Goal: Task Accomplishment & Management: Manage account settings

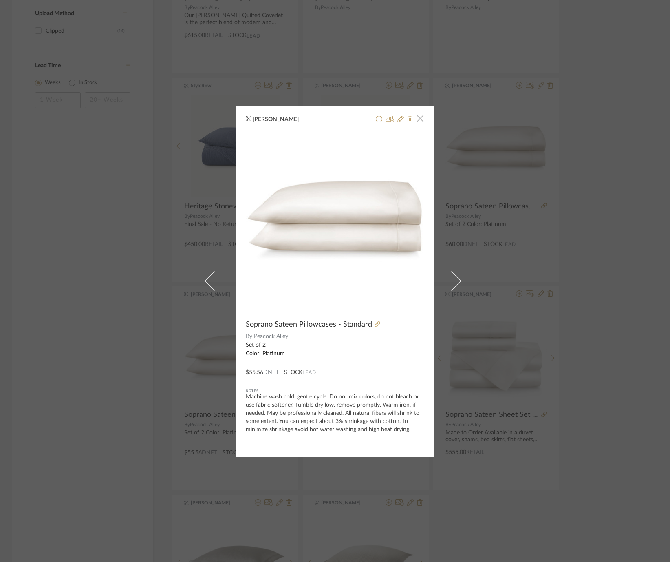
click at [417, 120] on span "button" at bounding box center [420, 118] width 16 height 16
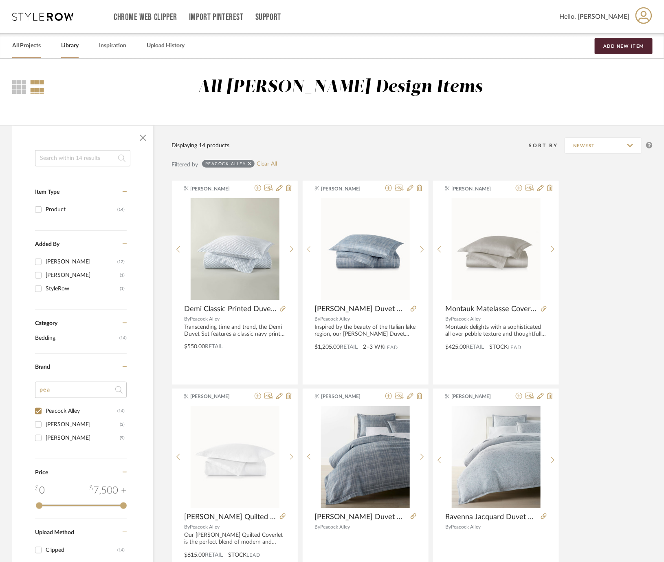
click at [31, 44] on link "All Projects" at bounding box center [26, 45] width 29 height 11
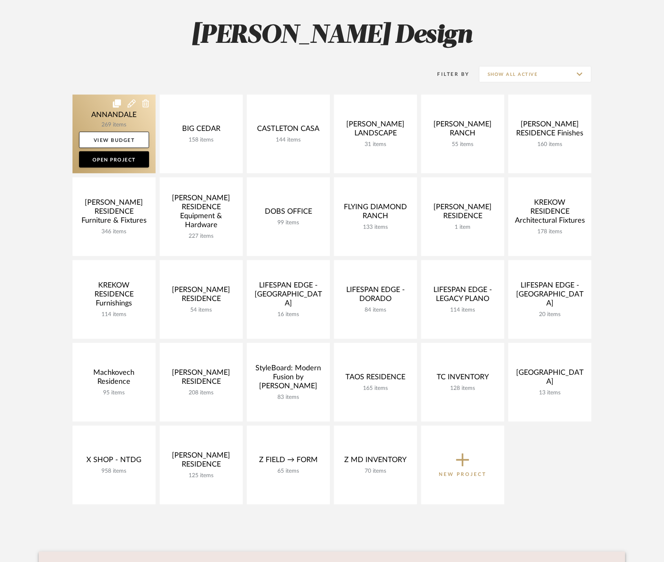
scroll to position [109, 0]
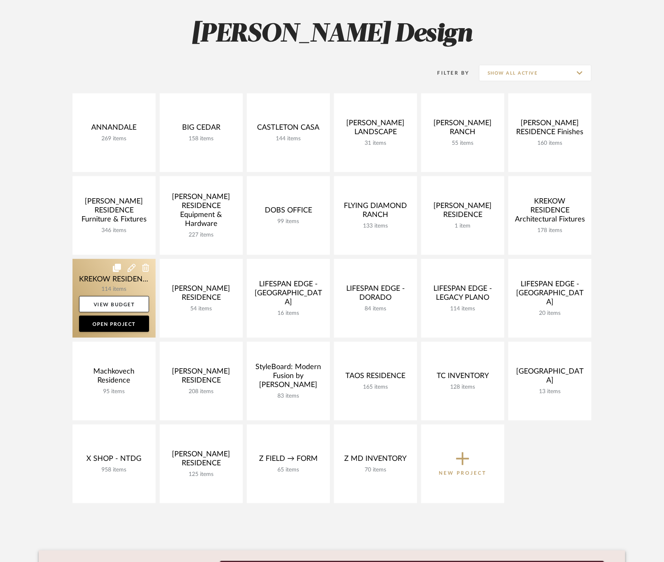
click at [86, 281] on link at bounding box center [114, 298] width 83 height 79
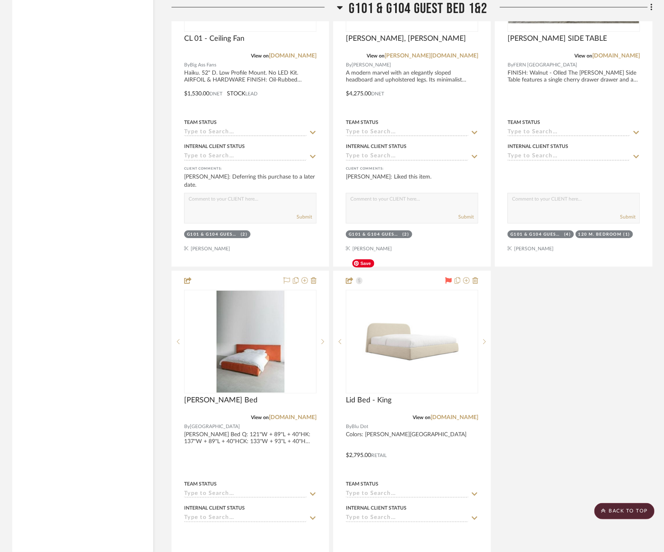
scroll to position [10621, 0]
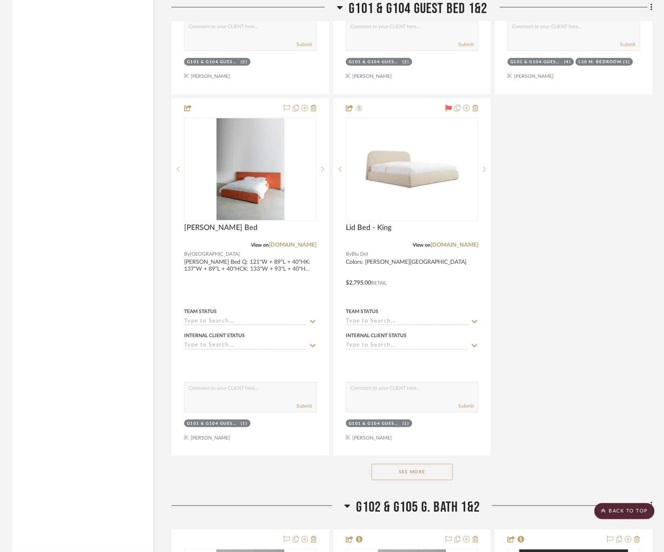
click at [399, 464] on button "See More" at bounding box center [413, 472] width 82 height 16
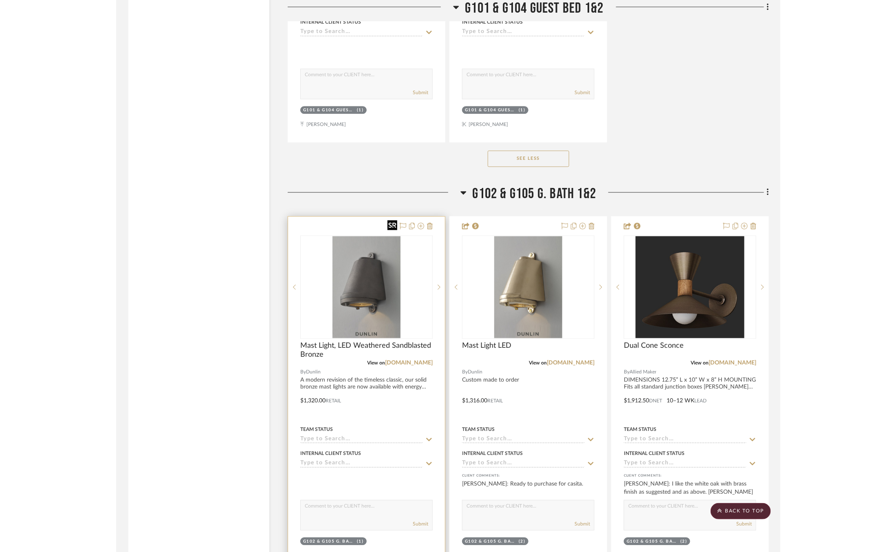
scroll to position [11342, 0]
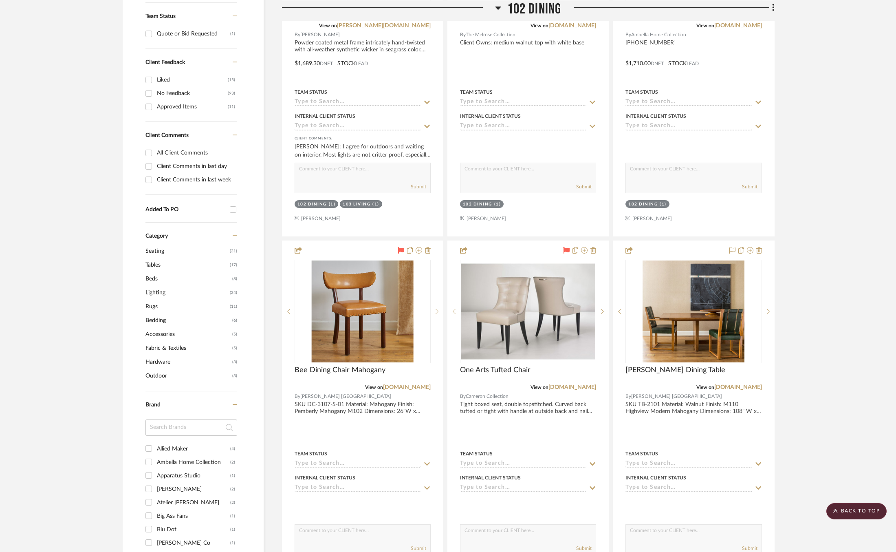
scroll to position [309, 0]
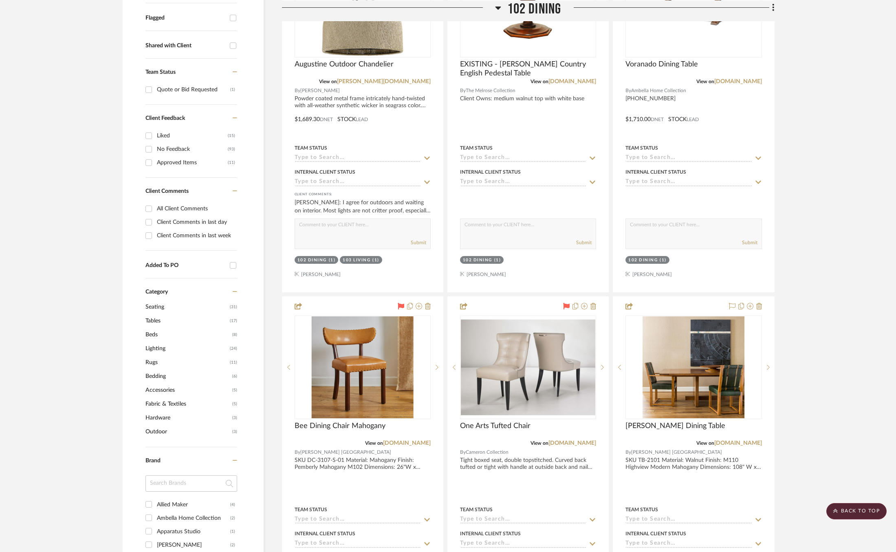
click at [154, 346] on span "Lighting" at bounding box center [187, 349] width 82 height 14
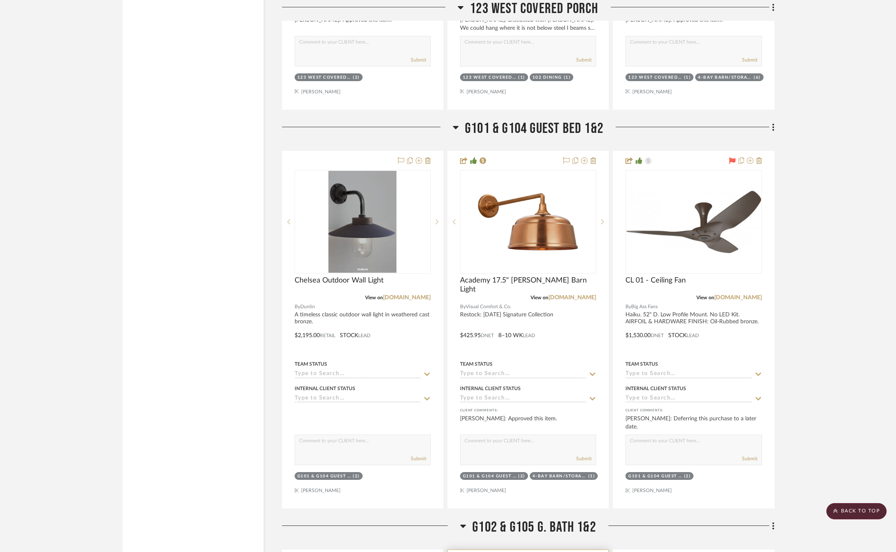
scroll to position [5651, 0]
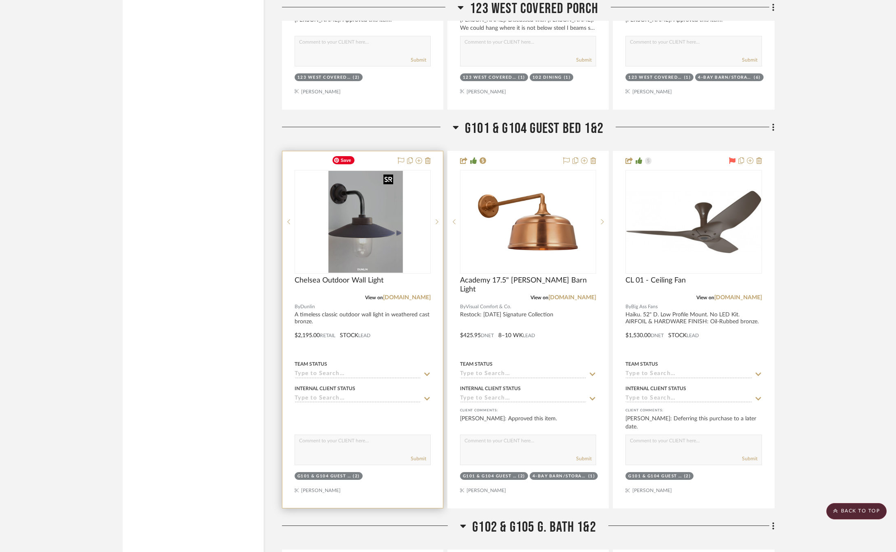
click at [366, 218] on div at bounding box center [363, 222] width 136 height 104
click at [379, 205] on img "0" at bounding box center [363, 222] width 68 height 102
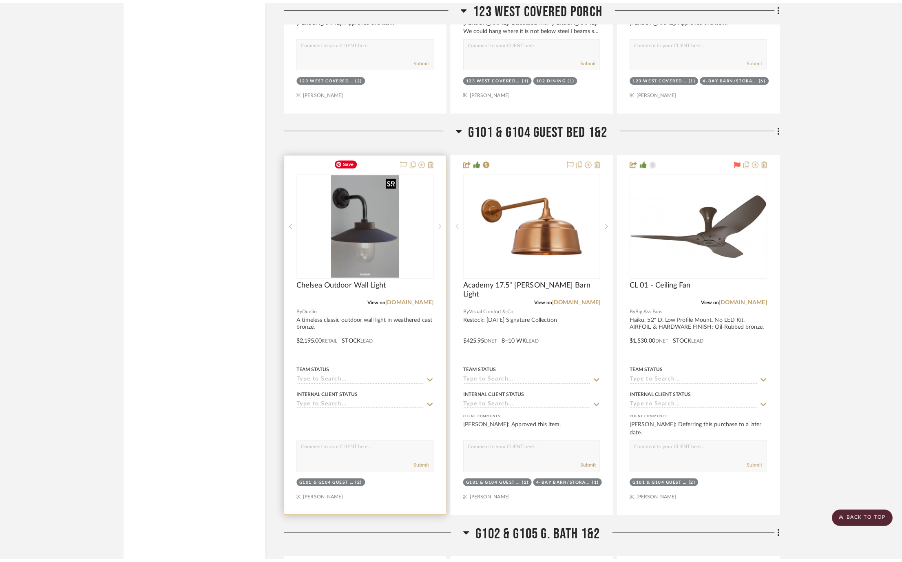
scroll to position [0, 0]
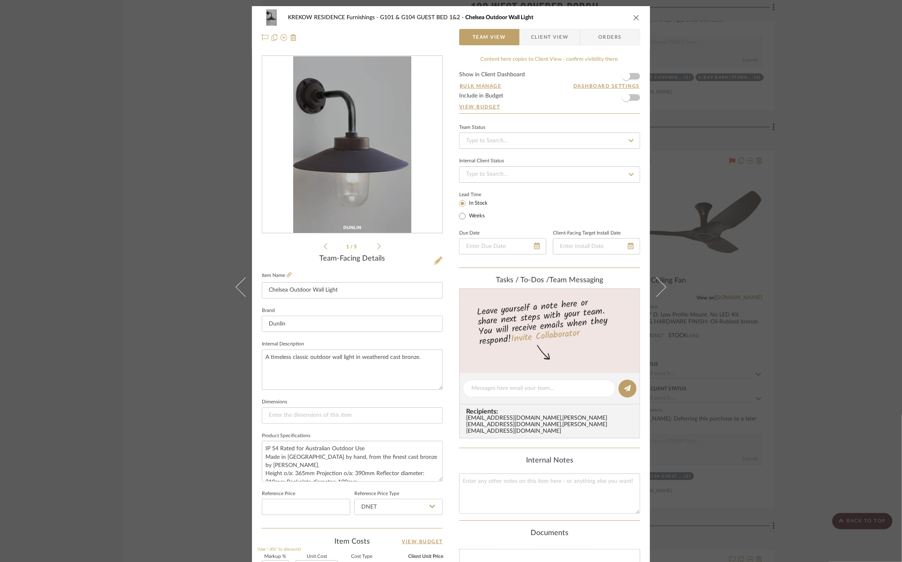
click at [437, 261] on icon at bounding box center [438, 260] width 8 height 8
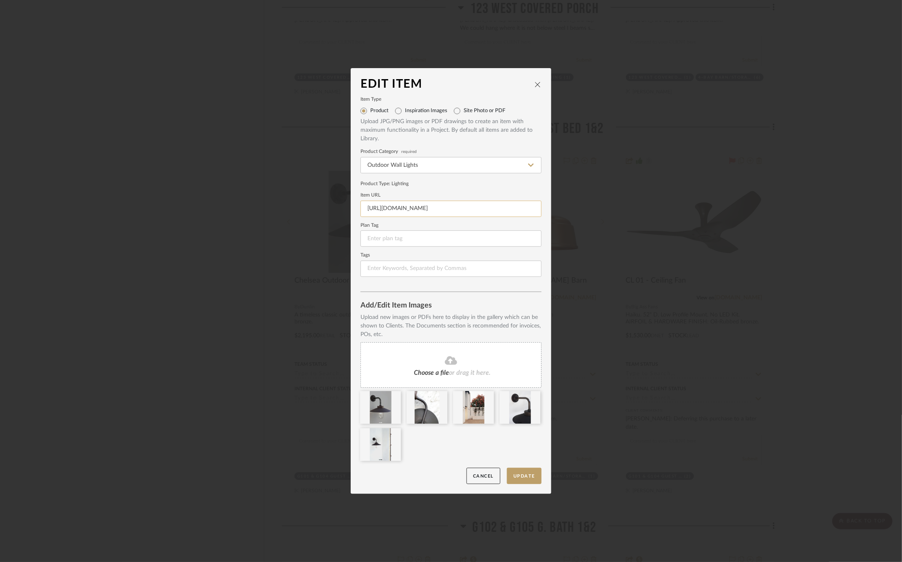
click at [410, 207] on input "https://app.stylerow.com/projects/PDLVDP/items" at bounding box center [450, 209] width 181 height 16
paste input "dunlin.com.au/collections/outdoor-wall-lights/products/chelsea-outdoor-wall-lig…"
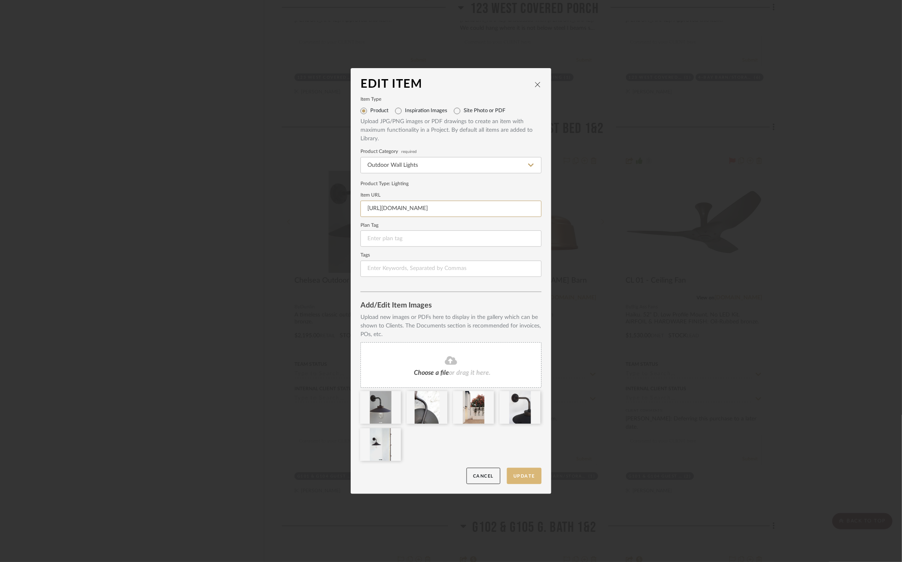
type input "https://dunlin.com.au/collections/outdoor-wall-lights/products/chelsea-outdoor-…"
click at [514, 477] on button "Update" at bounding box center [524, 475] width 35 height 17
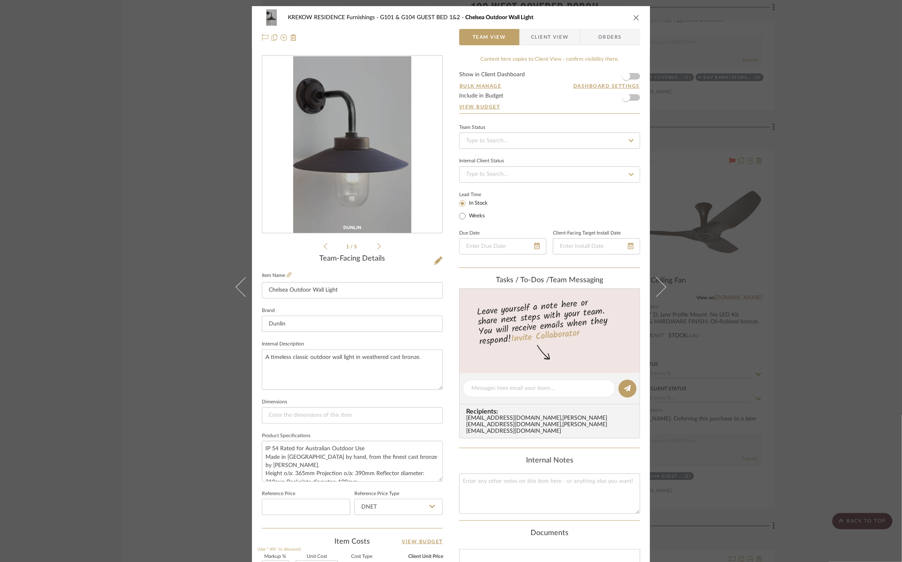
click at [737, 174] on div "KREKOW RESIDENCE Furnishings G101 & G104 GUEST BED 1&2 Chelsea Outdoor Wall Lig…" at bounding box center [451, 281] width 902 height 562
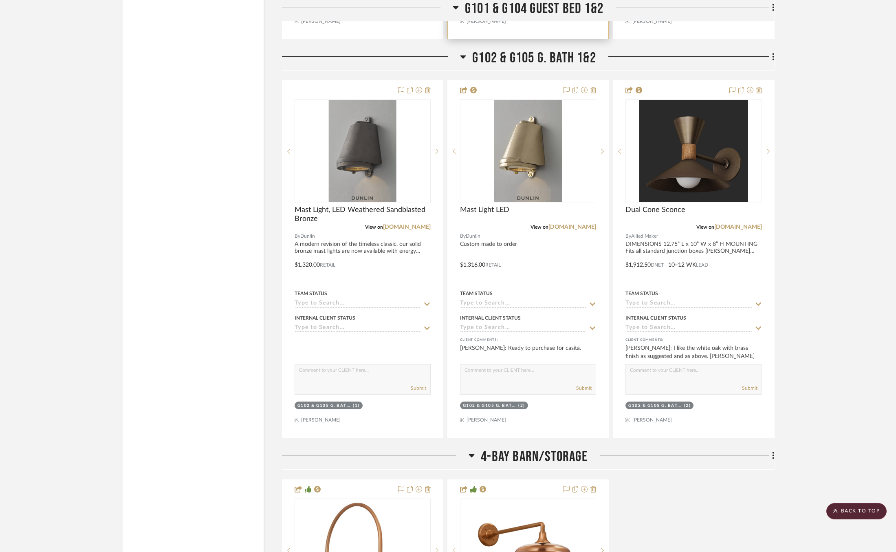
scroll to position [6122, 0]
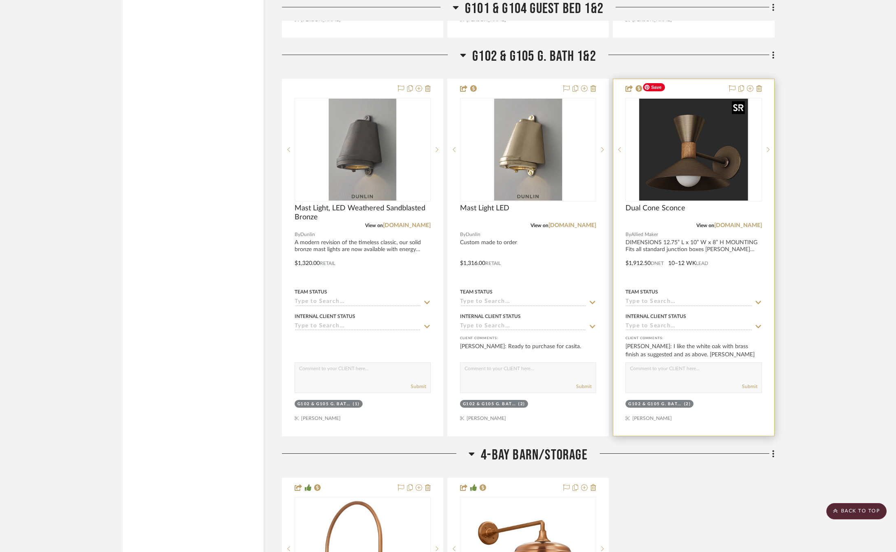
click at [675, 139] on img "0" at bounding box center [693, 150] width 109 height 102
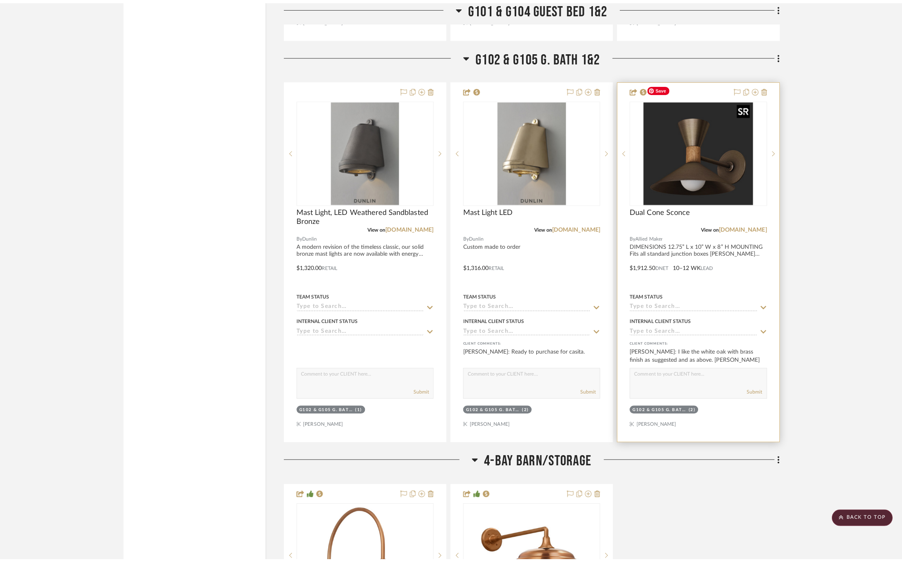
scroll to position [0, 0]
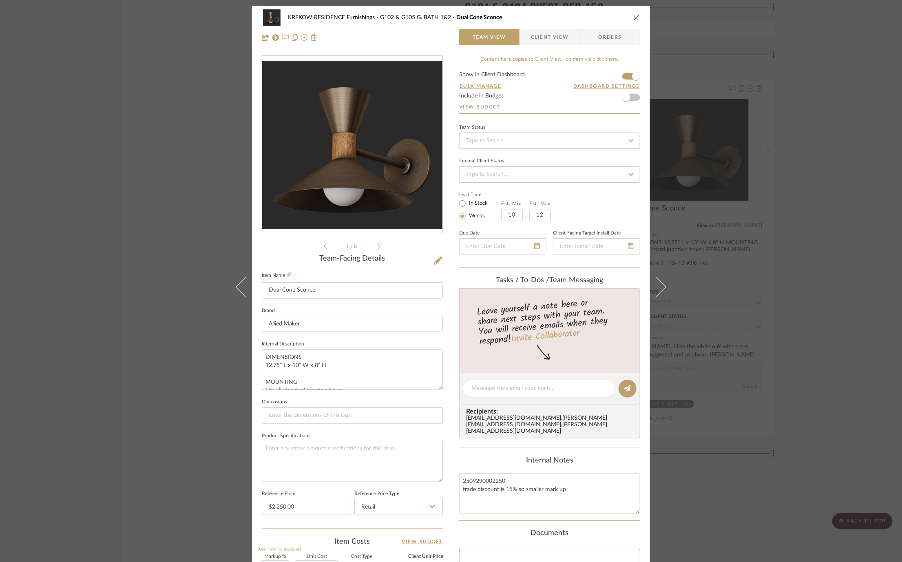
click at [550, 44] on span "Client View" at bounding box center [549, 37] width 37 height 16
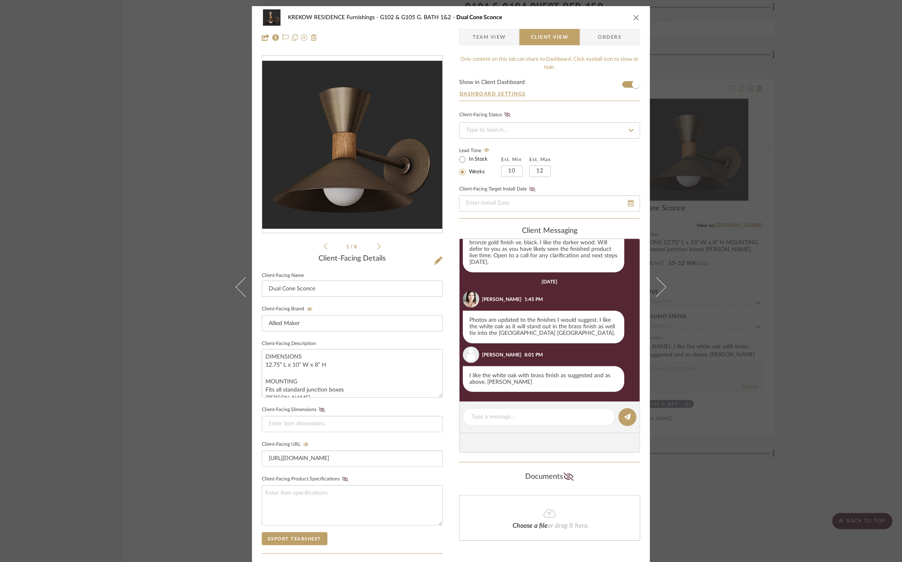
scroll to position [381, 0]
click at [761, 250] on div "KREKOW RESIDENCE Furnishings G102 & G105 G. BATH 1&2 Dual Cone Sconce Team View…" at bounding box center [451, 281] width 902 height 562
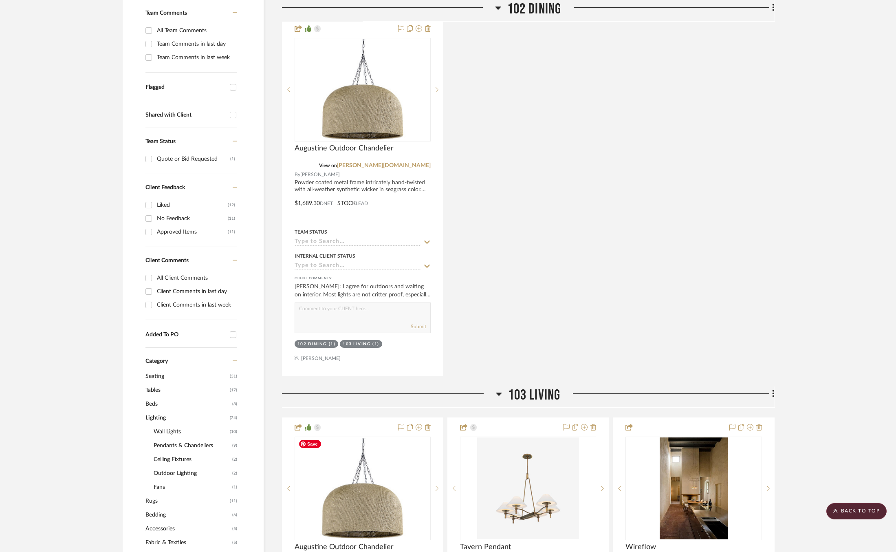
scroll to position [0, 2]
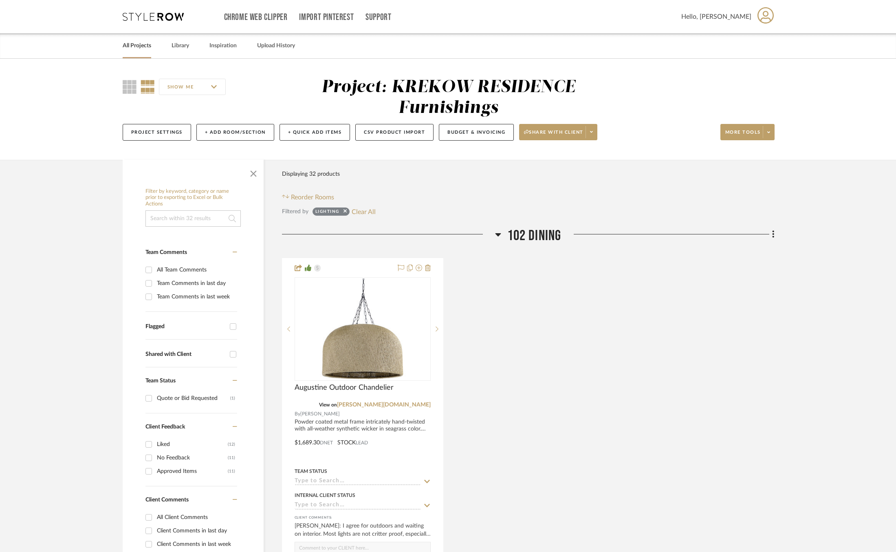
click at [128, 46] on link "All Projects" at bounding box center [137, 45] width 29 height 11
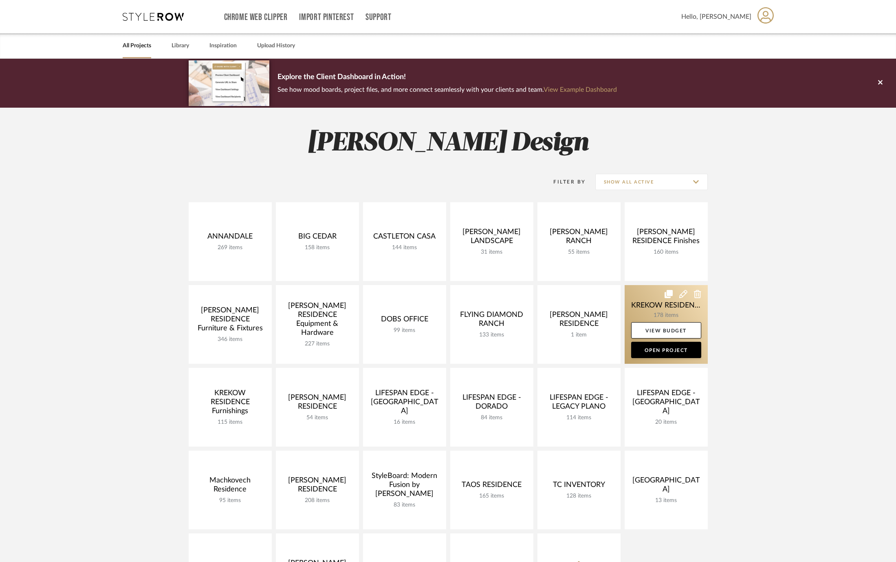
click at [644, 308] on link at bounding box center [666, 324] width 83 height 79
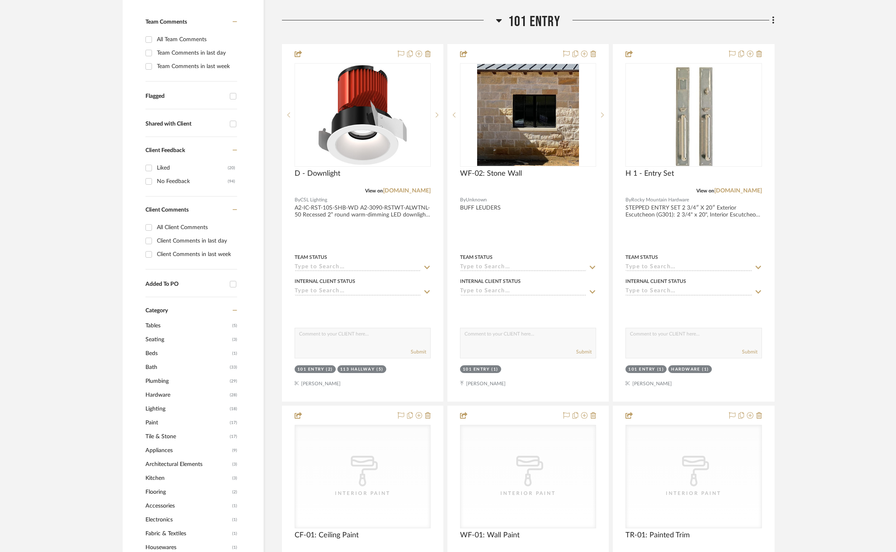
scroll to position [257, 0]
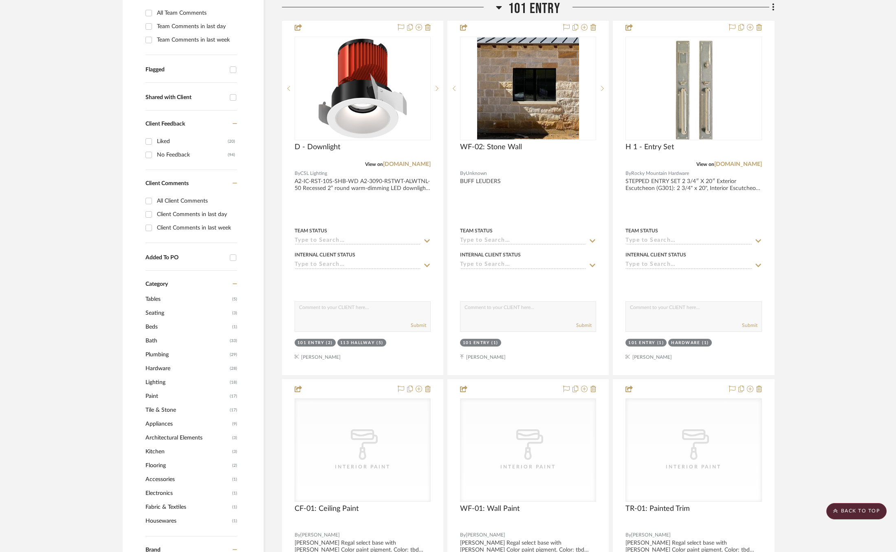
click at [153, 381] on span "Lighting" at bounding box center [187, 382] width 82 height 14
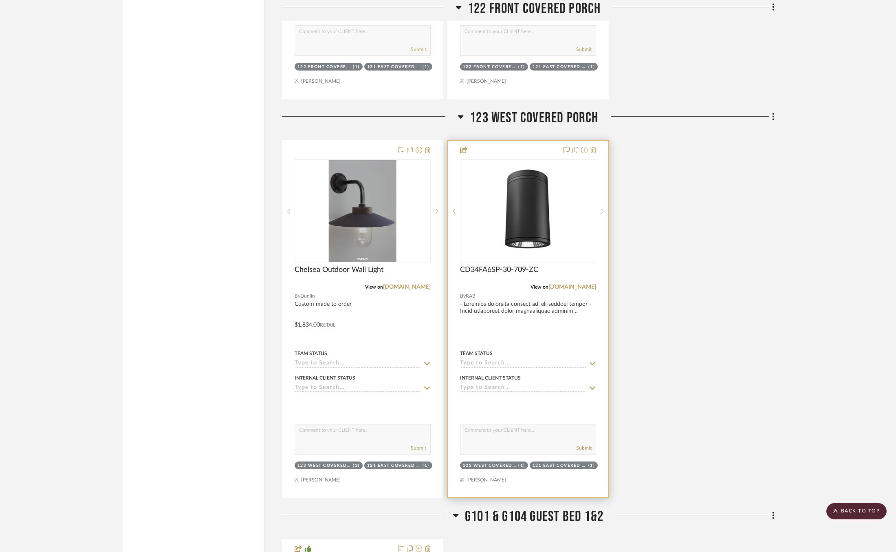
scroll to position [7286, 0]
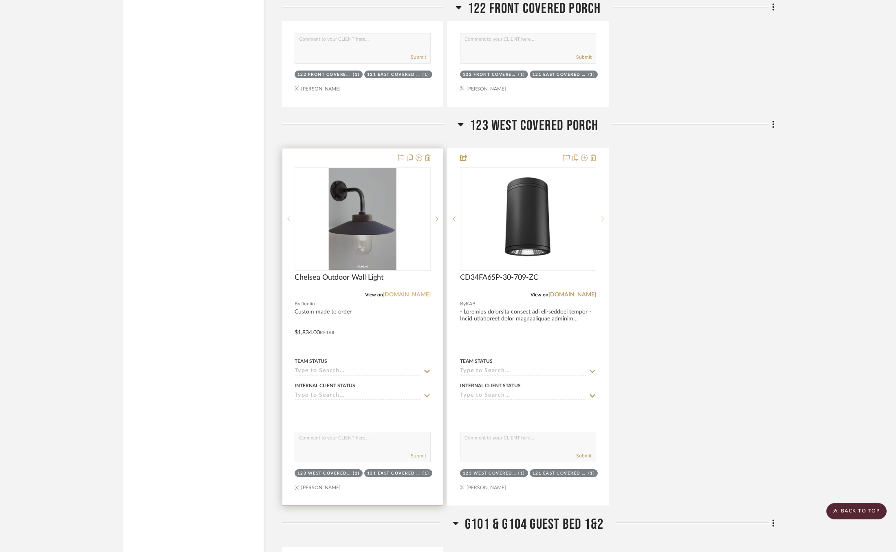
click at [413, 292] on link "dunlin.com.au" at bounding box center [407, 295] width 48 height 6
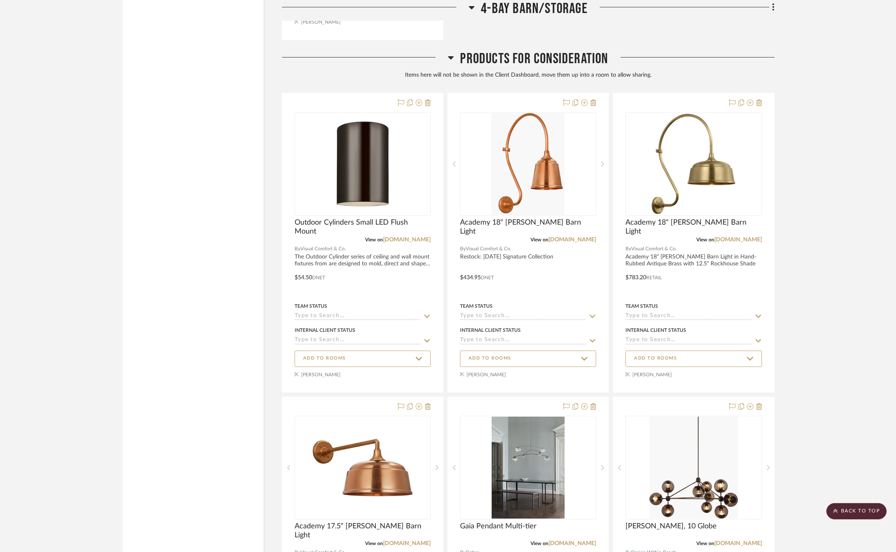
scroll to position [9369, 0]
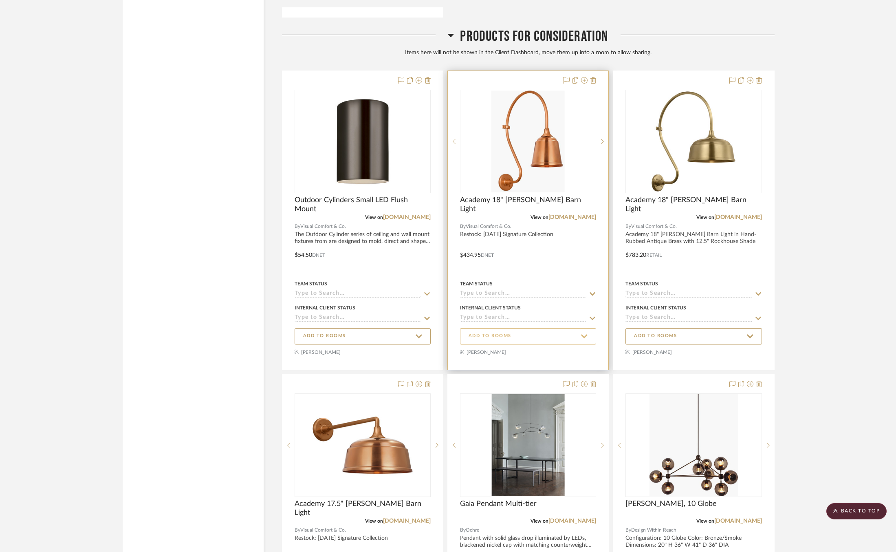
click at [525, 331] on span "ADD TO ROOMS" at bounding box center [528, 336] width 119 height 11
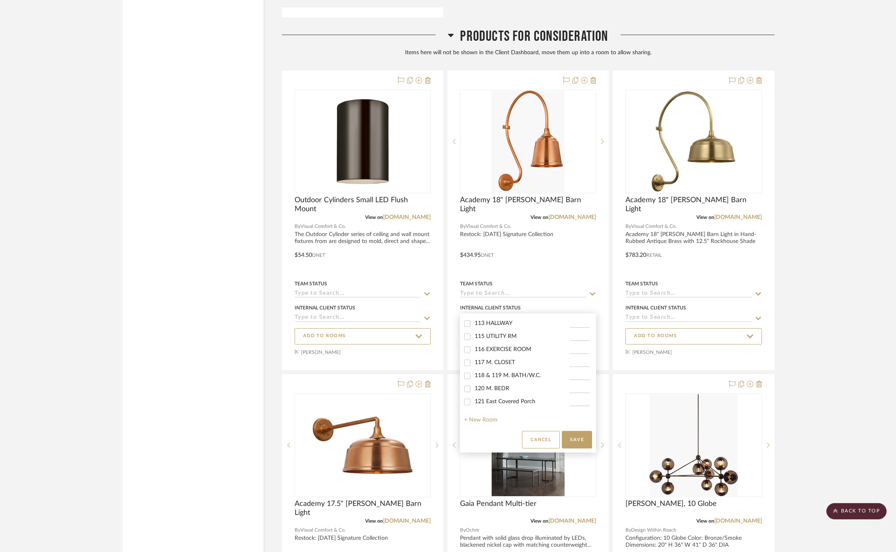
scroll to position [0, 0]
click at [530, 440] on button "Cancel" at bounding box center [541, 440] width 38 height 18
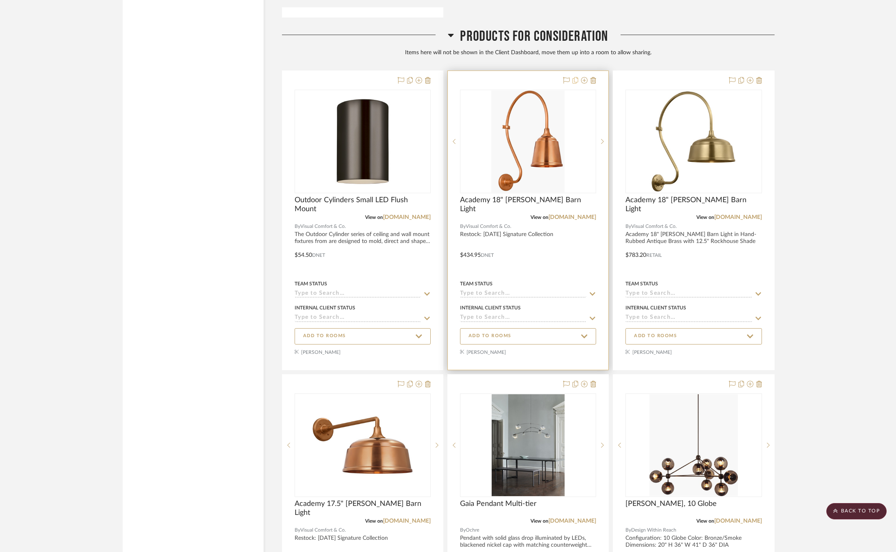
click at [574, 77] on icon at bounding box center [576, 80] width 6 height 7
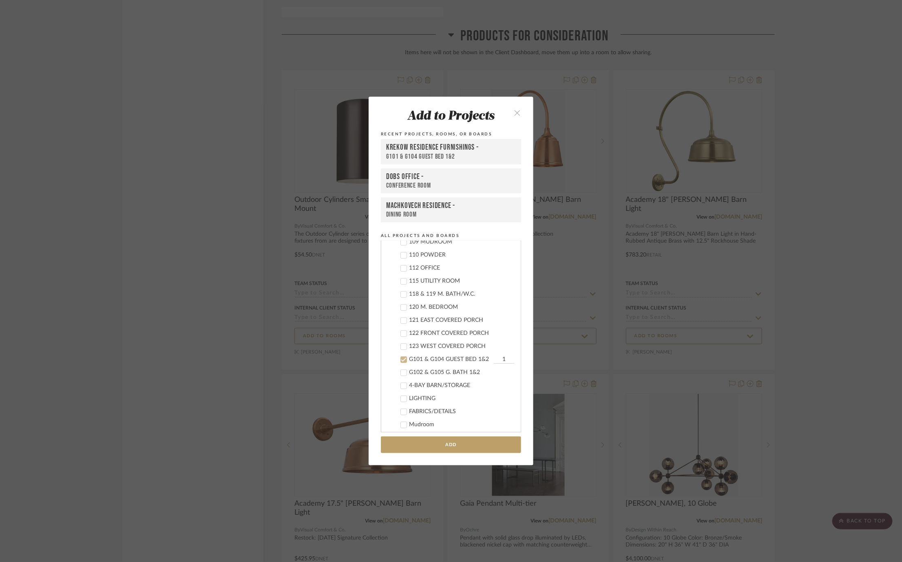
scroll to position [340, 0]
click at [428, 335] on div "123 WEST COVERED PORCH" at bounding box center [461, 338] width 105 height 7
click at [430, 351] on div "G101 & G104 GUEST BED 1&2" at bounding box center [450, 351] width 83 height 7
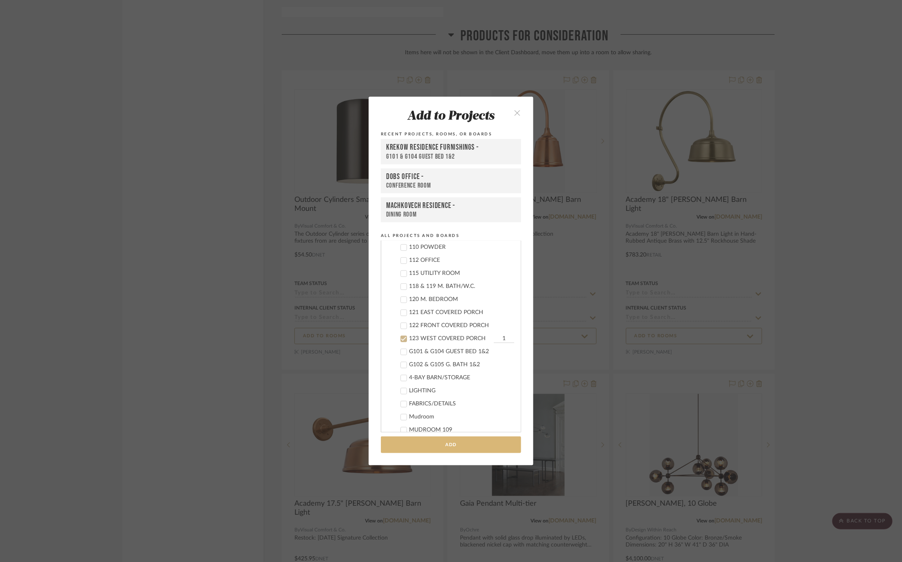
click at [435, 442] on button "Add" at bounding box center [451, 444] width 140 height 17
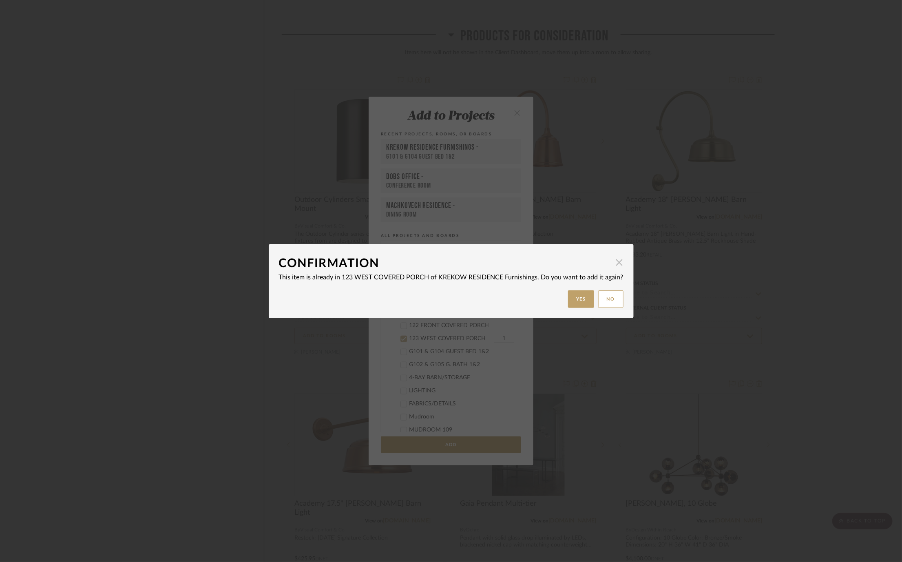
click at [617, 264] on span "button" at bounding box center [619, 262] width 16 height 16
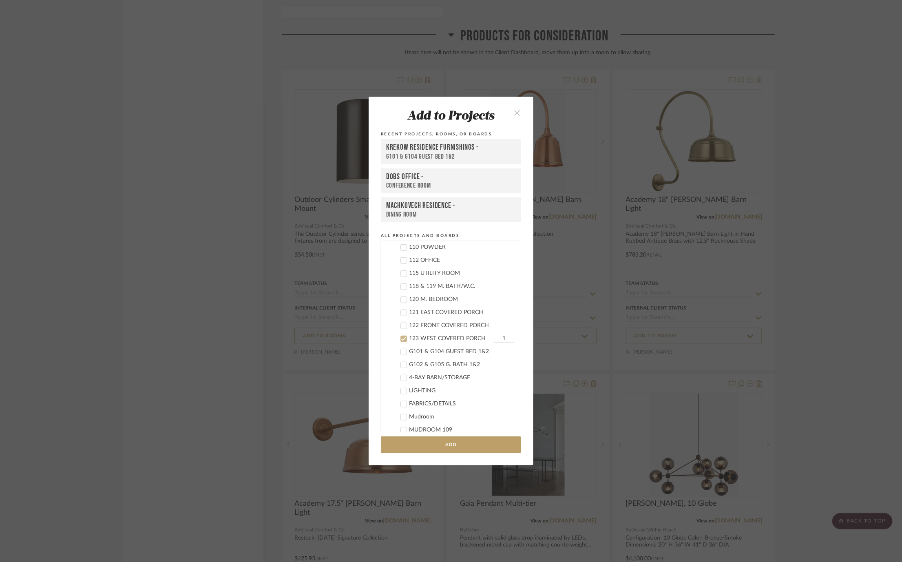
click at [506, 111] on button "close" at bounding box center [517, 112] width 24 height 17
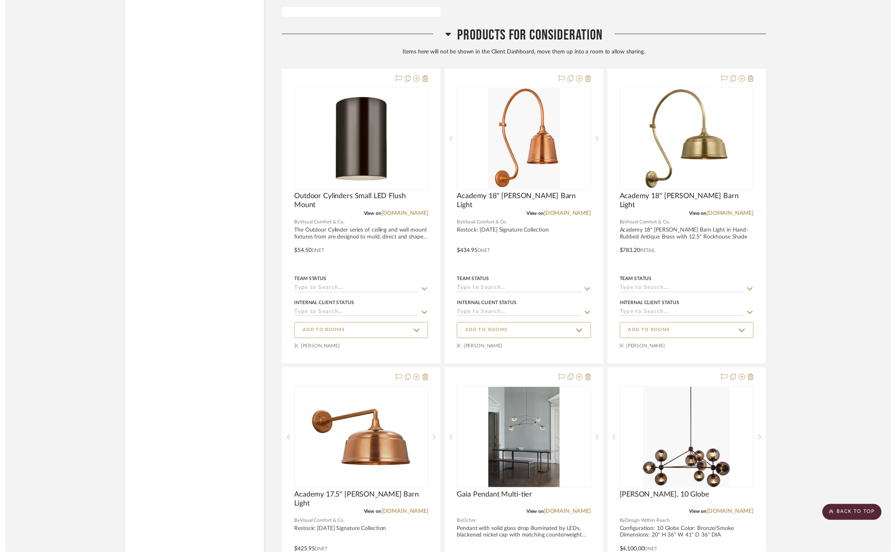
scroll to position [9369, 0]
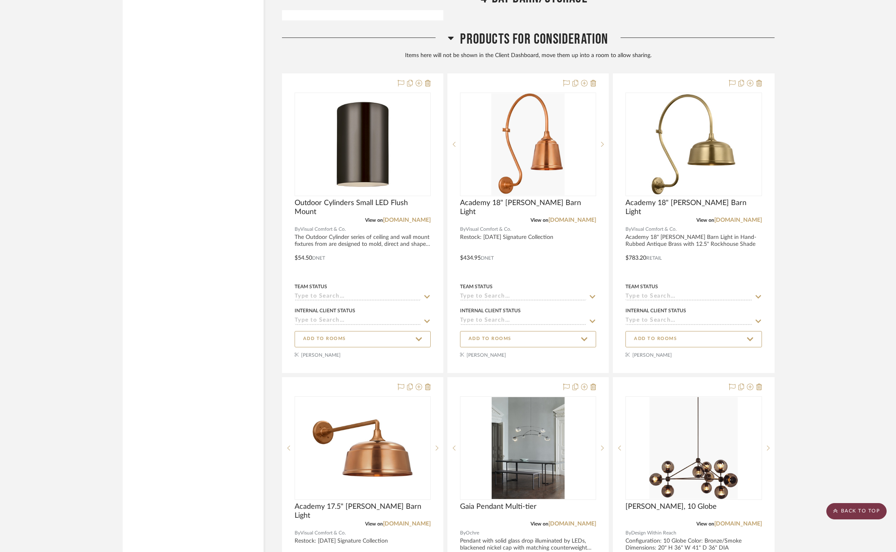
click at [832, 505] on scroll-to-top-button "BACK TO TOP" at bounding box center [857, 511] width 60 height 16
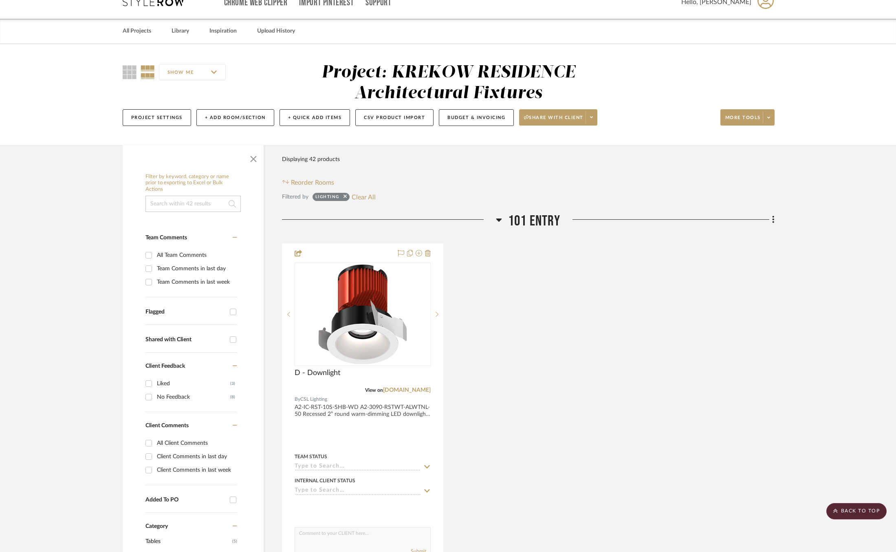
scroll to position [0, 0]
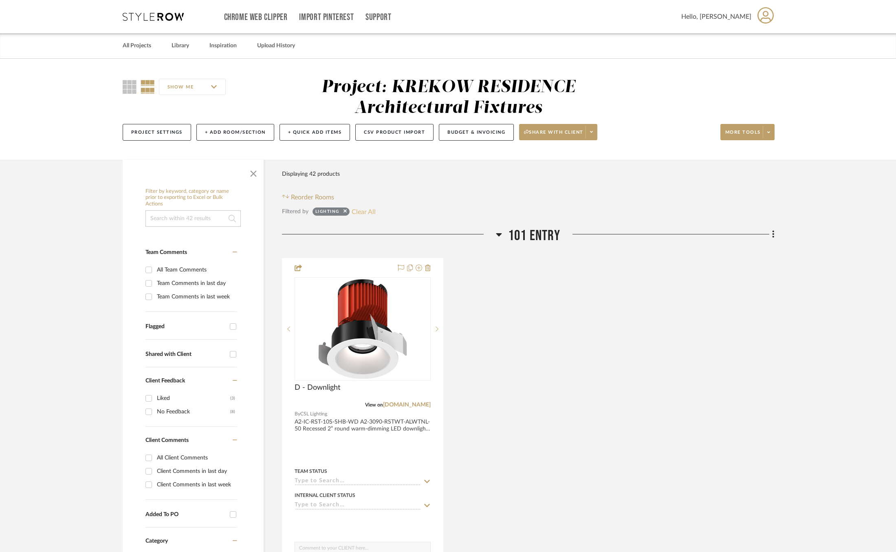
click at [361, 208] on button "Clear All" at bounding box center [364, 211] width 24 height 11
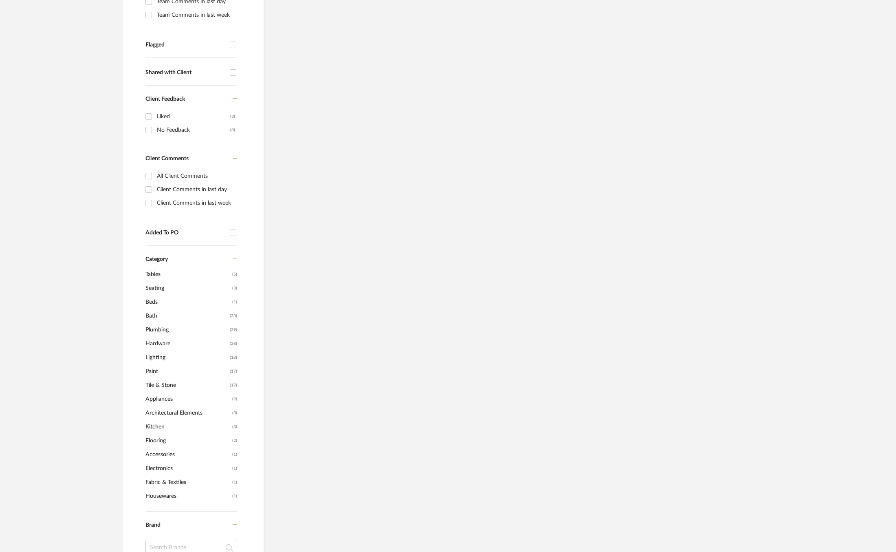
scroll to position [450, 0]
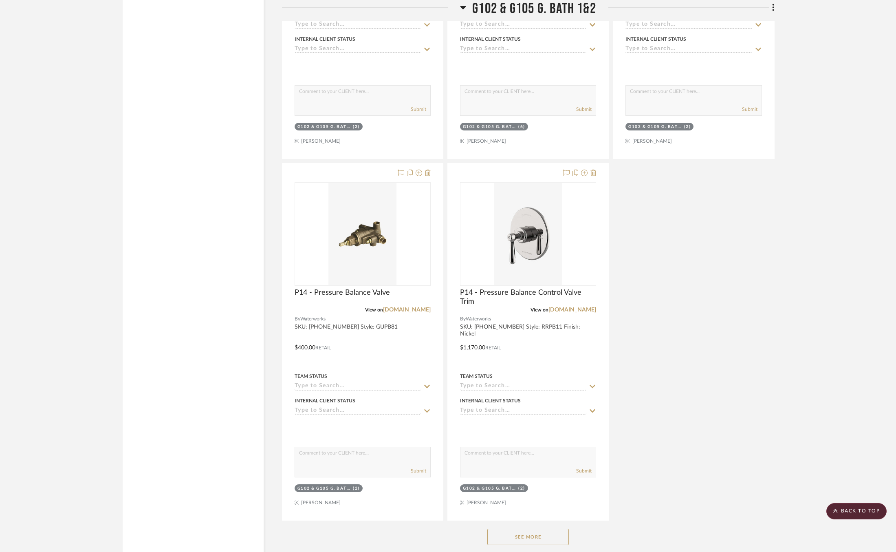
scroll to position [22725, 0]
click at [539, 529] on button "See More" at bounding box center [528, 537] width 82 height 16
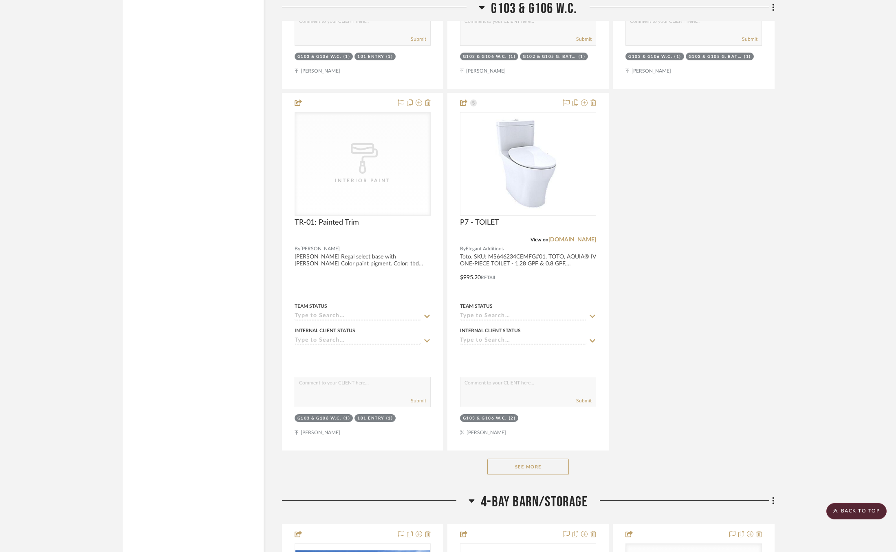
scroll to position [25765, 0]
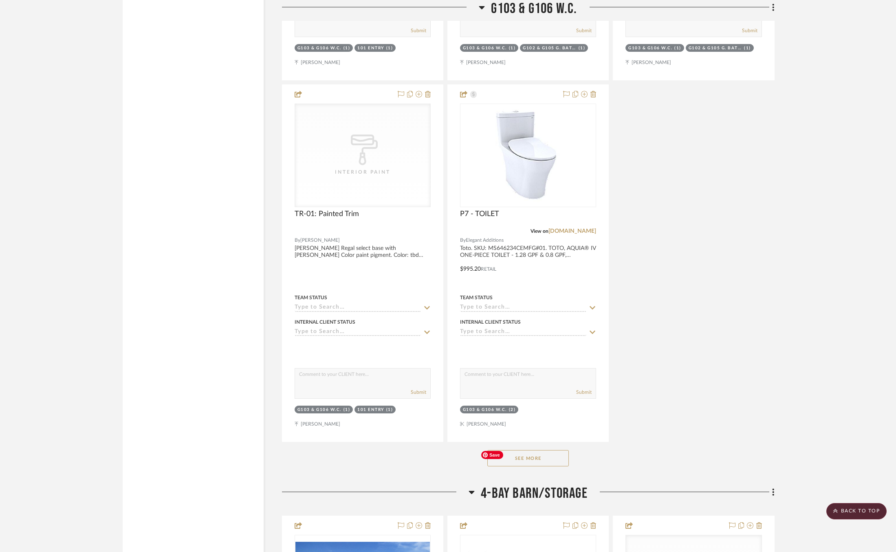
click at [537, 450] on button "See More" at bounding box center [528, 458] width 82 height 16
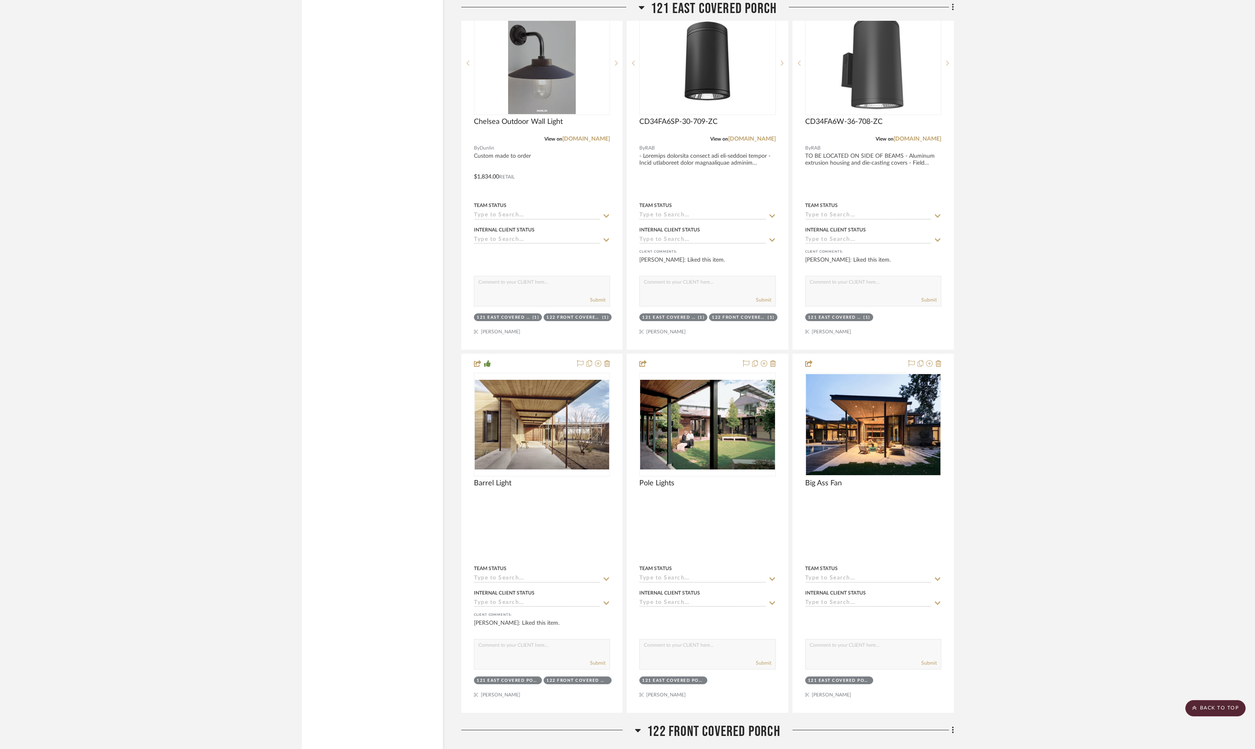
scroll to position [19065, 0]
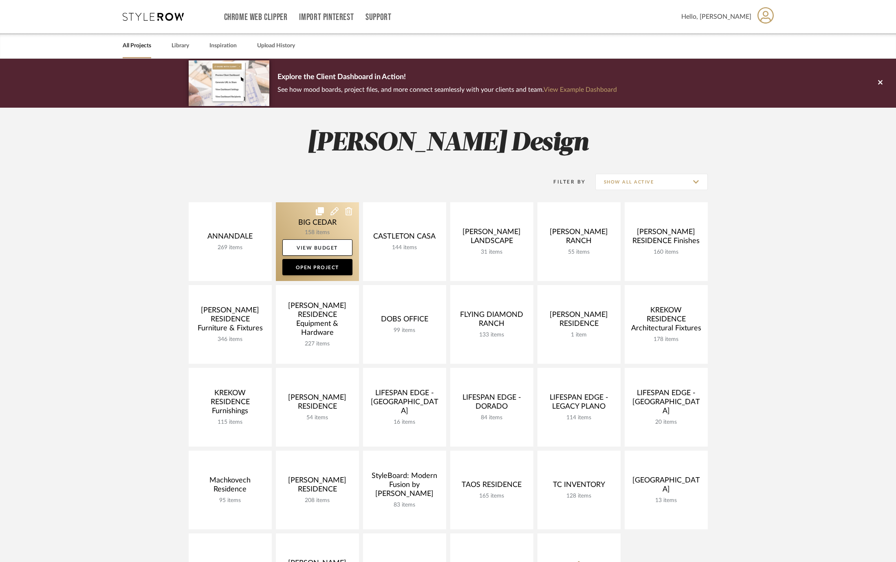
click at [297, 225] on link at bounding box center [317, 241] width 83 height 79
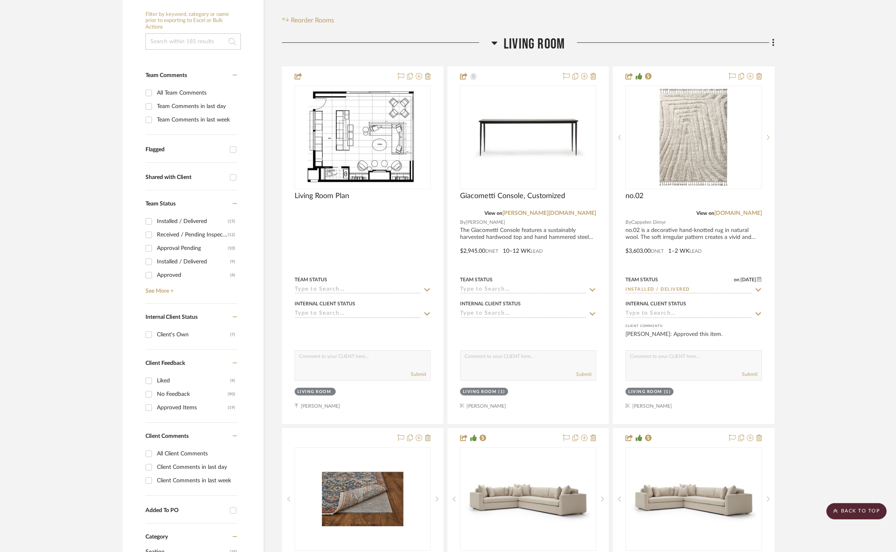
scroll to position [158, 0]
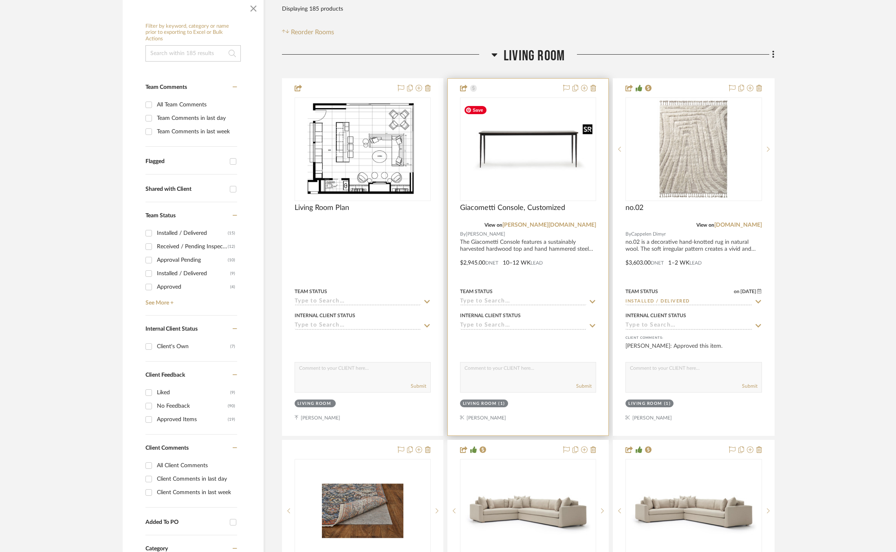
click at [0, 0] on img at bounding box center [0, 0] width 0 height 0
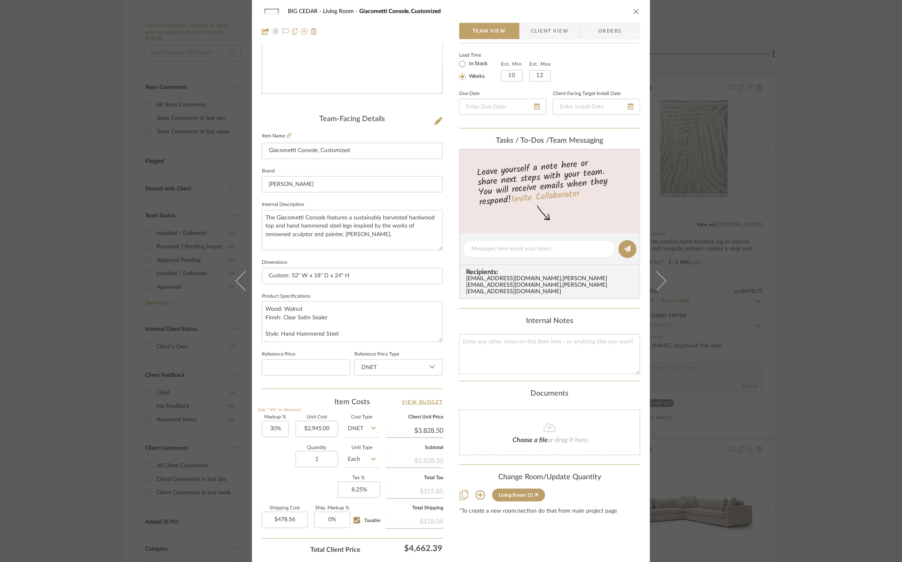
scroll to position [194, 0]
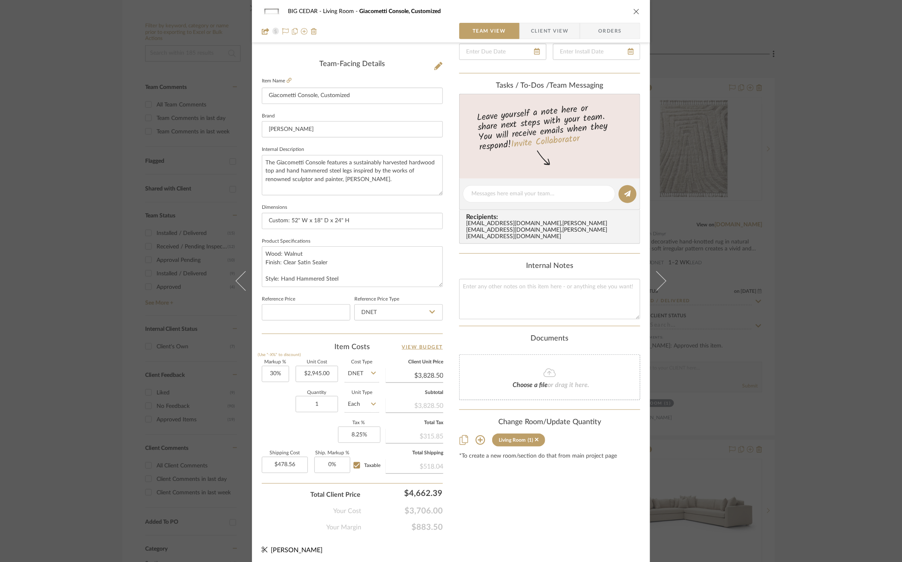
click at [724, 161] on div "BIG CEDAR Living Room Giacometti Console, Customized Team View Client View Orde…" at bounding box center [451, 281] width 902 height 562
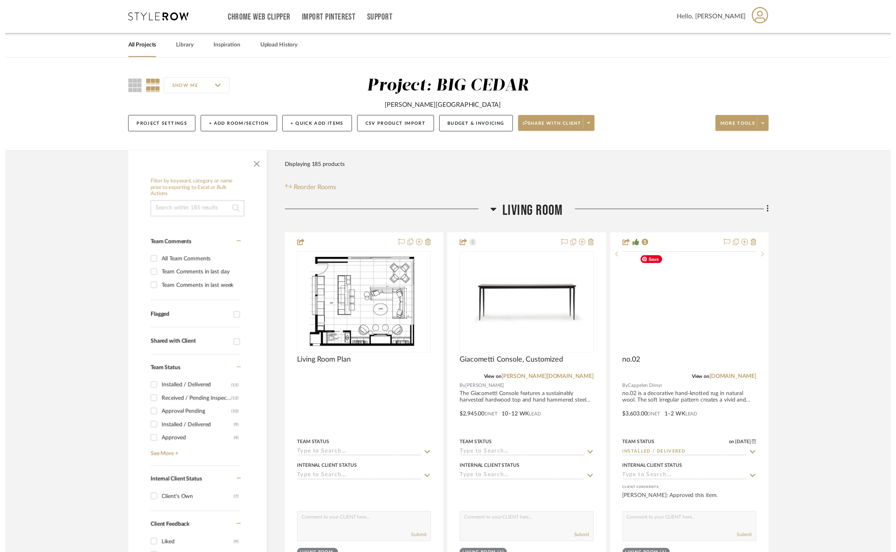
scroll to position [158, 0]
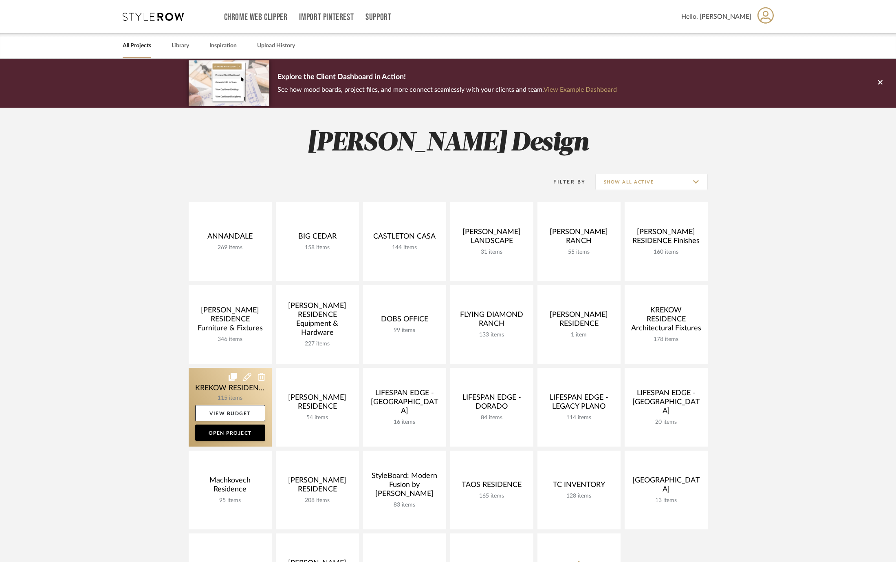
click at [209, 384] on link at bounding box center [230, 407] width 83 height 79
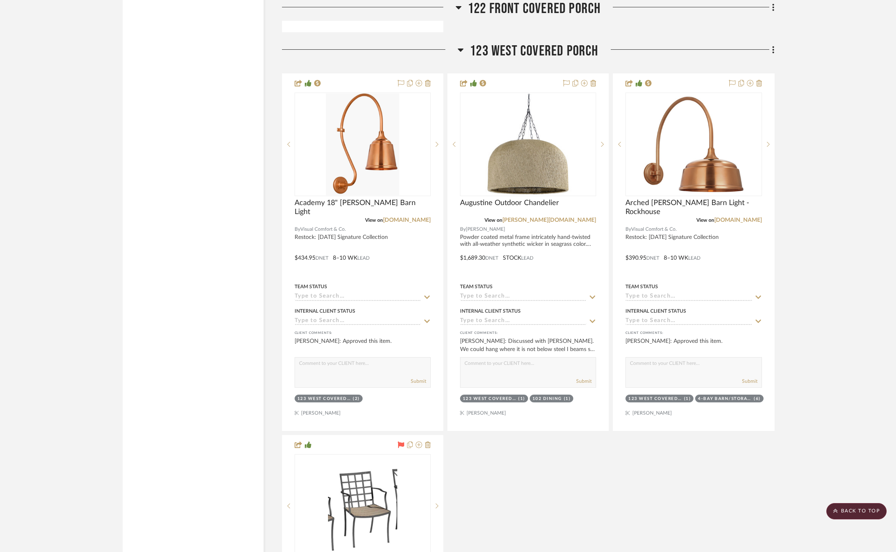
scroll to position [9163, 0]
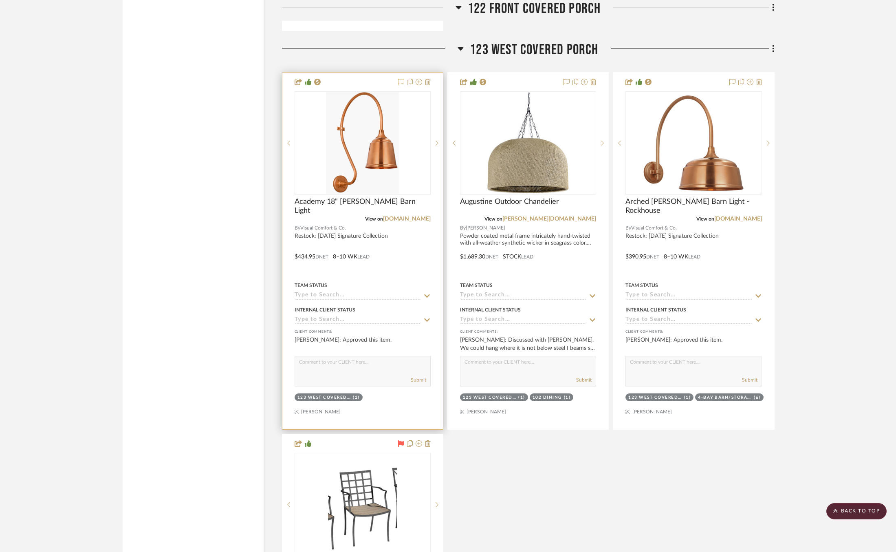
click at [400, 79] on icon at bounding box center [401, 82] width 7 height 7
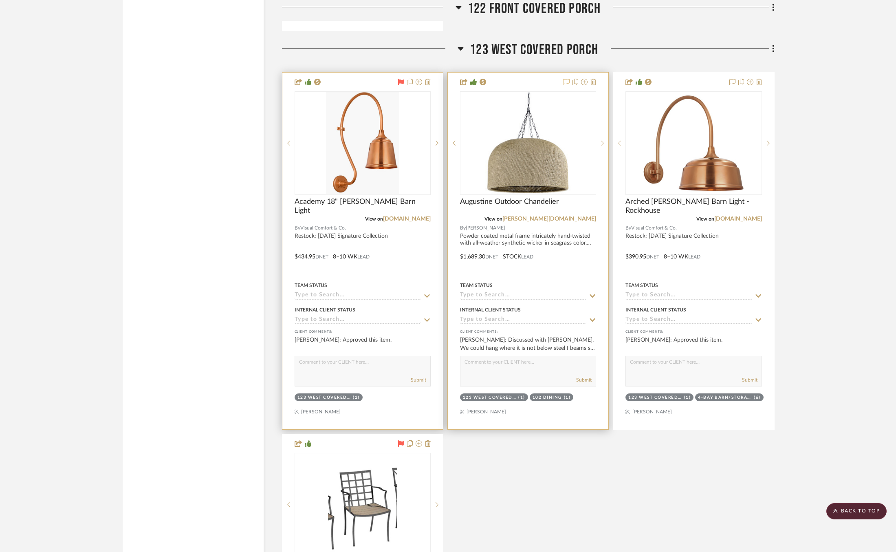
click at [565, 79] on fa-icon at bounding box center [566, 82] width 7 height 7
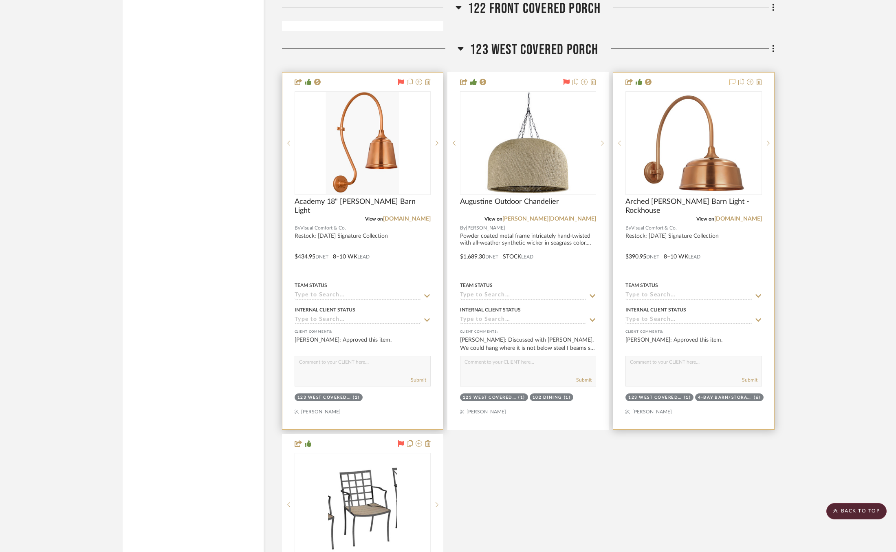
click at [731, 79] on icon at bounding box center [732, 82] width 7 height 7
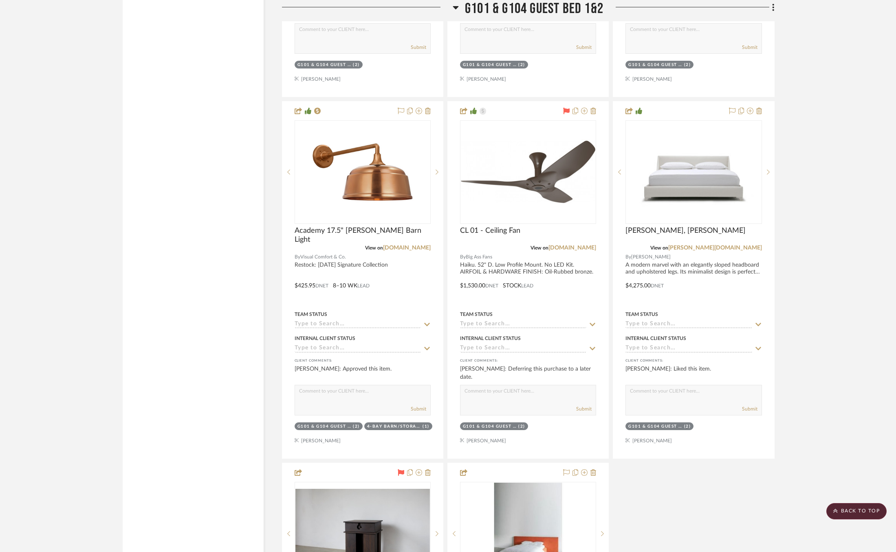
scroll to position [10259, 0]
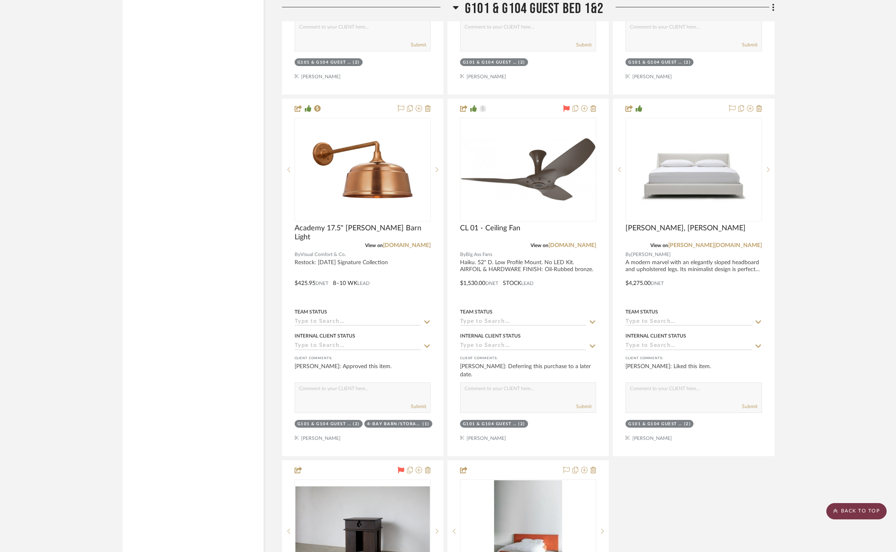
click at [840, 509] on scroll-to-top-button "BACK TO TOP" at bounding box center [857, 511] width 60 height 16
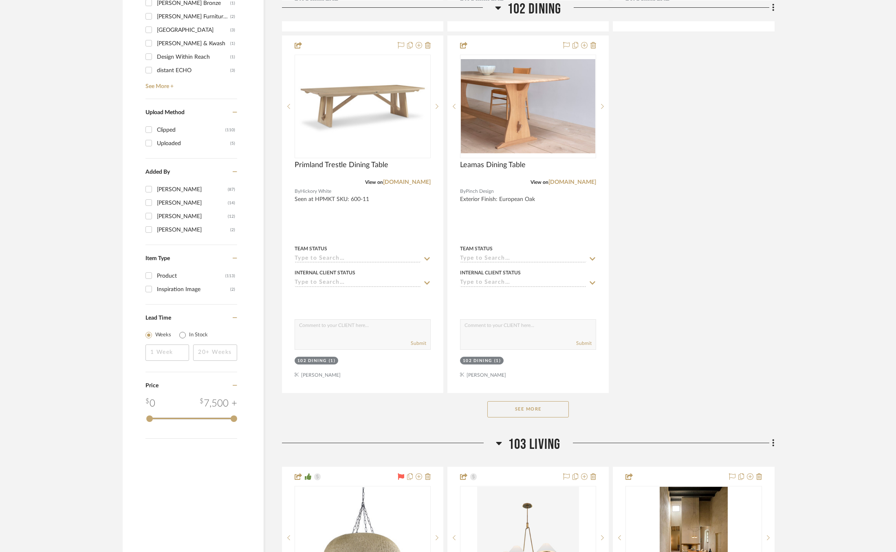
scroll to position [619, 0]
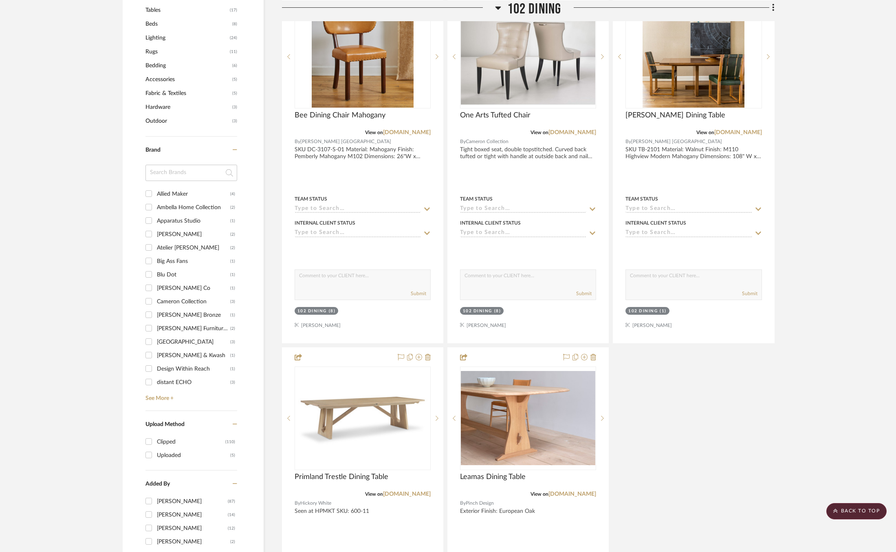
click at [156, 37] on span "Lighting" at bounding box center [187, 38] width 82 height 14
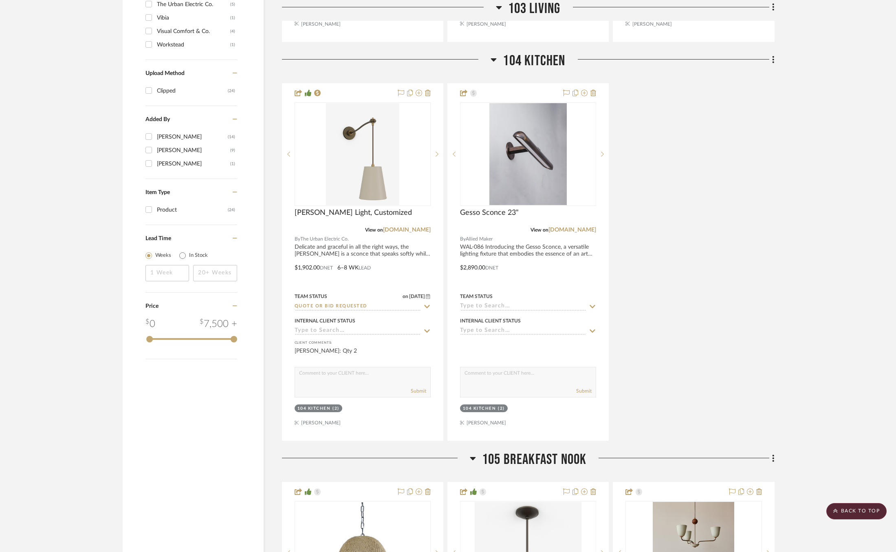
scroll to position [973, 0]
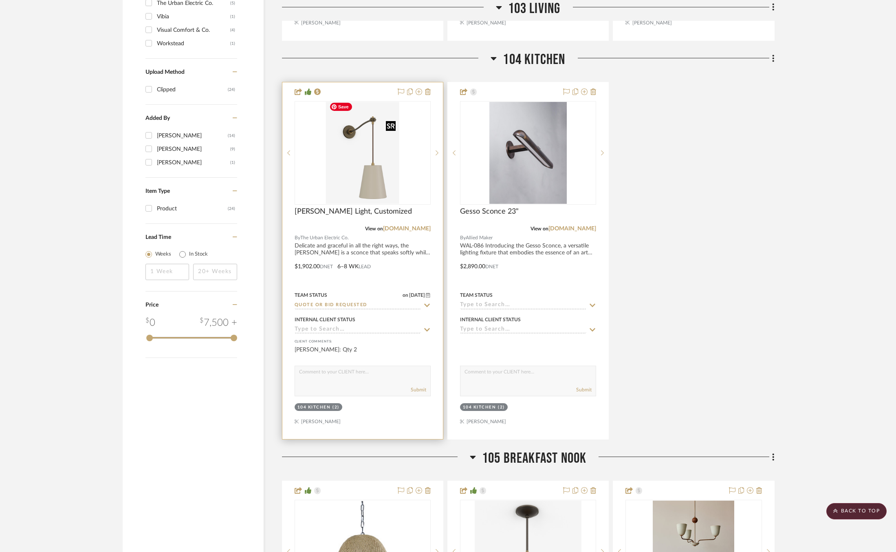
click at [348, 165] on img "0" at bounding box center [362, 153] width 73 height 102
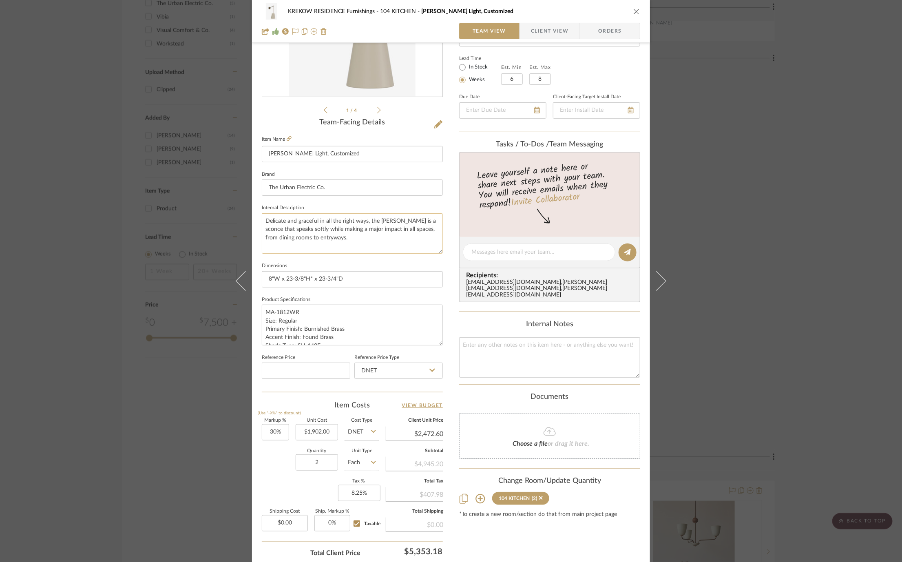
scroll to position [194, 0]
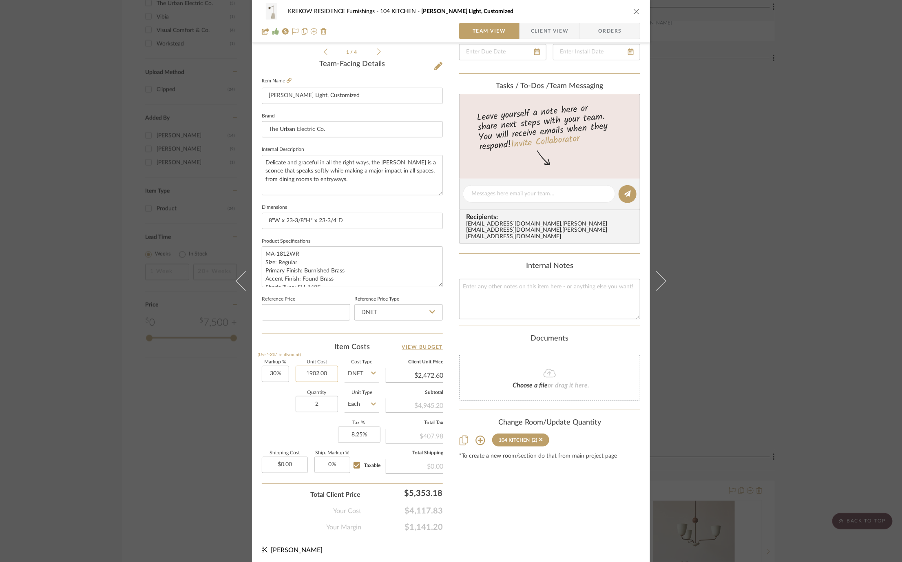
click at [309, 370] on input "1902.00" at bounding box center [316, 374] width 42 height 16
type input "$2,032.00"
click at [258, 413] on div "KREKOW RESIDENCE Furnishings 104 KITCHEN Lou Lou Wall Light, Customized Team Vi…" at bounding box center [451, 188] width 398 height 753
type input "$2,641.60"
click at [509, 192] on textarea at bounding box center [538, 194] width 135 height 9
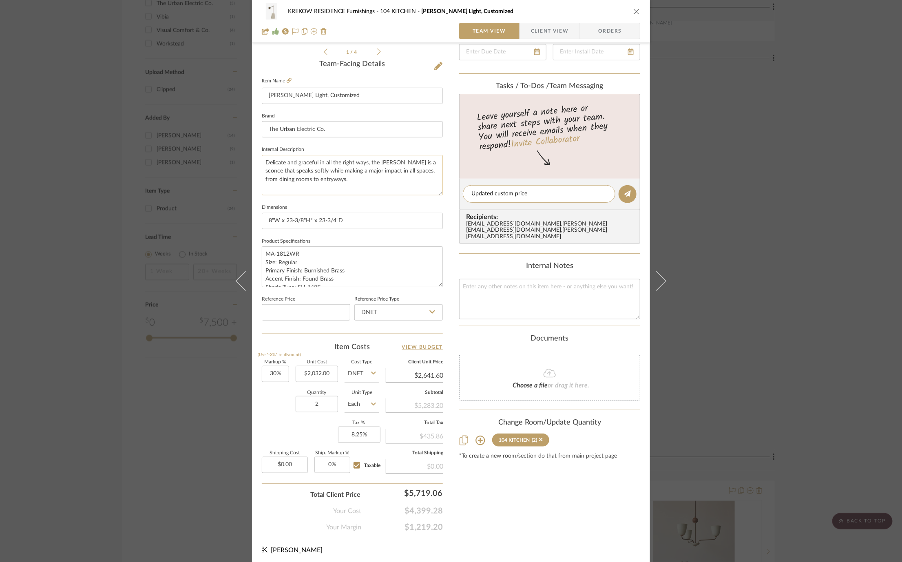
drag, startPoint x: 556, startPoint y: 193, endPoint x: 439, endPoint y: 193, distance: 117.4
click at [439, 193] on div "KREKOW RESIDENCE Furnishings 104 KITCHEN Lou Lou Wall Light, Customized Team Vi…" at bounding box center [451, 188] width 398 height 753
type textarea "Price updated for customization"
click at [622, 199] on button at bounding box center [627, 194] width 18 height 18
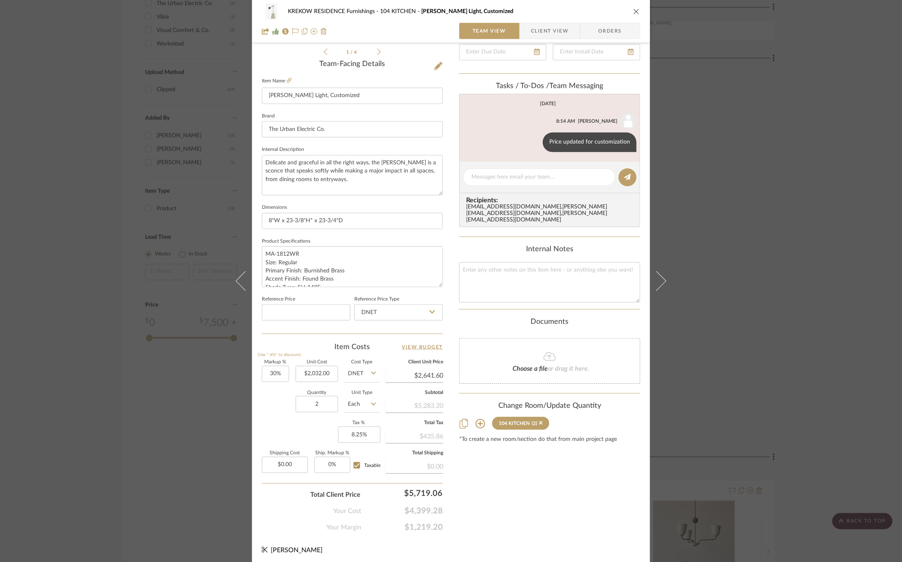
click at [732, 305] on div "KREKOW RESIDENCE Furnishings 104 KITCHEN Lou Lou Wall Light, Customized Team Vi…" at bounding box center [451, 281] width 902 height 562
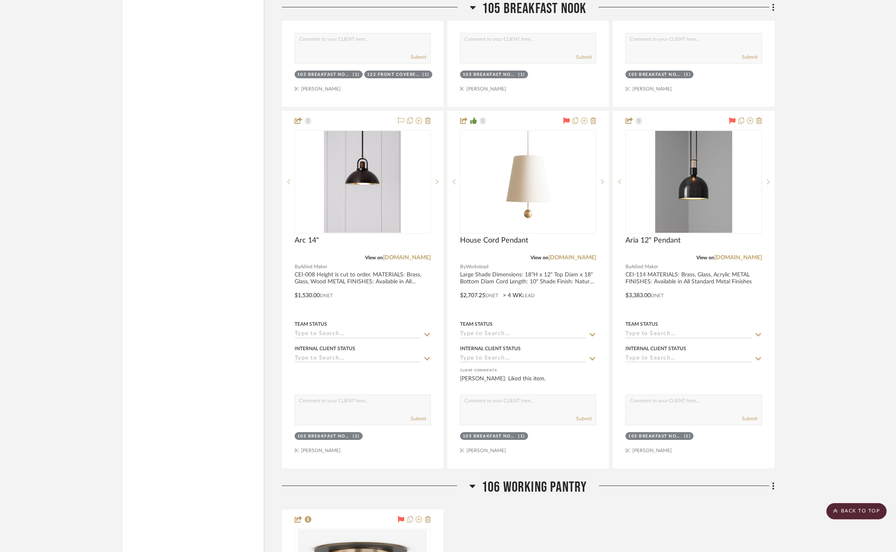
scroll to position [1707, 0]
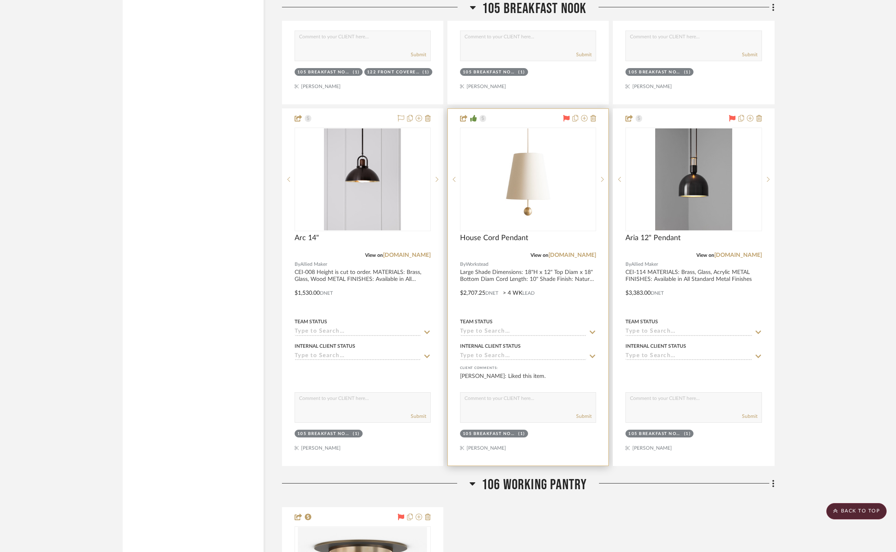
click at [567, 115] on icon at bounding box center [566, 118] width 7 height 7
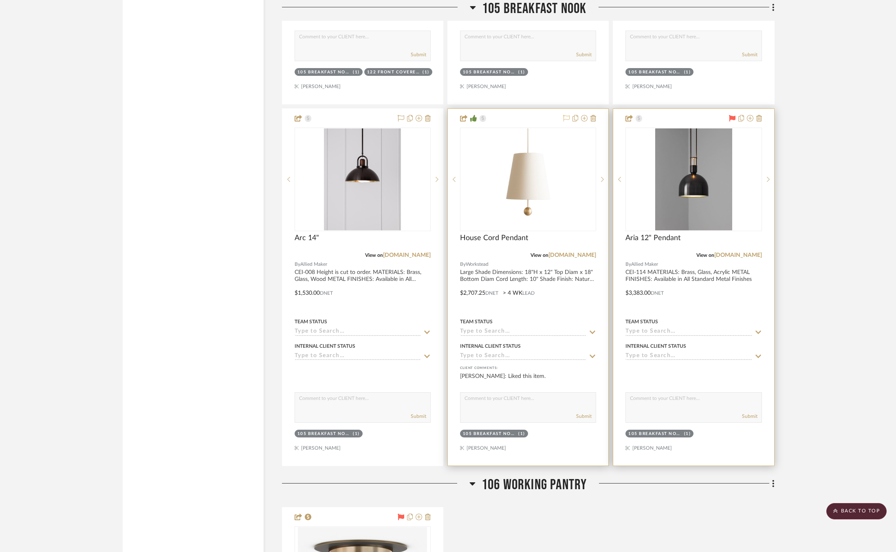
click at [728, 114] on div at bounding box center [744, 119] width 36 height 10
click at [731, 115] on icon at bounding box center [732, 118] width 7 height 7
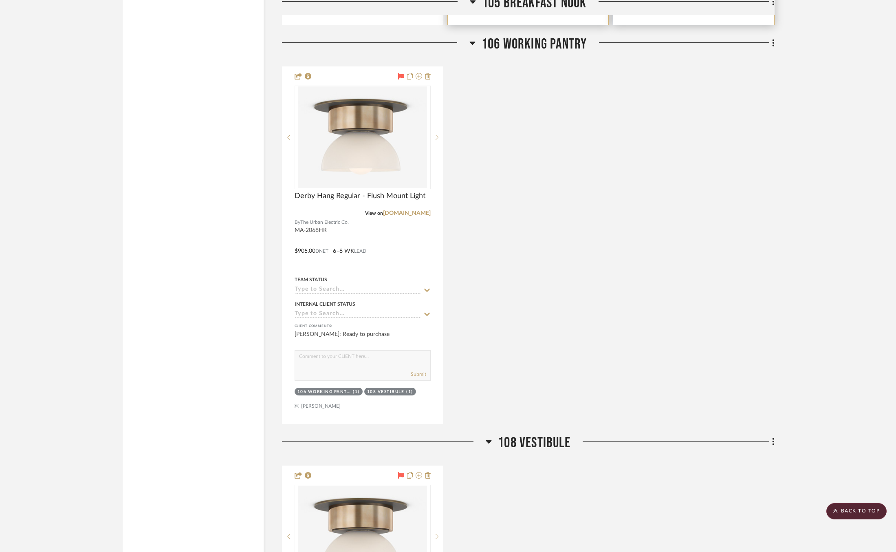
scroll to position [2142, 0]
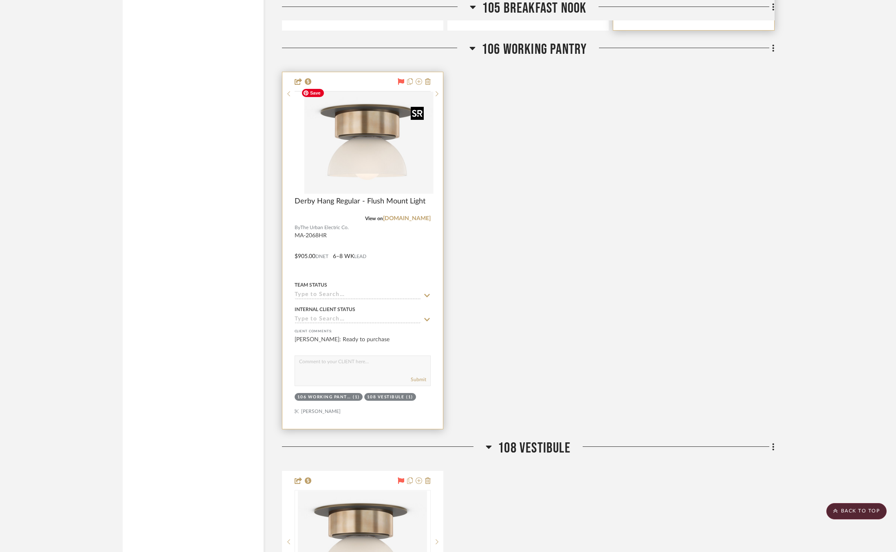
click at [368, 92] on div at bounding box center [363, 91] width 136 height 1
click at [365, 152] on img "0" at bounding box center [362, 143] width 129 height 102
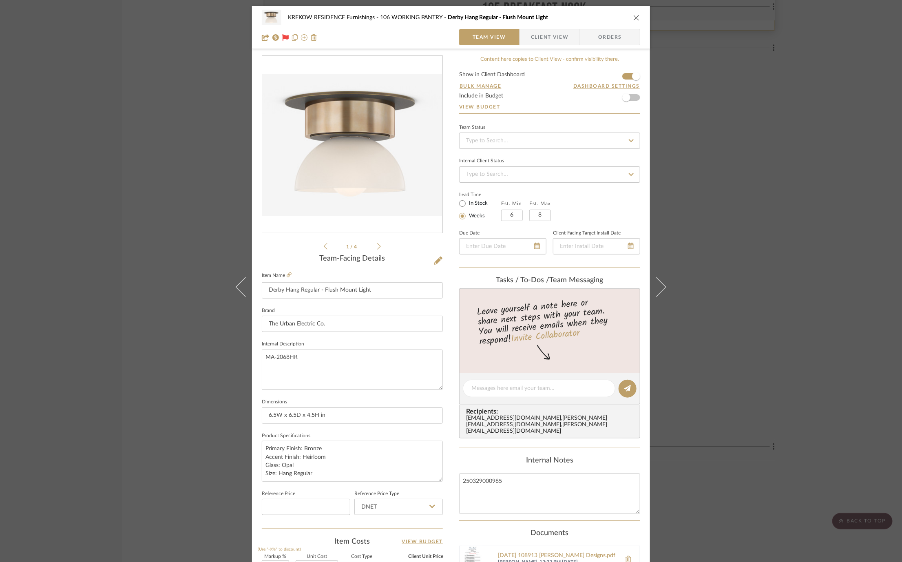
scroll to position [194, 0]
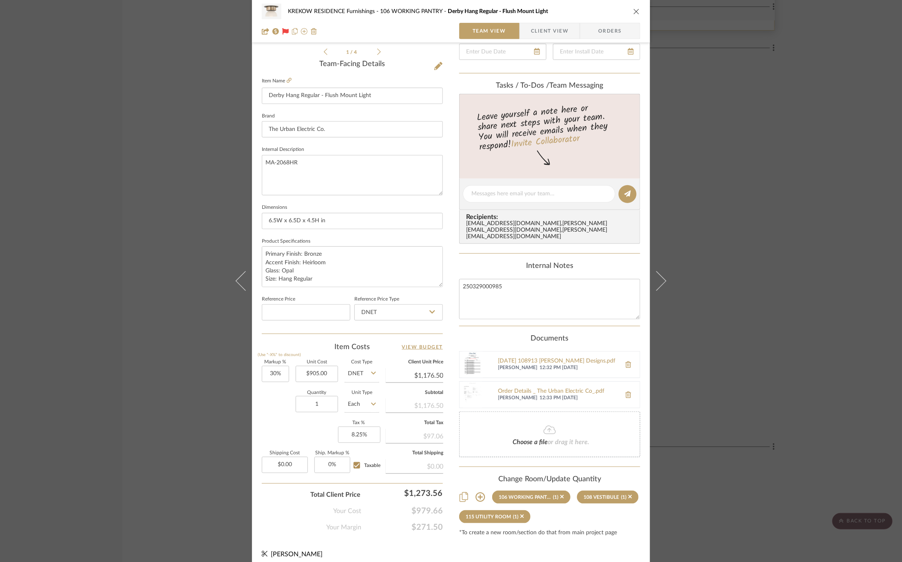
click at [551, 25] on span "Client View" at bounding box center [549, 31] width 37 height 16
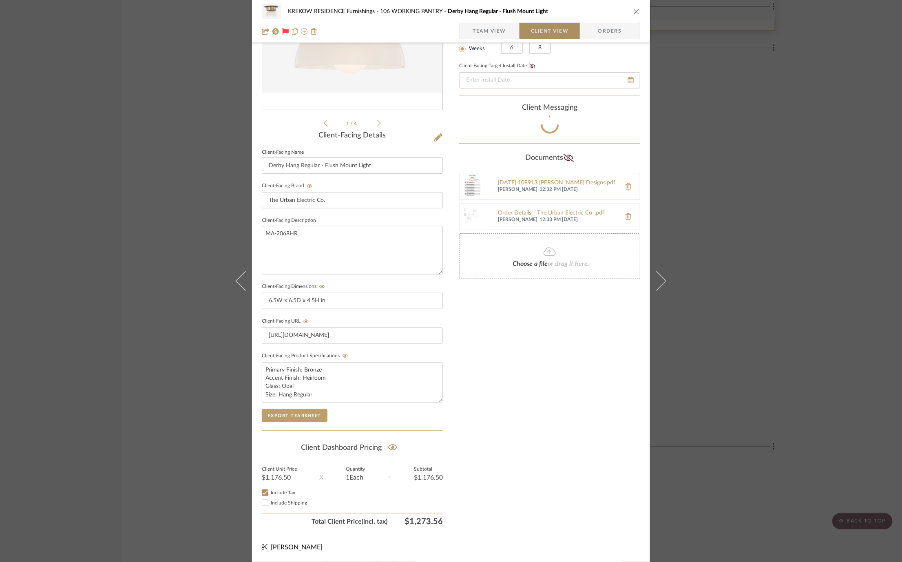
scroll to position [120, 0]
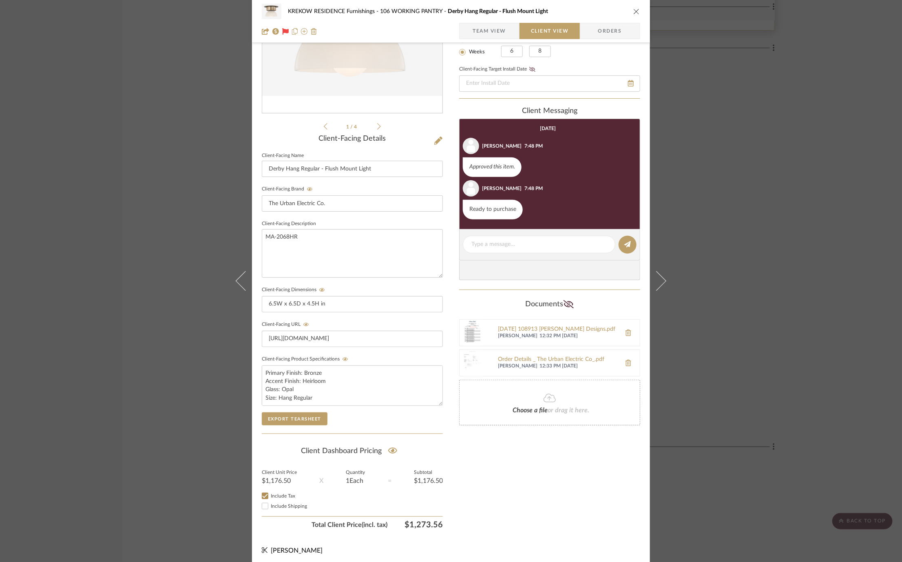
click at [704, 225] on div "KREKOW RESIDENCE Furnishings 106 WORKING PANTRY Derby Hang Regular - Flush Moun…" at bounding box center [451, 281] width 902 height 562
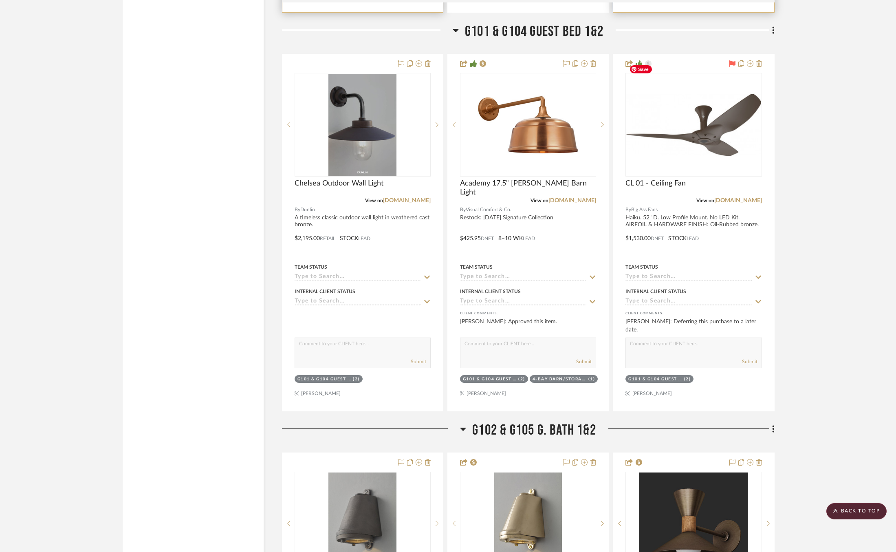
scroll to position [5744, 0]
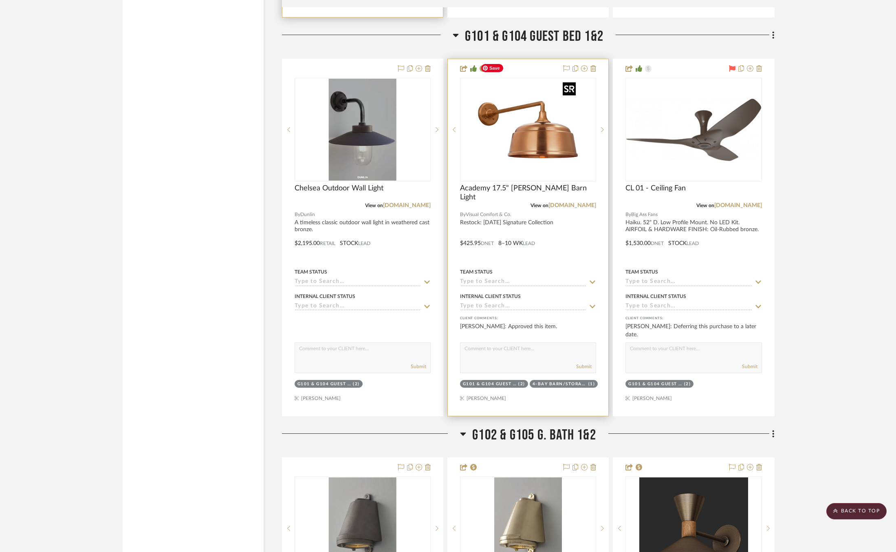
click at [0, 0] on img at bounding box center [0, 0] width 0 height 0
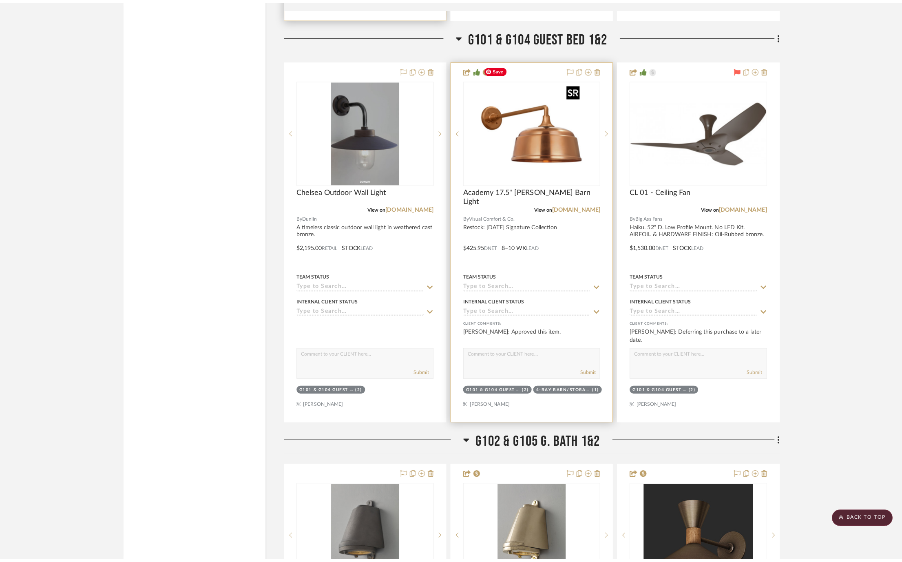
scroll to position [0, 0]
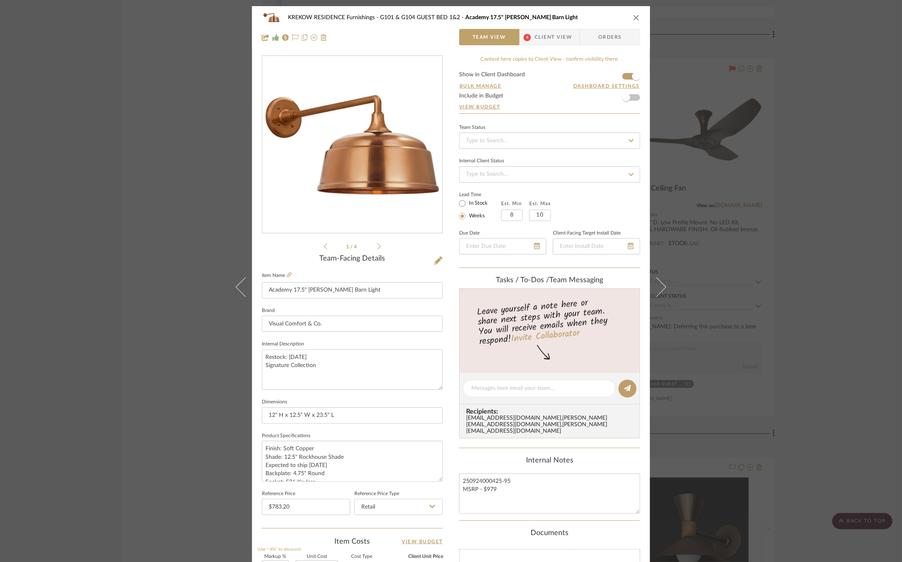
click at [558, 46] on div "KREKOW RESIDENCE Furnishings G101 & G104 GUEST BED 1&2 Academy 17.5" Mack Barn …" at bounding box center [451, 27] width 398 height 43
click at [548, 41] on span "Client View" at bounding box center [552, 37] width 37 height 16
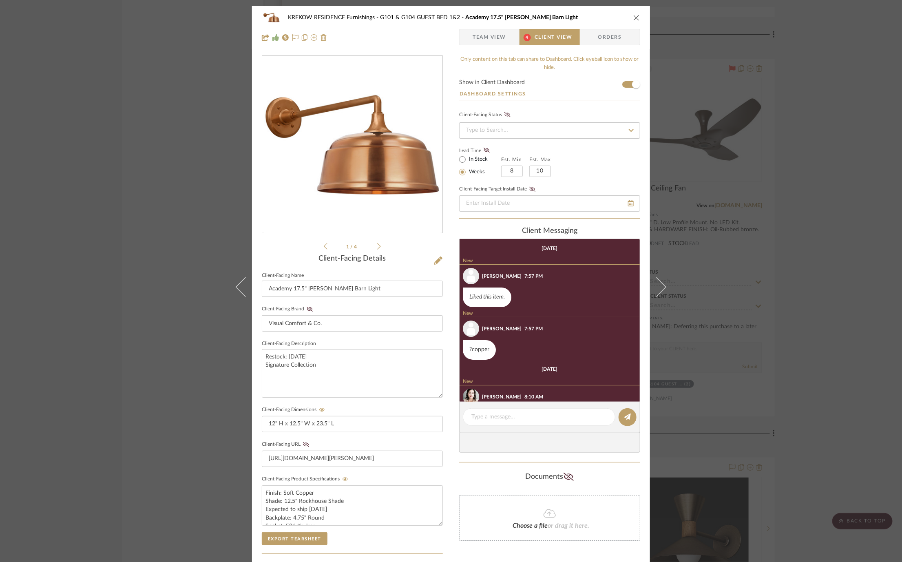
scroll to position [88, 0]
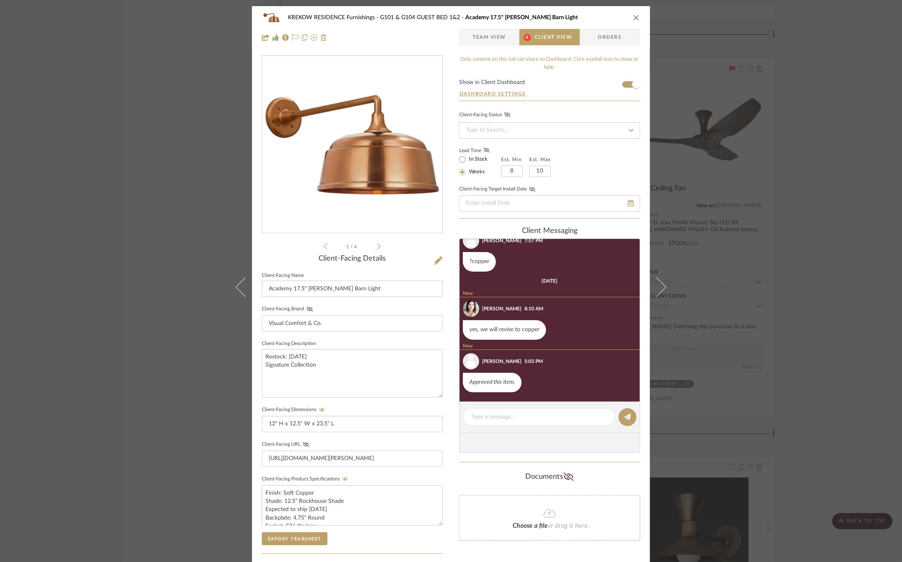
click at [732, 122] on div "KREKOW RESIDENCE Furnishings G101 & G104 GUEST BED 1&2 Academy 17.5" Mack Barn …" at bounding box center [451, 281] width 902 height 562
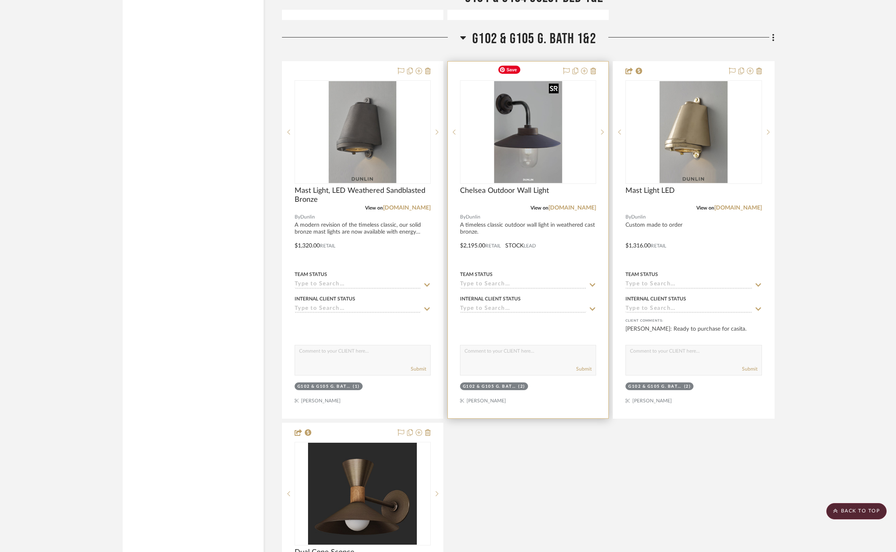
scroll to position [6156, 0]
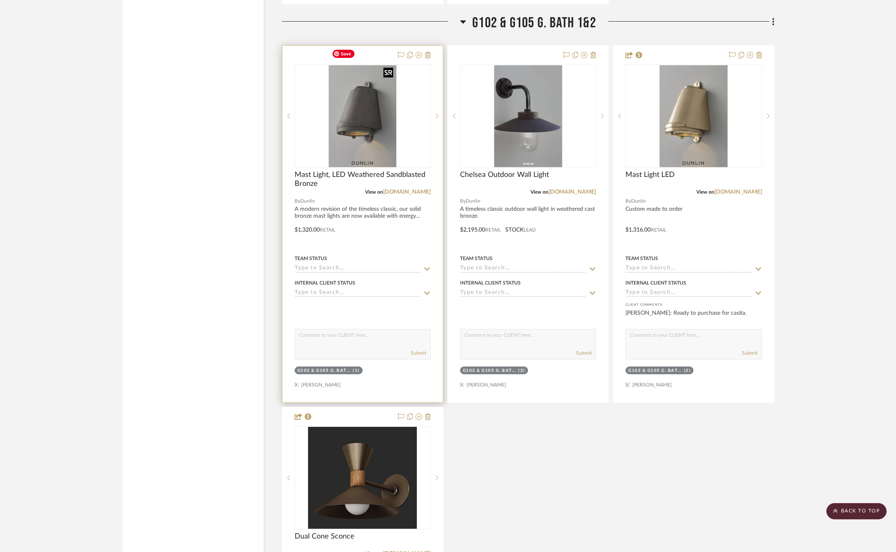
click at [365, 80] on img "0" at bounding box center [363, 116] width 68 height 102
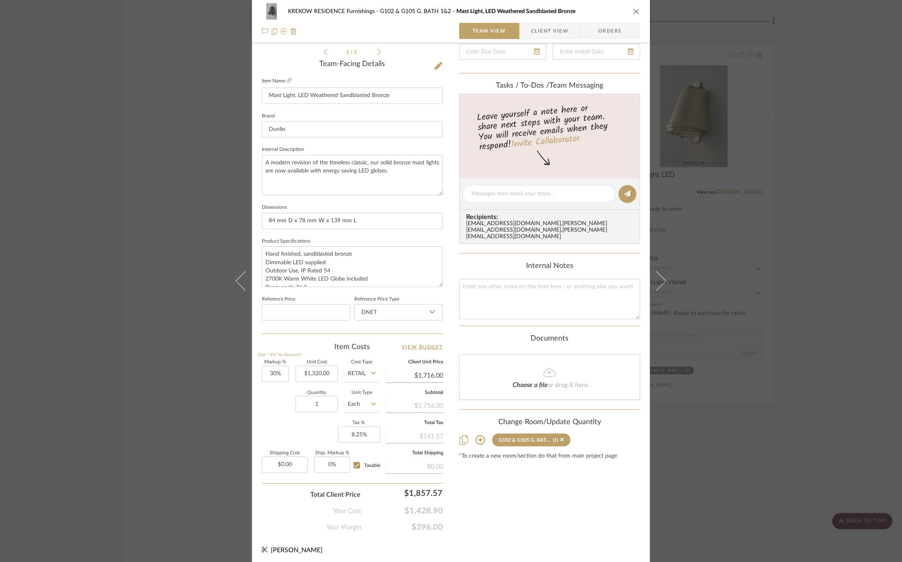
scroll to position [194, 0]
click at [315, 400] on input "1" at bounding box center [316, 405] width 42 height 16
type input "2"
click at [296, 425] on div "Markup % (Use "-X%" to discount) 30% Unit Cost $1,320.00 Cost Type Retail Clien…" at bounding box center [352, 420] width 181 height 119
click at [287, 82] on icon at bounding box center [289, 81] width 5 height 5
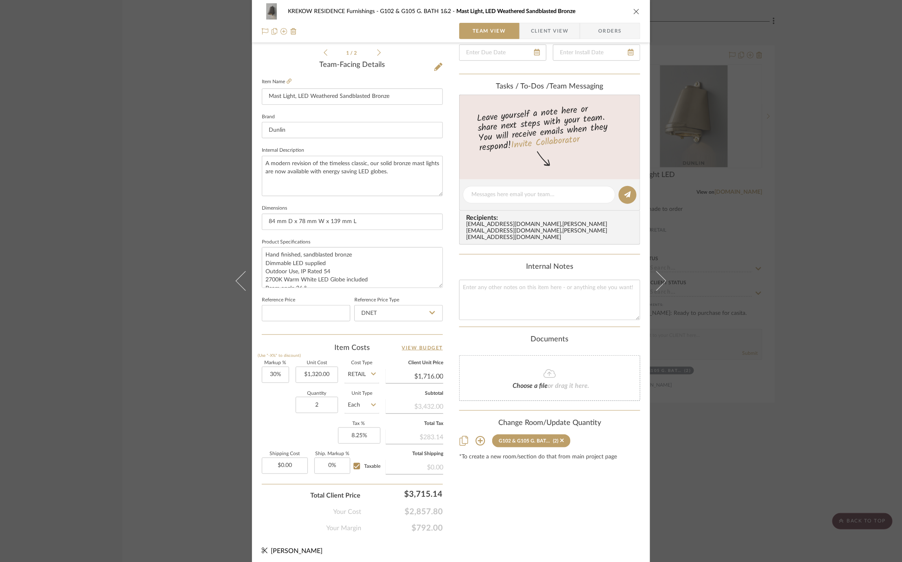
click at [181, 351] on div "KREKOW RESIDENCE Furnishings G102 & G105 G. BATH 1&2 Mast Light, LED Weathered …" at bounding box center [451, 281] width 902 height 562
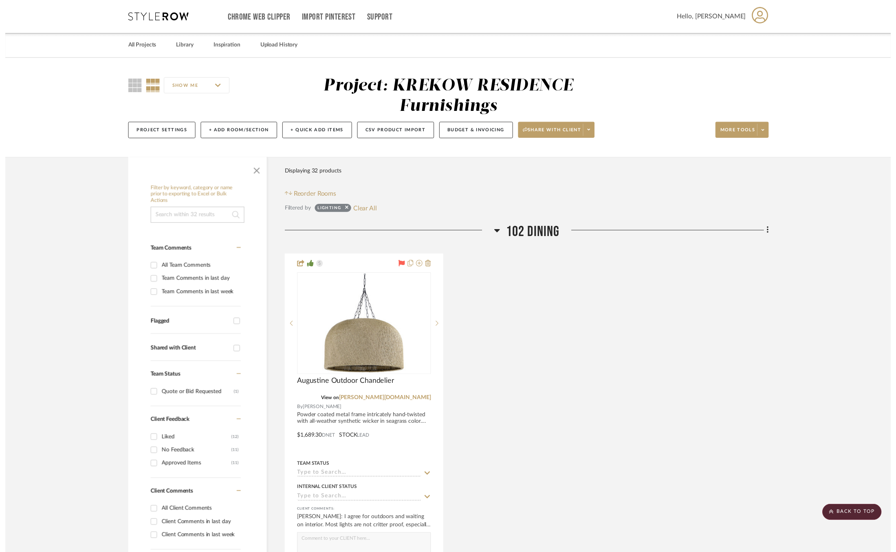
scroll to position [6156, 0]
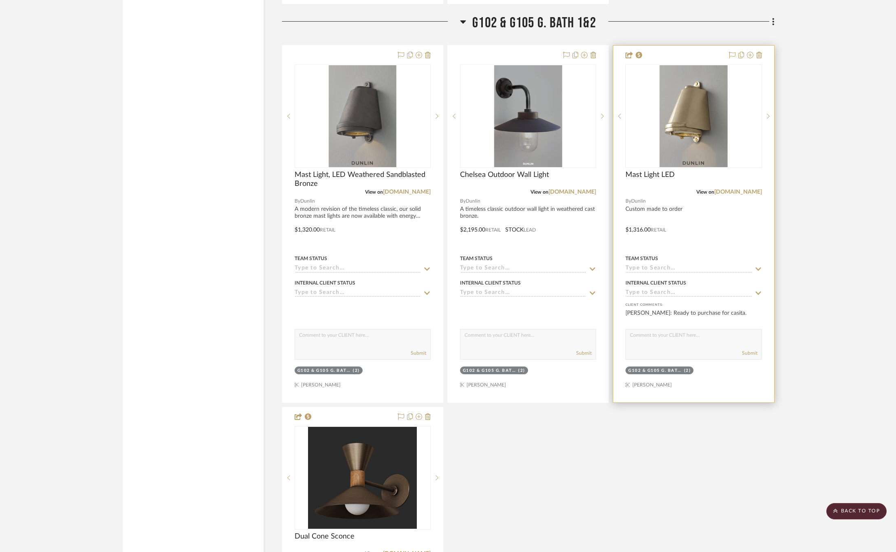
click at [754, 170] on div "Mast Light LED" at bounding box center [694, 179] width 136 height 18
click at [750, 189] on link "dunlin.com.au" at bounding box center [738, 192] width 48 height 6
click at [685, 119] on img "0" at bounding box center [694, 116] width 68 height 102
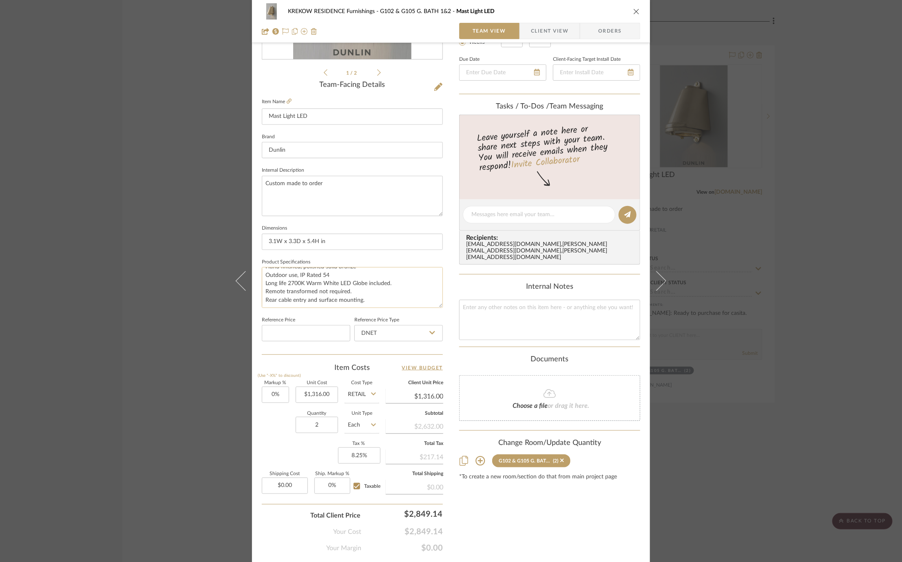
scroll to position [194, 0]
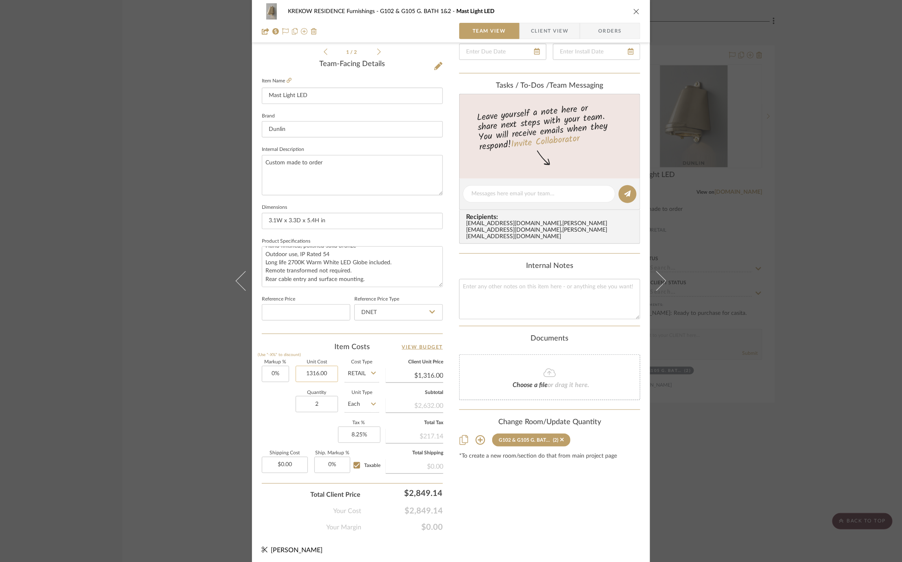
click at [318, 373] on input "1316.00" at bounding box center [316, 374] width 42 height 16
click at [317, 373] on input "1316.00" at bounding box center [316, 374] width 42 height 16
type input "$1,317.00"
click at [268, 403] on div "Quantity 2 Unit Type Each" at bounding box center [320, 404] width 117 height 29
type input "$1,317.00"
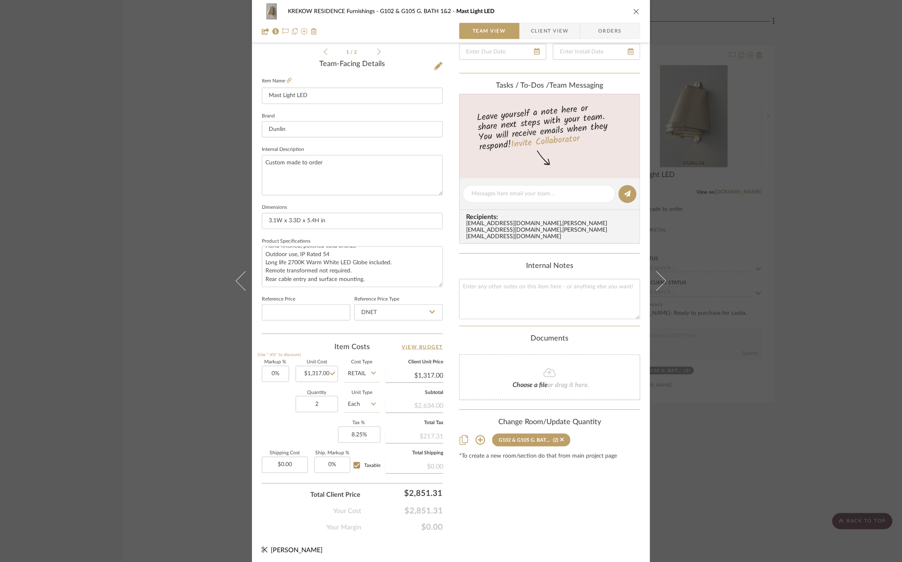
click at [173, 239] on div "KREKOW RESIDENCE Furnishings G102 & G105 G. BATH 1&2 Mast Light LED Team View C…" at bounding box center [451, 281] width 902 height 562
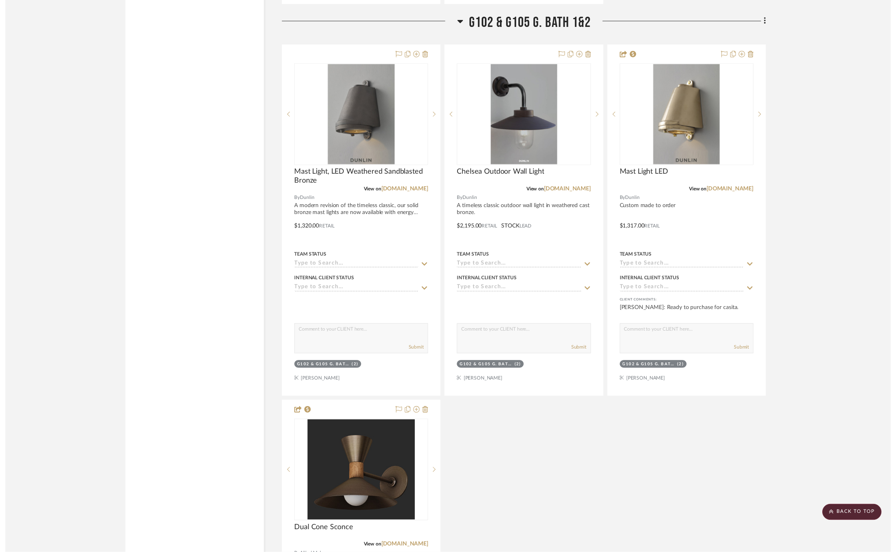
scroll to position [6156, 0]
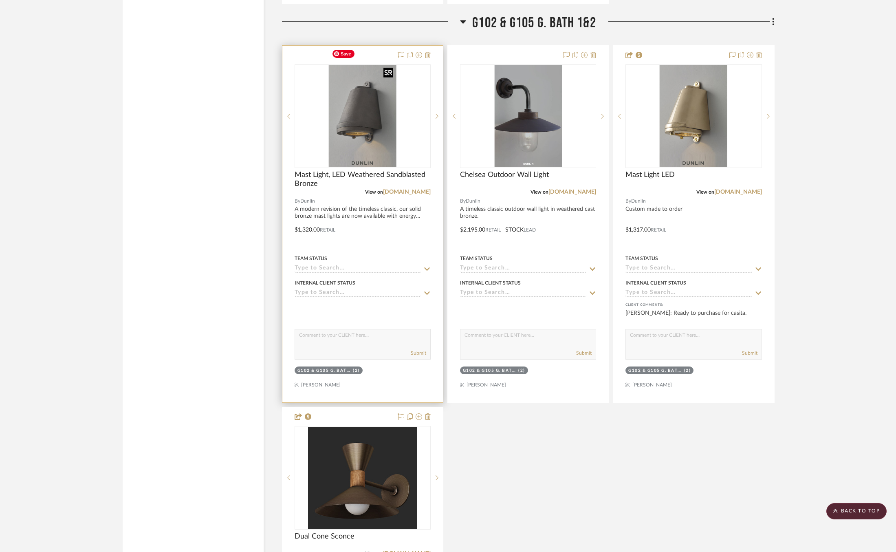
click at [333, 114] on img "0" at bounding box center [363, 116] width 68 height 102
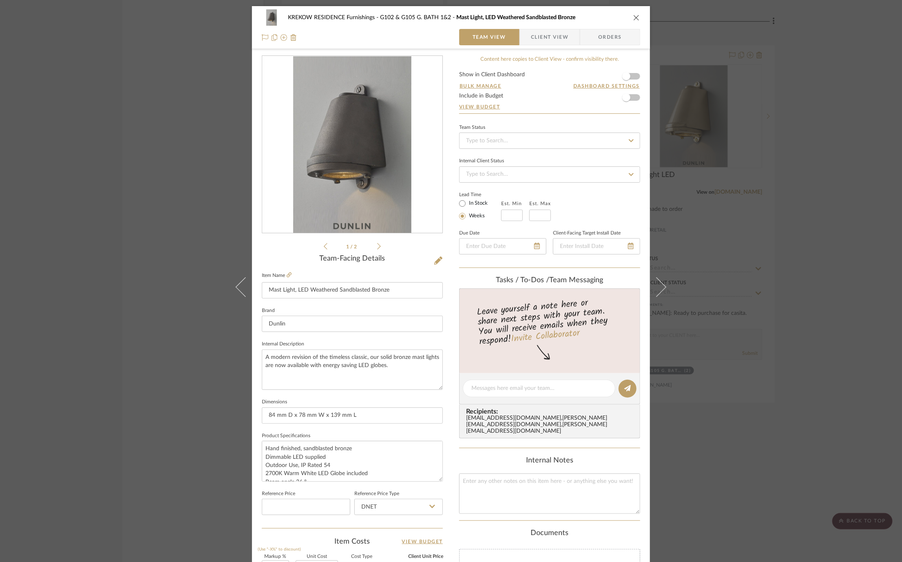
scroll to position [194, 0]
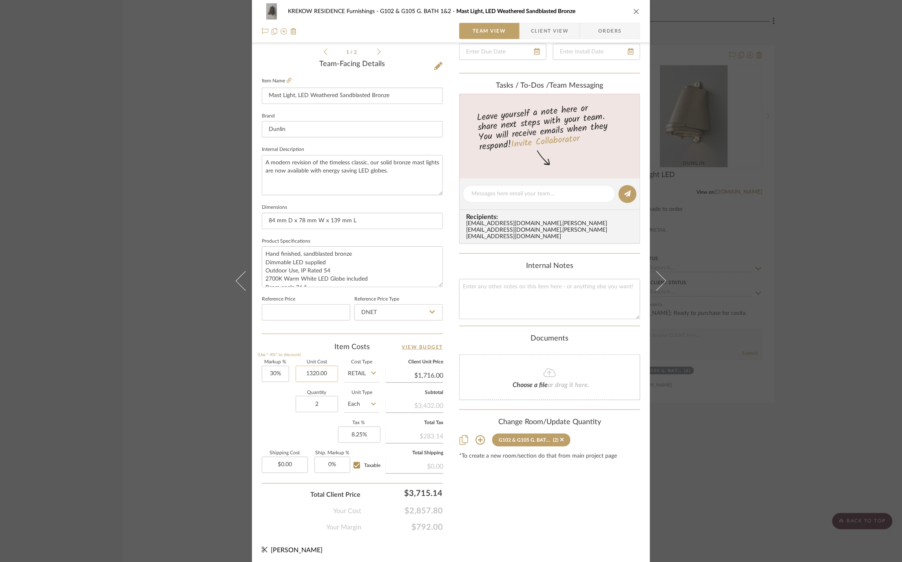
click at [316, 372] on input "1320.00" at bounding box center [316, 374] width 42 height 16
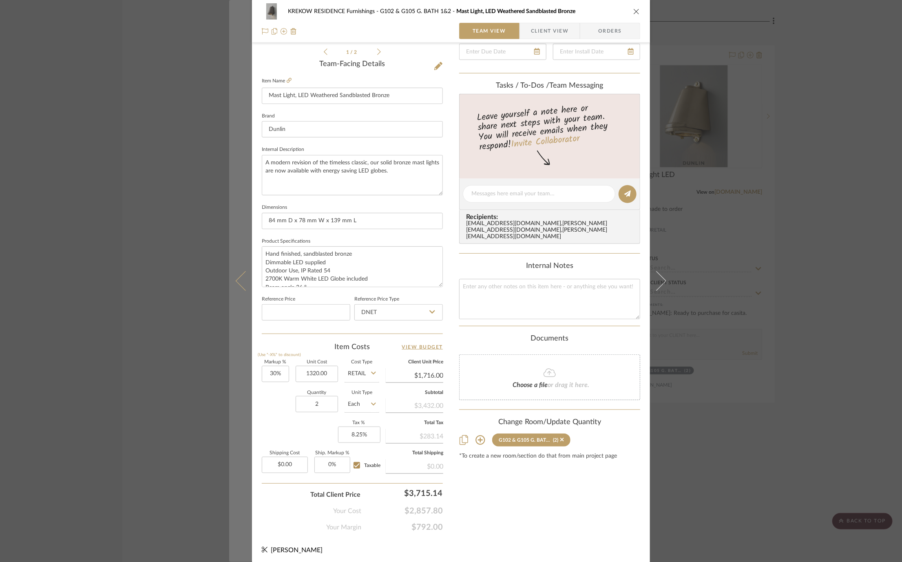
type input "$1,320.00"
click at [229, 426] on button at bounding box center [240, 281] width 23 height 562
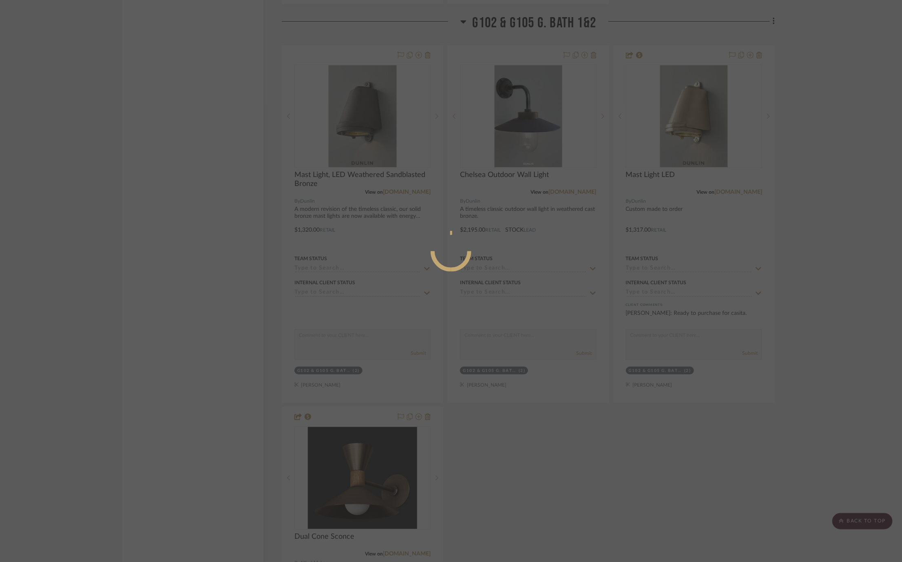
click at [173, 353] on div at bounding box center [451, 281] width 902 height 562
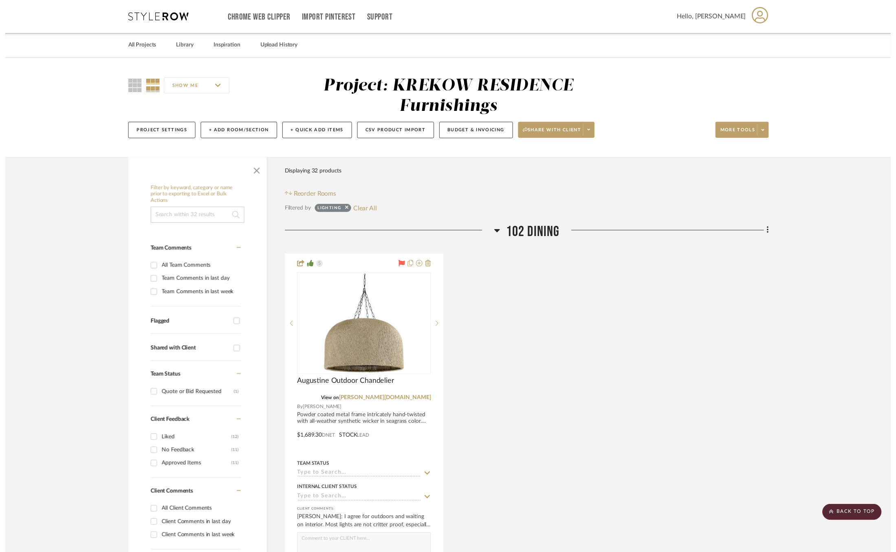
scroll to position [6156, 0]
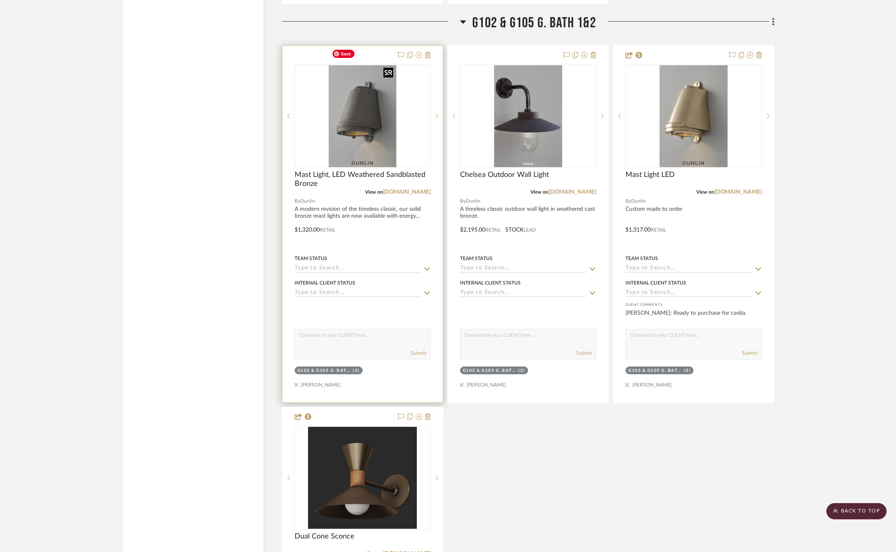
click at [368, 103] on img "0" at bounding box center [363, 116] width 68 height 102
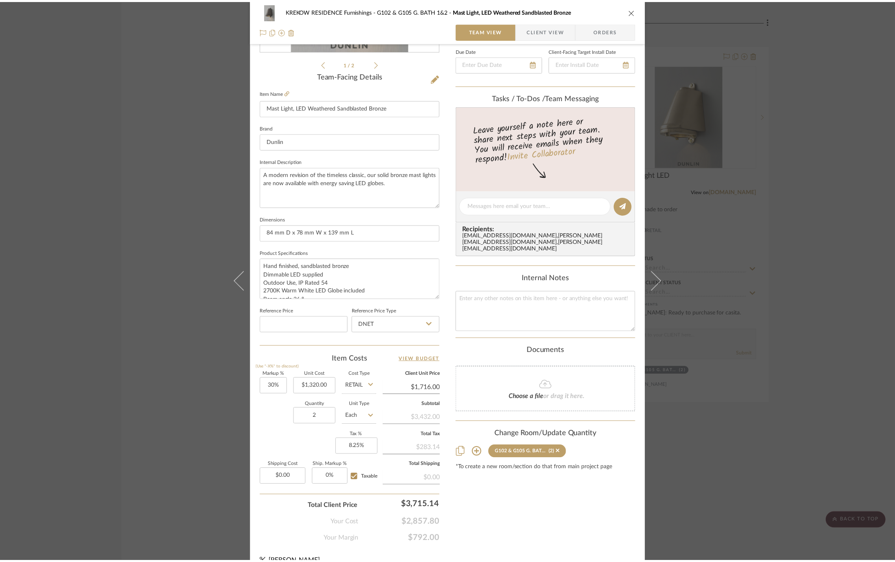
scroll to position [194, 0]
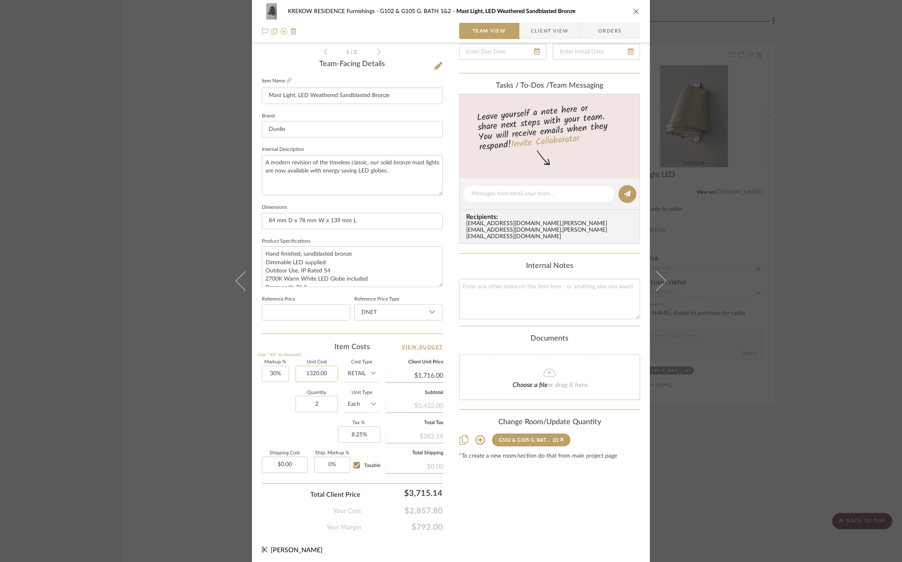
click at [316, 371] on input "1320.00" at bounding box center [316, 374] width 42 height 16
type input "$1,317.00"
click at [276, 413] on div "Quantity 2 Unit Type Each" at bounding box center [320, 404] width 117 height 29
type input "$1,712.10"
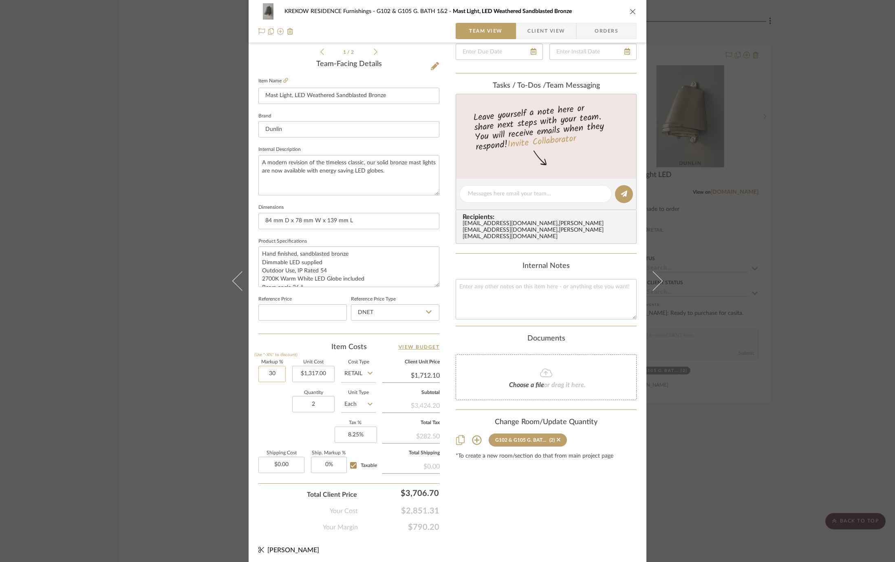
click at [262, 366] on input "30" at bounding box center [271, 374] width 27 height 16
click at [264, 367] on input "30" at bounding box center [271, 374] width 27 height 16
click at [265, 367] on input "30" at bounding box center [271, 374] width 27 height 16
type input "0%"
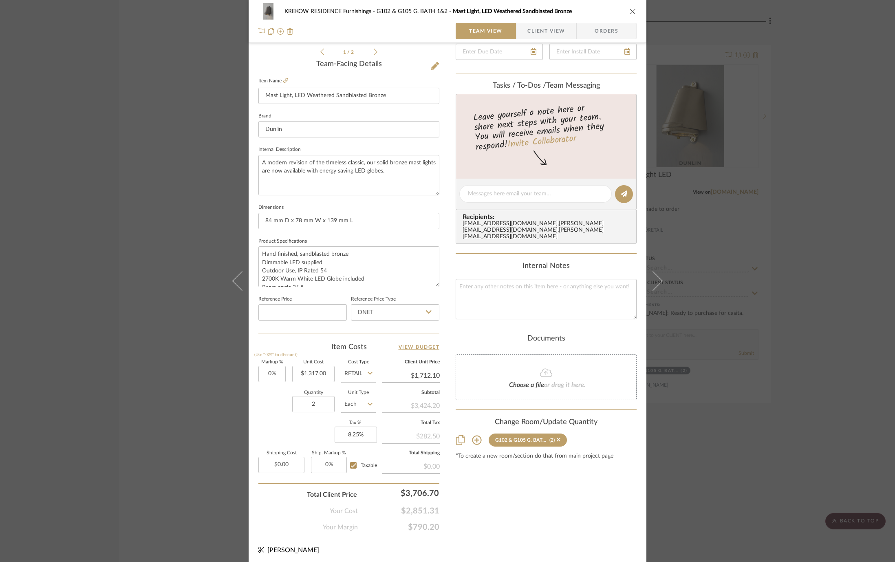
click at [265, 382] on sr-form-field "Markup % (Use "-X%" to discount) 0%" at bounding box center [271, 374] width 27 height 29
type input "$1,317.00"
click at [151, 223] on div "KREKOW RESIDENCE Furnishings G102 & G105 G. BATH 1&2 Mast Light, LED Weathered …" at bounding box center [447, 281] width 895 height 562
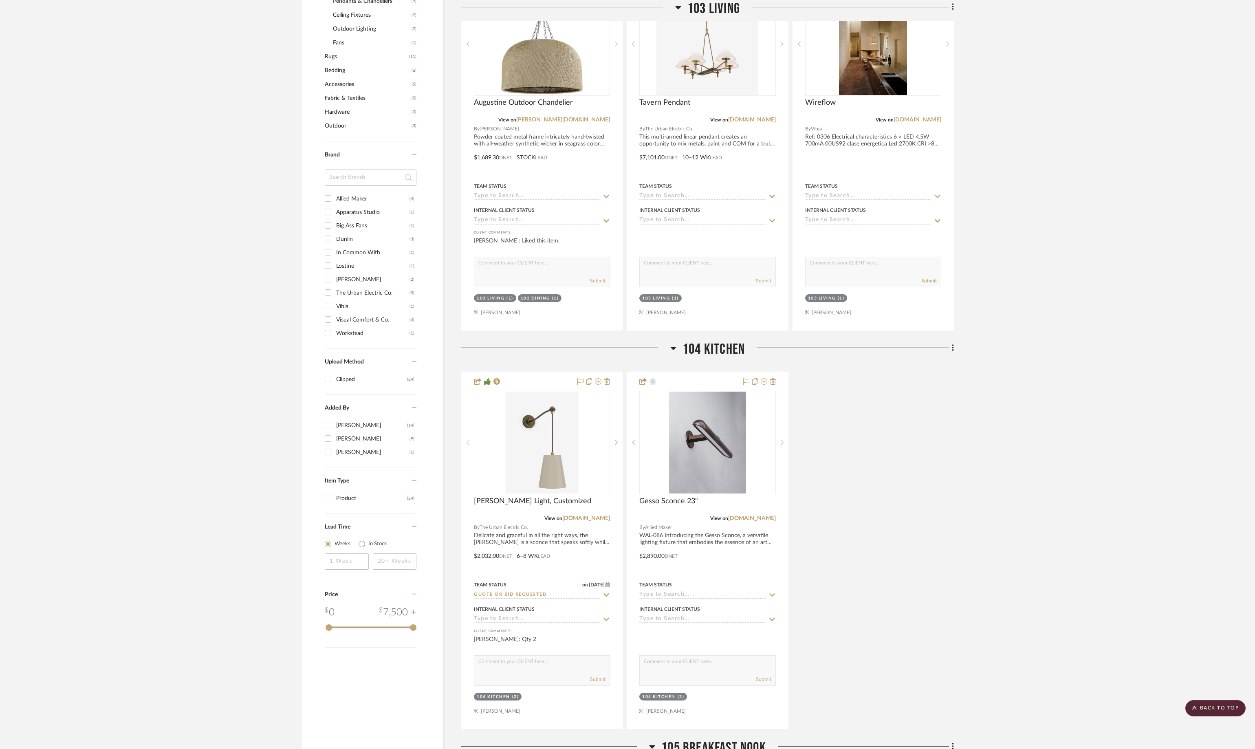
scroll to position [675, 0]
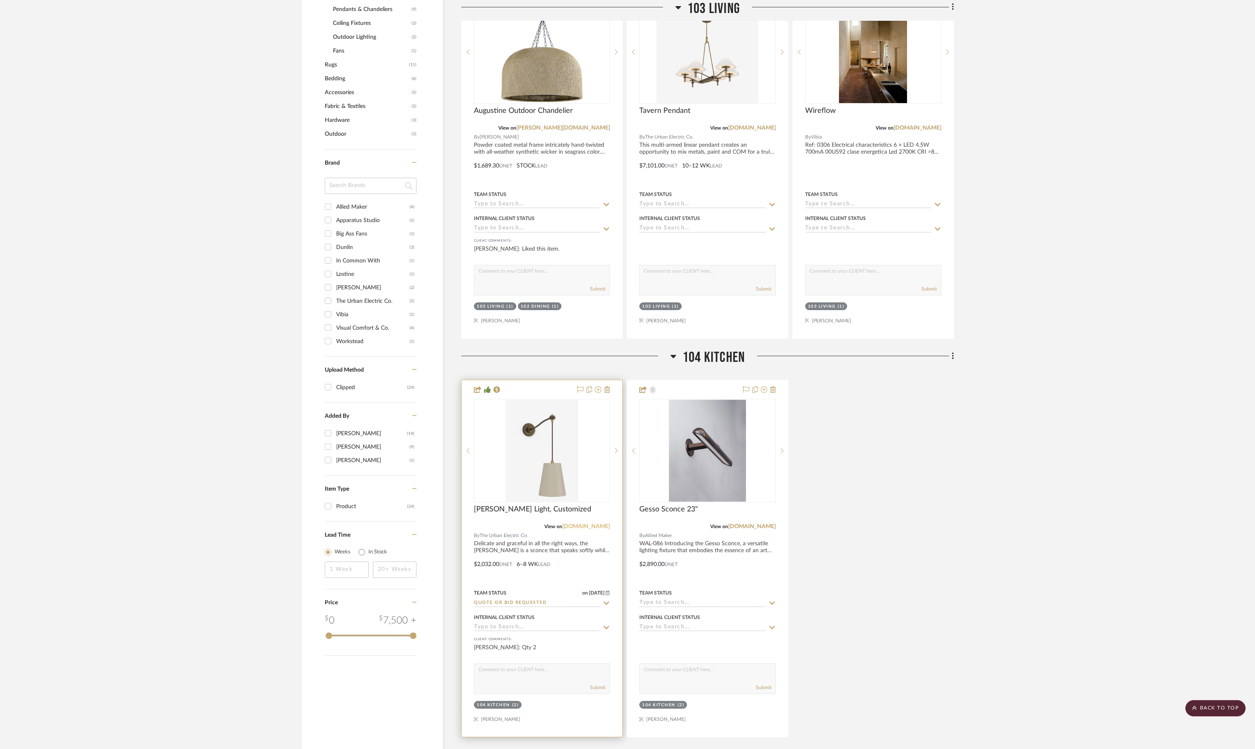
click at [600, 524] on link "urbanelectric.com" at bounding box center [586, 527] width 48 height 6
click at [534, 442] on img "0" at bounding box center [542, 451] width 73 height 102
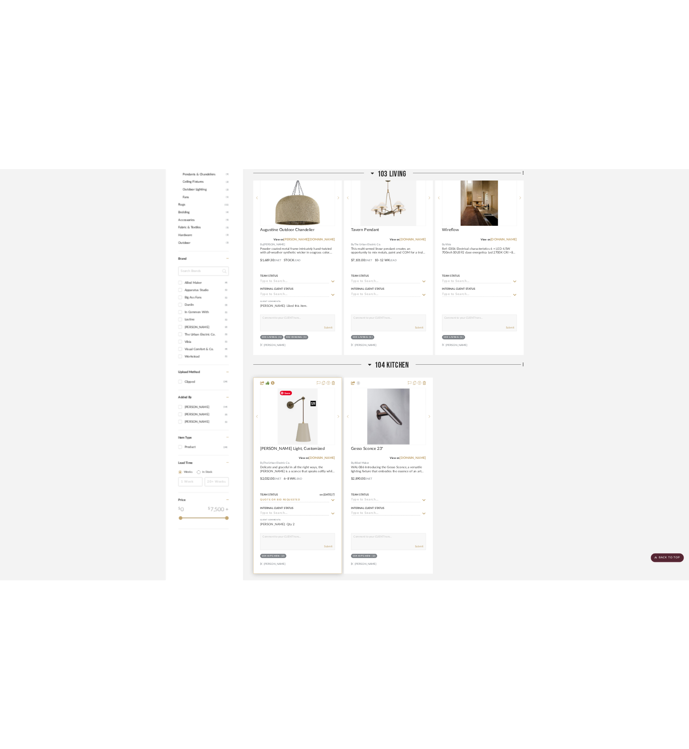
scroll to position [0, 0]
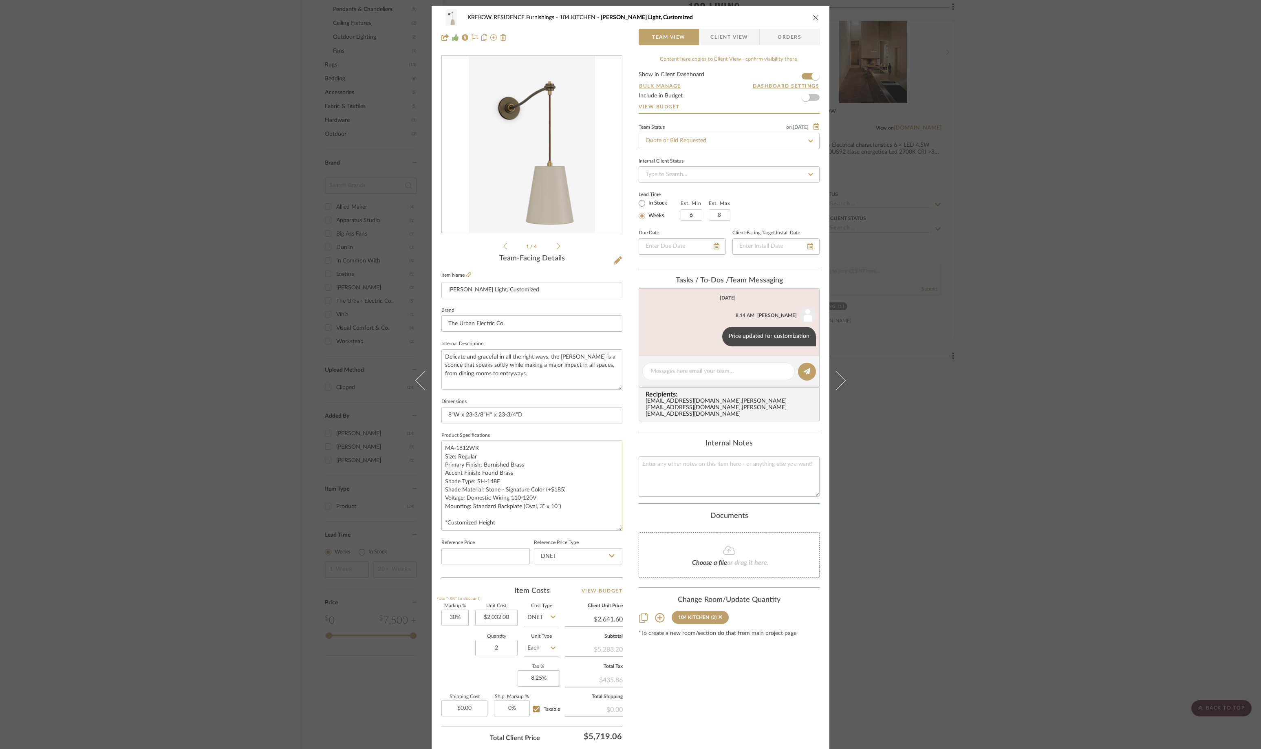
drag, startPoint x: 613, startPoint y: 480, endPoint x: 617, endPoint y: 529, distance: 49.9
click at [617, 529] on textarea "MA-1812WR Size: Regular Primary Finish: Burnished Brass Accent Finish: Found Br…" at bounding box center [531, 486] width 181 height 90
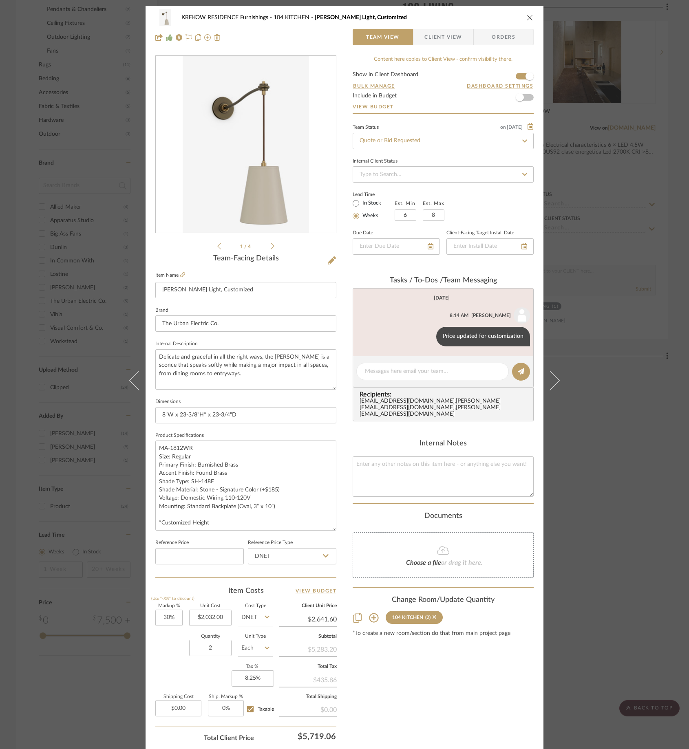
click at [54, 218] on div "KREKOW RESIDENCE Furnishings 104 KITCHEN Lou Lou Wall Light, Customized Team Vi…" at bounding box center [344, 374] width 689 height 749
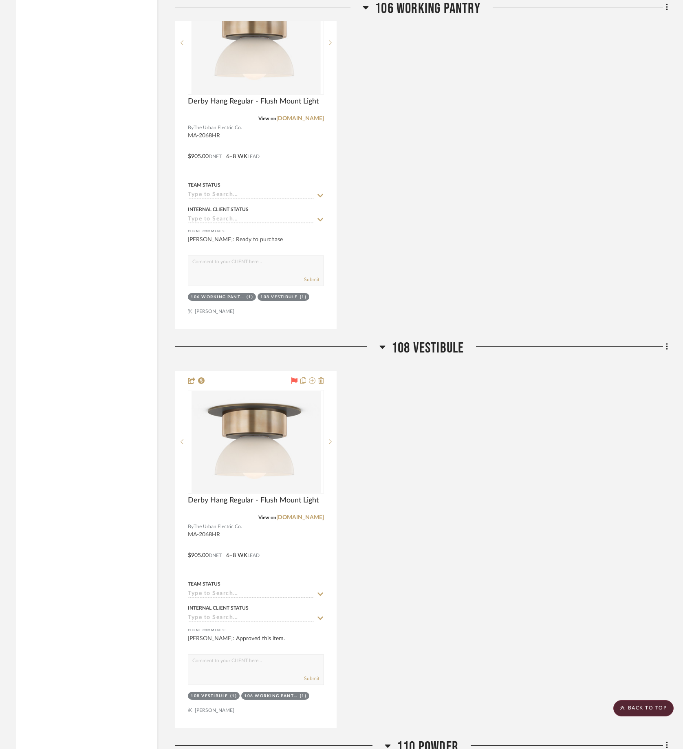
scroll to position [2236, 0]
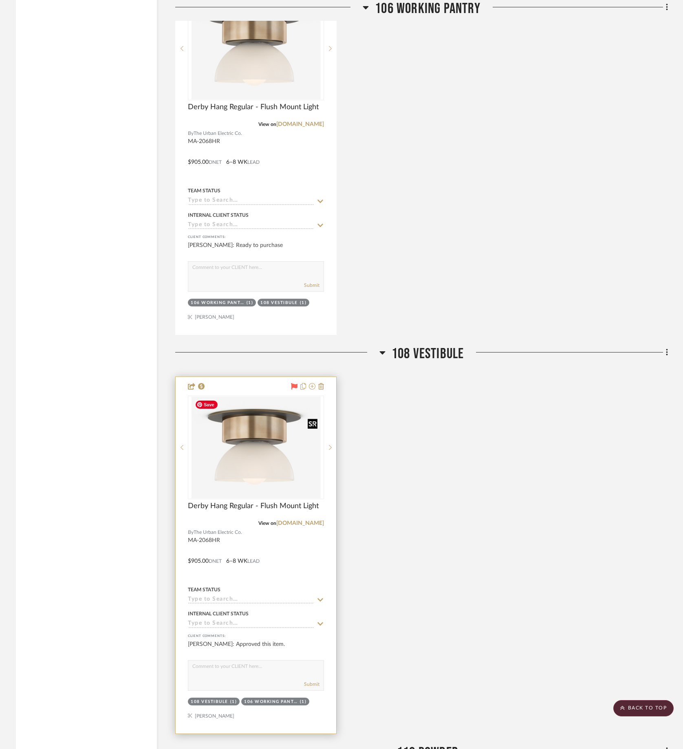
click at [0, 0] on img at bounding box center [0, 0] width 0 height 0
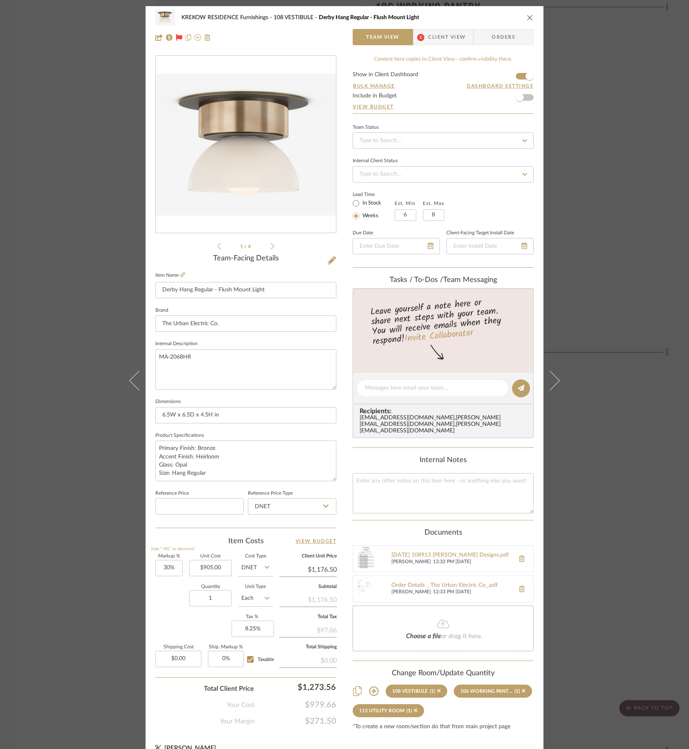
scroll to position [10, 0]
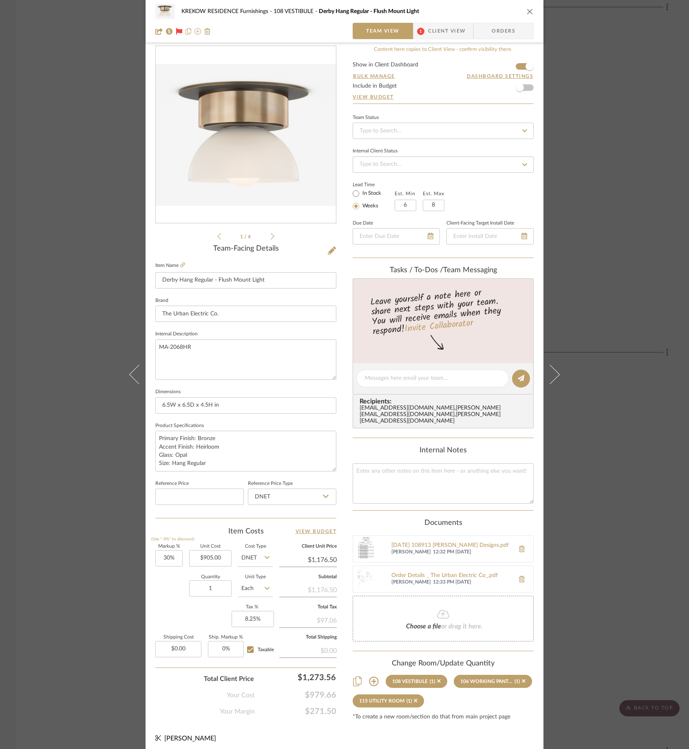
click at [611, 432] on div "KREKOW RESIDENCE Furnishings 108 VESTIBULE Derby Hang Regular - Flush Mount Lig…" at bounding box center [344, 374] width 689 height 749
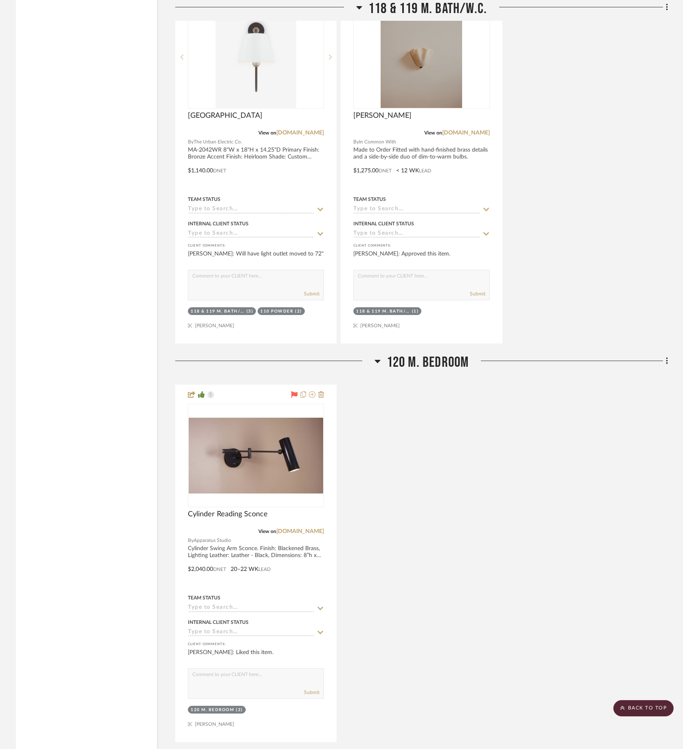
scroll to position [3673, 0]
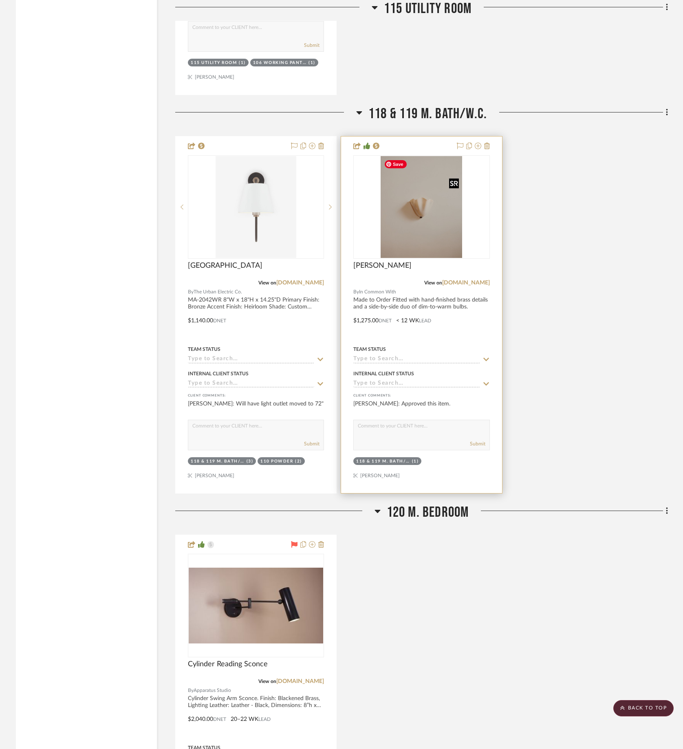
click at [405, 222] on img "0" at bounding box center [422, 207] width 82 height 102
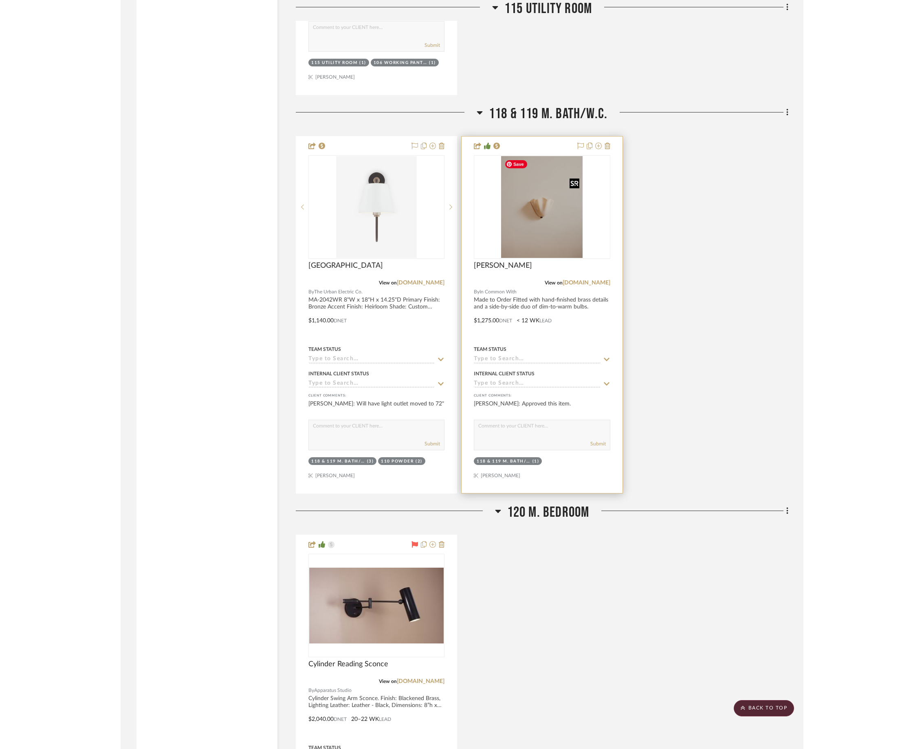
scroll to position [0, 0]
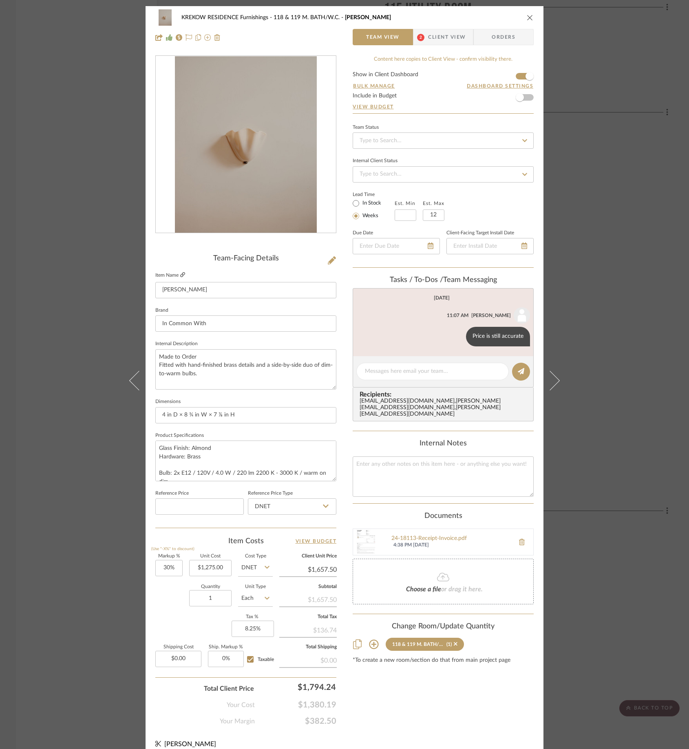
click at [182, 276] on icon at bounding box center [182, 274] width 5 height 5
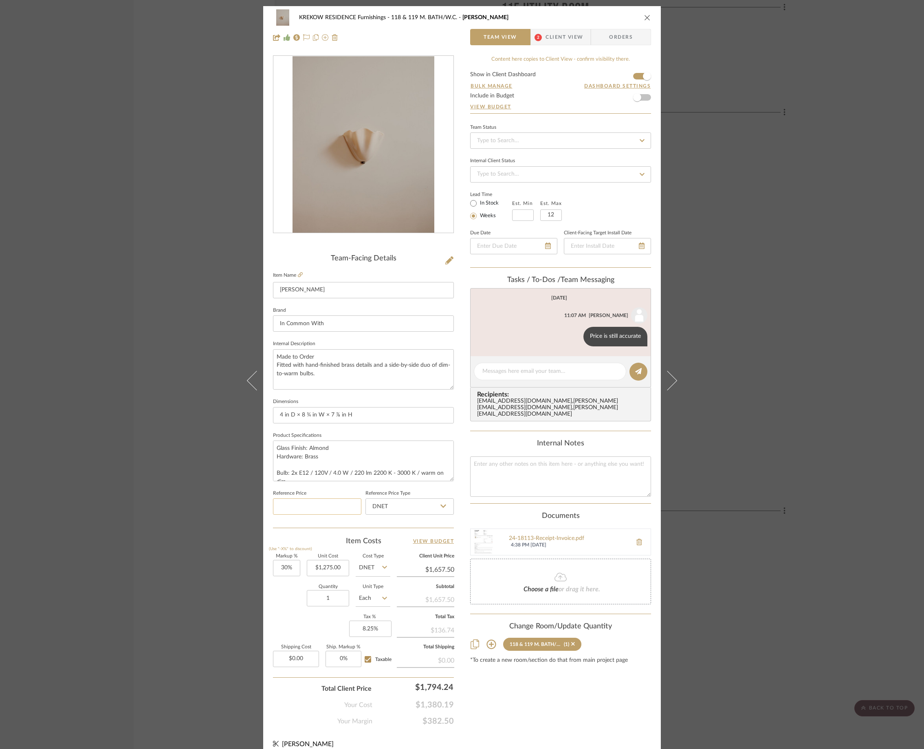
click at [318, 510] on input at bounding box center [317, 506] width 88 height 16
type input "$1,275.00"
click at [305, 530] on div "Team-Facing Details Item Name Vera Sconce Brand In Common With Internal Descrip…" at bounding box center [363, 390] width 181 height 671
click at [327, 561] on input "1275.00" at bounding box center [328, 568] width 42 height 16
type input "$1,500.00"
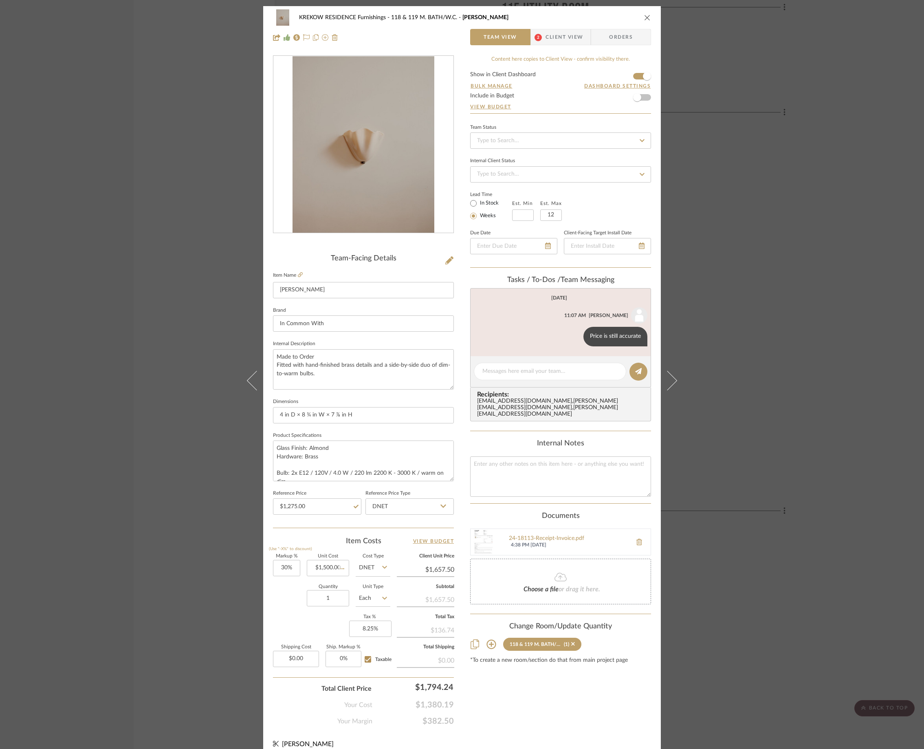
click at [374, 561] on input "DNET" at bounding box center [373, 568] width 35 height 16
type input "$1,950.00"
click at [370, 561] on span "Retail" at bounding box center [369, 609] width 14 height 6
type input "Retail"
click at [284, 561] on input "30" at bounding box center [286, 568] width 27 height 16
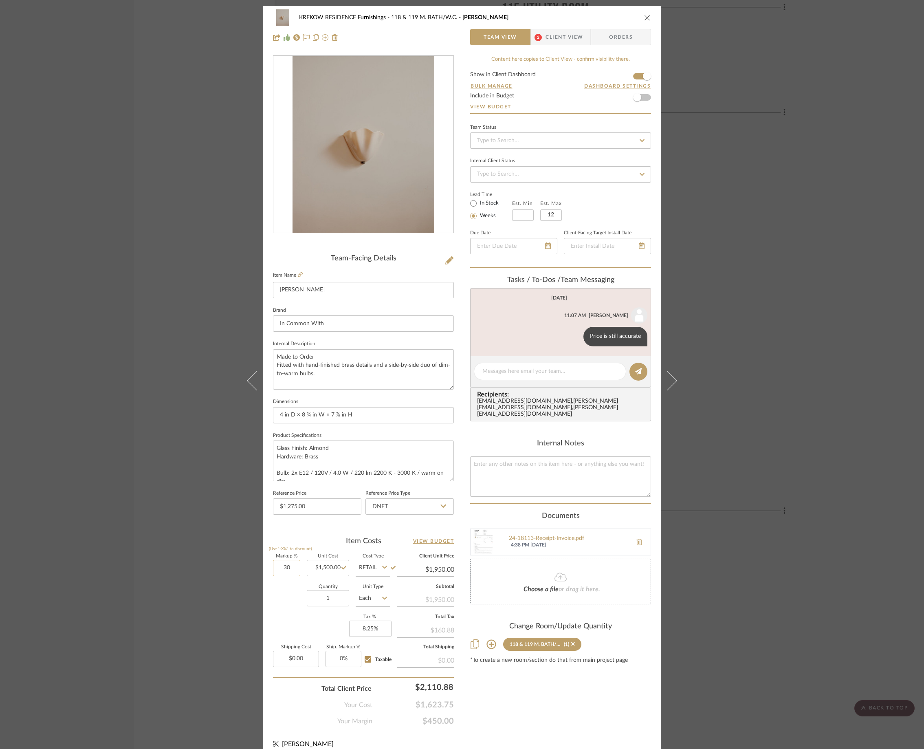
type input "-"
type input "0%"
click at [281, 561] on div "Quantity 1 Unit Type Each" at bounding box center [331, 599] width 117 height 29
type input "$1,500.00"
click at [136, 360] on div "KREKOW RESIDENCE Furnishings 118 & 119 M. BATH/W.C. Vera Sconce Team View 2 Cli…" at bounding box center [462, 374] width 924 height 749
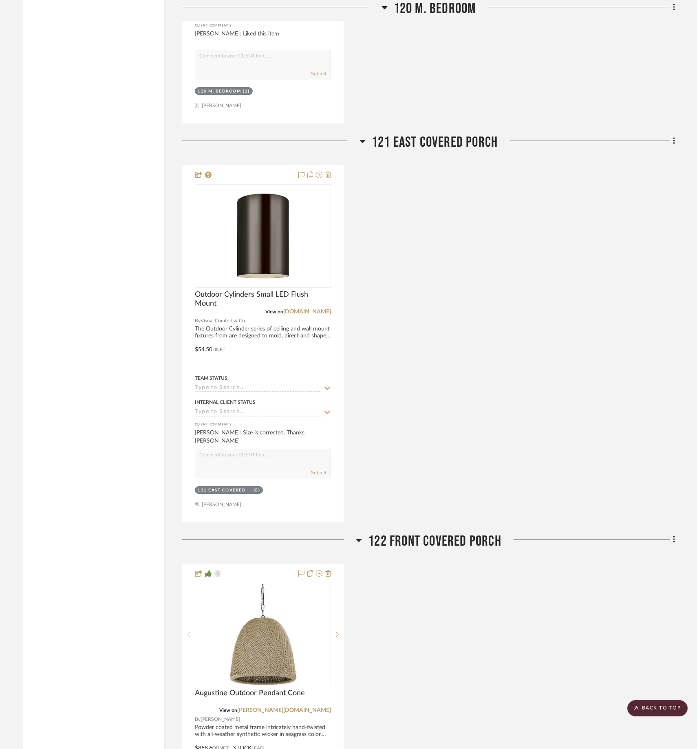
scroll to position [4439, 0]
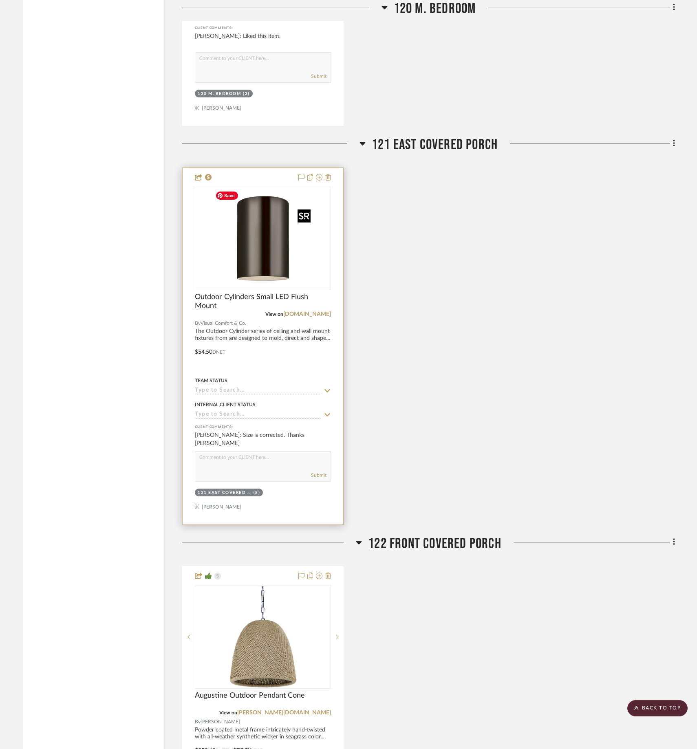
click at [245, 224] on img "0" at bounding box center [263, 238] width 102 height 102
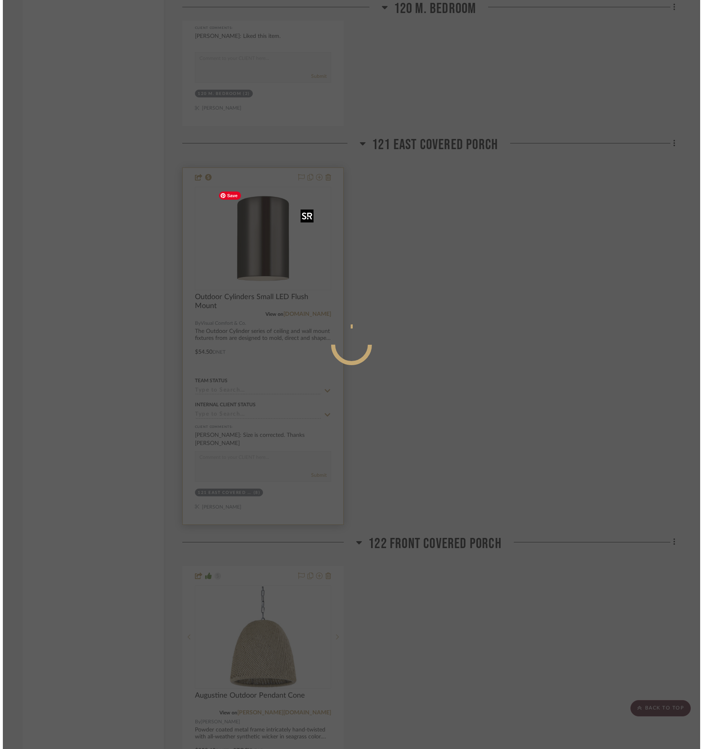
scroll to position [0, 0]
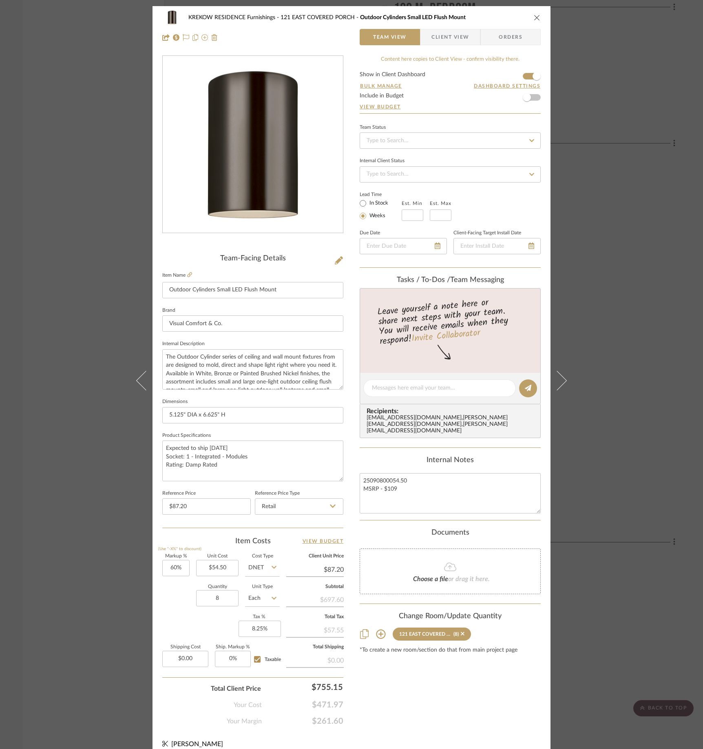
click at [659, 271] on div "KREKOW RESIDENCE Furnishings 121 EAST COVERED PORCH Outdoor Cylinders Small LED…" at bounding box center [351, 374] width 703 height 749
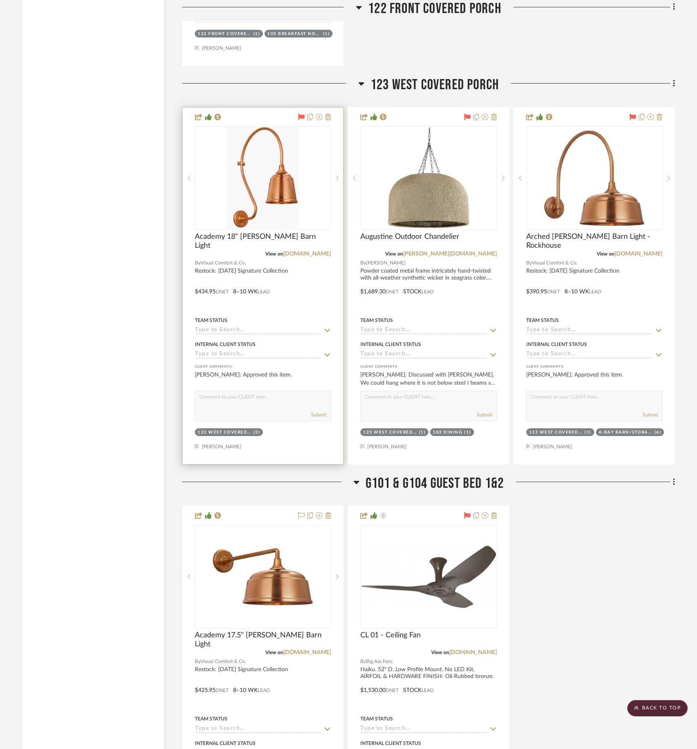
scroll to position [5297, 0]
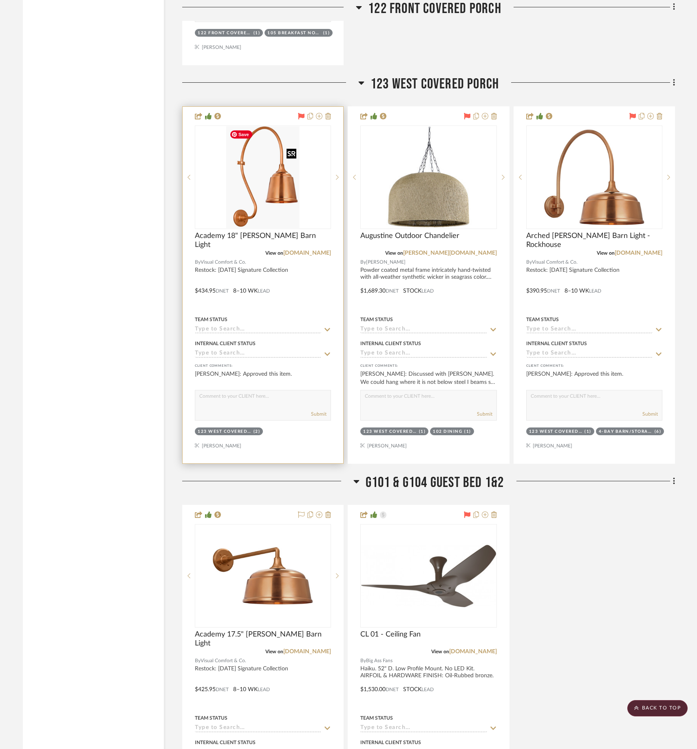
click at [255, 183] on img "0" at bounding box center [262, 177] width 73 height 102
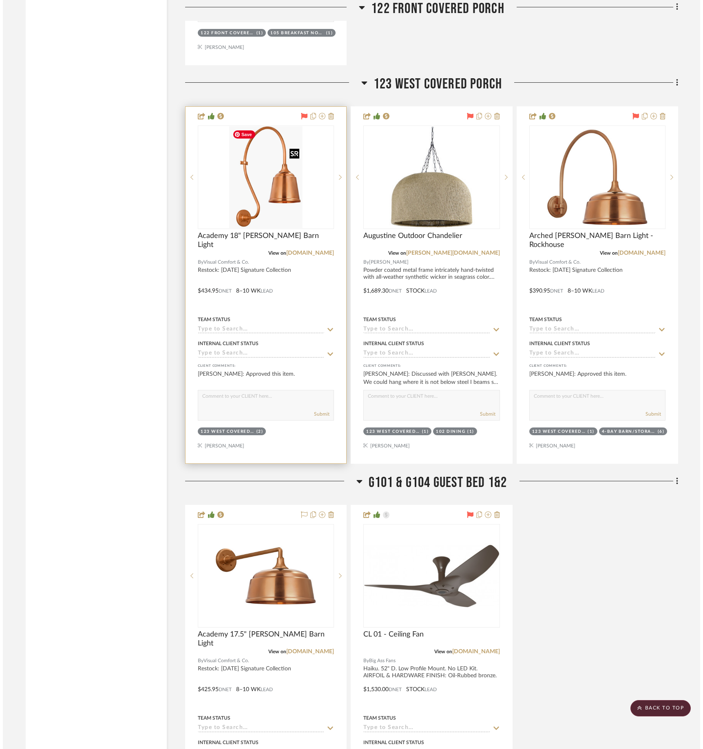
scroll to position [0, 0]
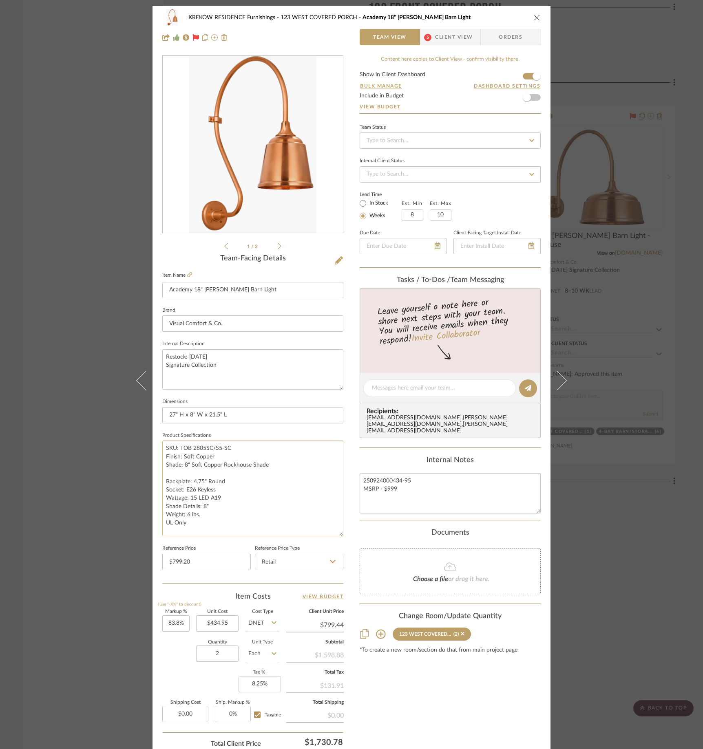
drag, startPoint x: 338, startPoint y: 480, endPoint x: 336, endPoint y: 535, distance: 55.5
click at [336, 535] on textarea "SKU: TOB 2805SC/S5-SC Finish: Soft Copper Shade: 8" Soft Copper Rockhouse Shade…" at bounding box center [252, 489] width 181 height 96
click at [99, 257] on div "KREKOW RESIDENCE Furnishings 123 WEST COVERED PORCH Academy 18" Larrabee Barn L…" at bounding box center [351, 374] width 703 height 749
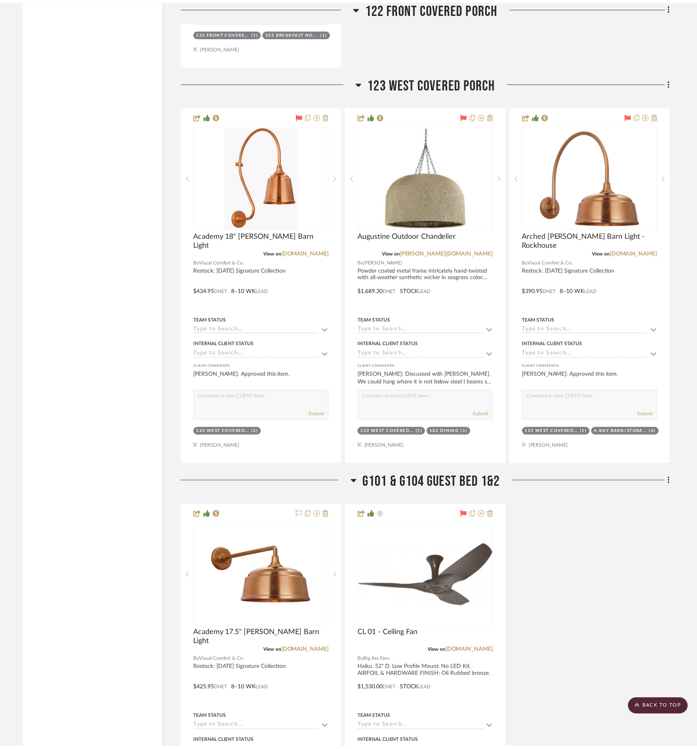
scroll to position [5297, 0]
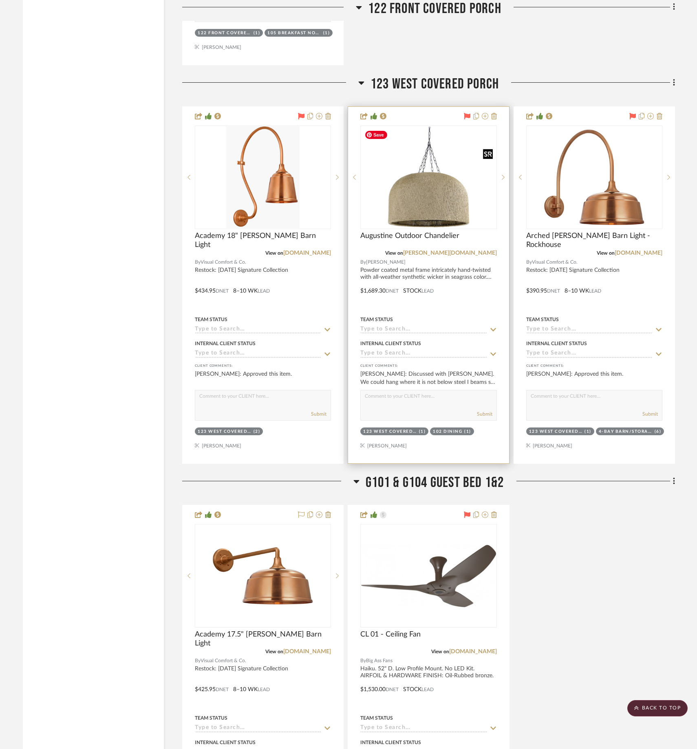
click at [445, 196] on img "0" at bounding box center [428, 177] width 134 height 101
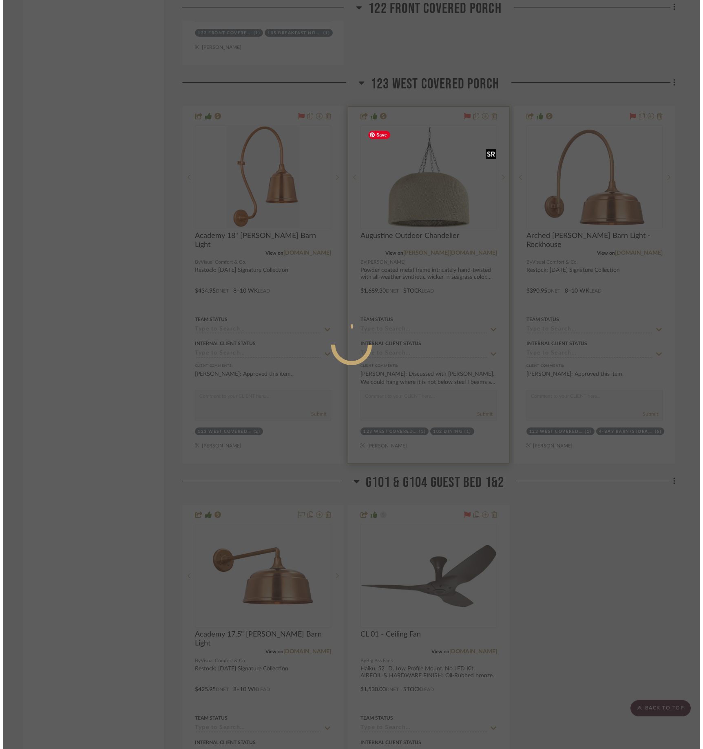
scroll to position [0, 0]
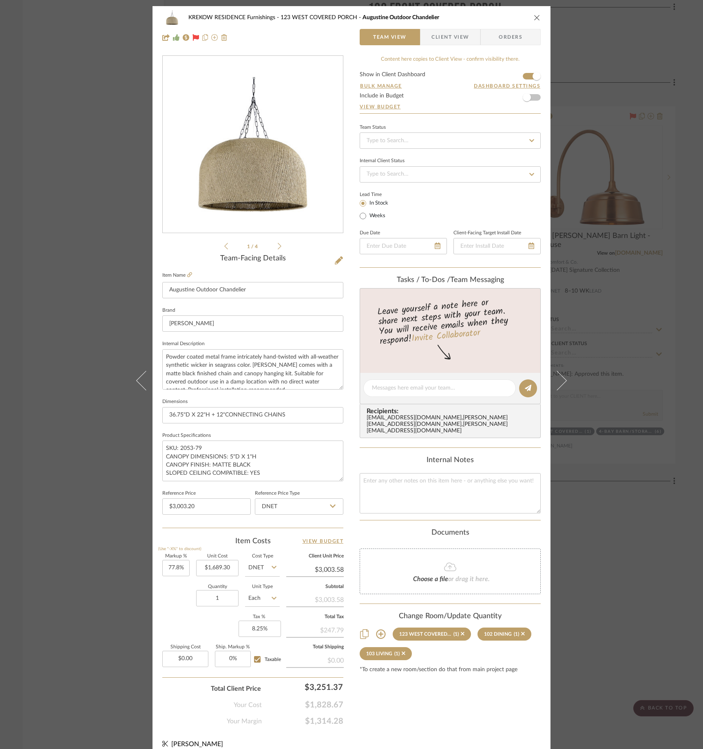
click at [190, 273] on fieldset "Item Name Augustine Outdoor Chandelier" at bounding box center [252, 284] width 181 height 29
click at [187, 273] on icon at bounding box center [189, 274] width 5 height 5
click at [645, 273] on div "KREKOW RESIDENCE Furnishings 123 WEST COVERED PORCH Augustine Outdoor Chandelie…" at bounding box center [351, 374] width 703 height 749
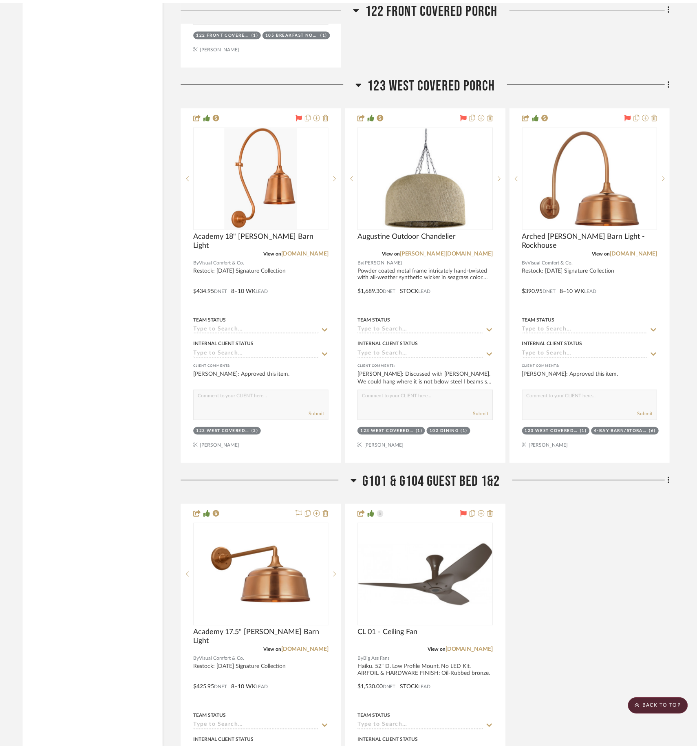
scroll to position [5297, 0]
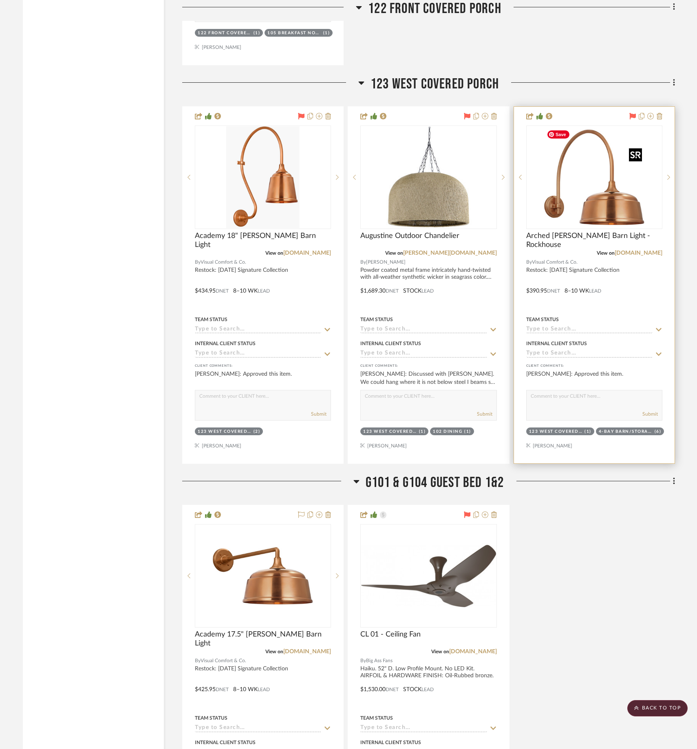
click at [578, 190] on img "0" at bounding box center [594, 177] width 102 height 102
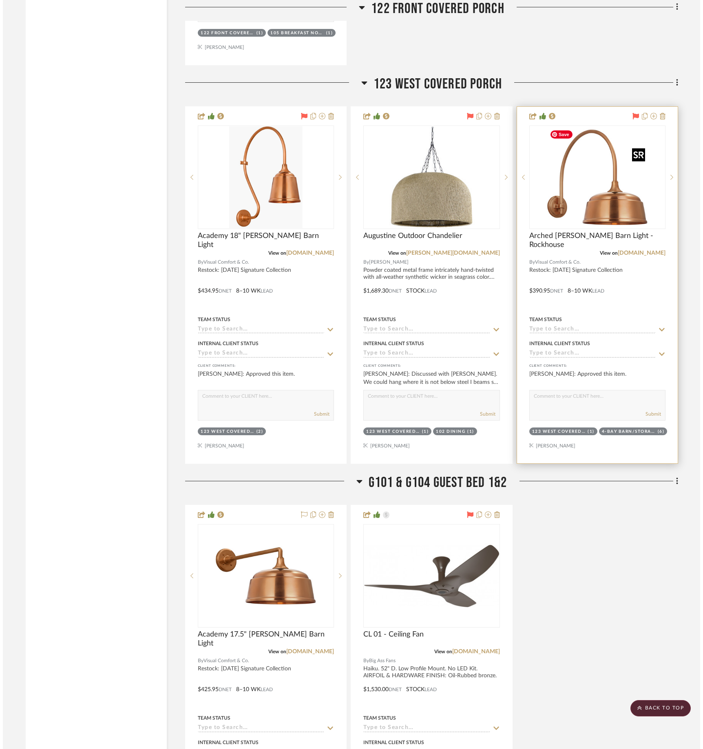
scroll to position [0, 0]
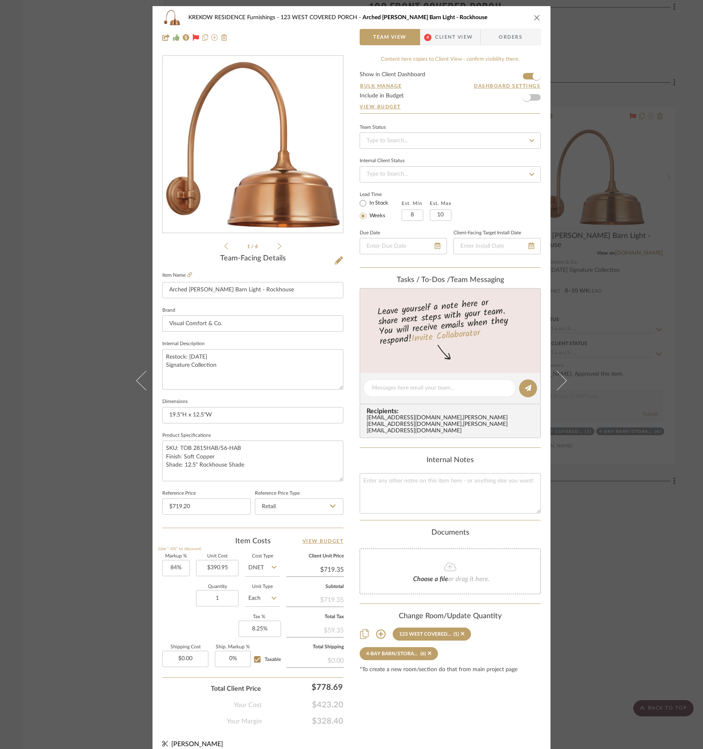
click at [612, 442] on div "KREKOW RESIDENCE Furnishings 123 WEST COVERED PORCH Arched Mack Barn Light - Ro…" at bounding box center [351, 374] width 703 height 749
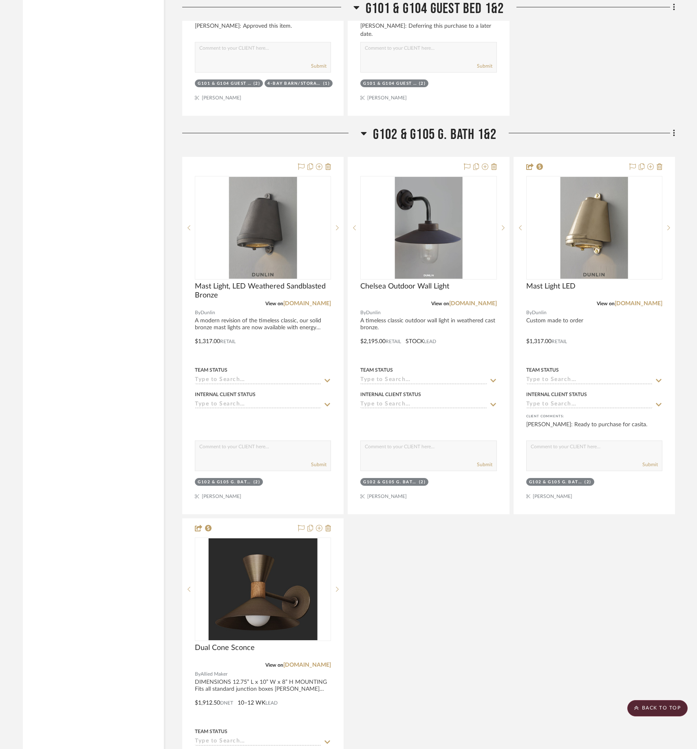
scroll to position [6050, 0]
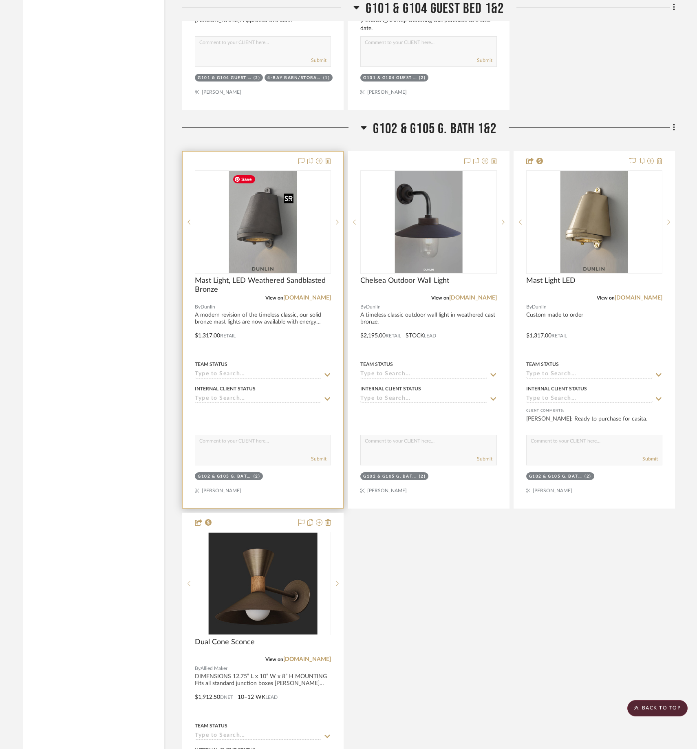
click at [275, 232] on img "0" at bounding box center [263, 222] width 68 height 102
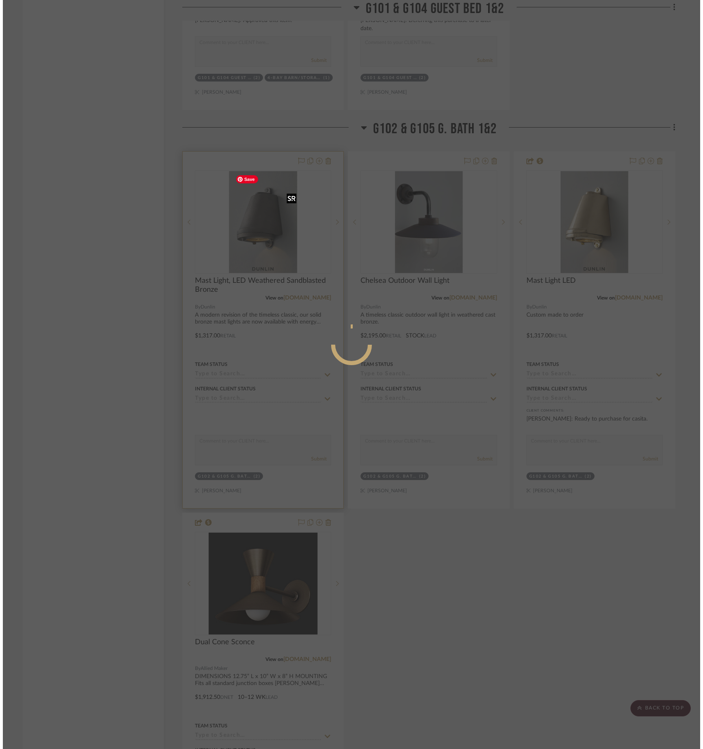
scroll to position [0, 0]
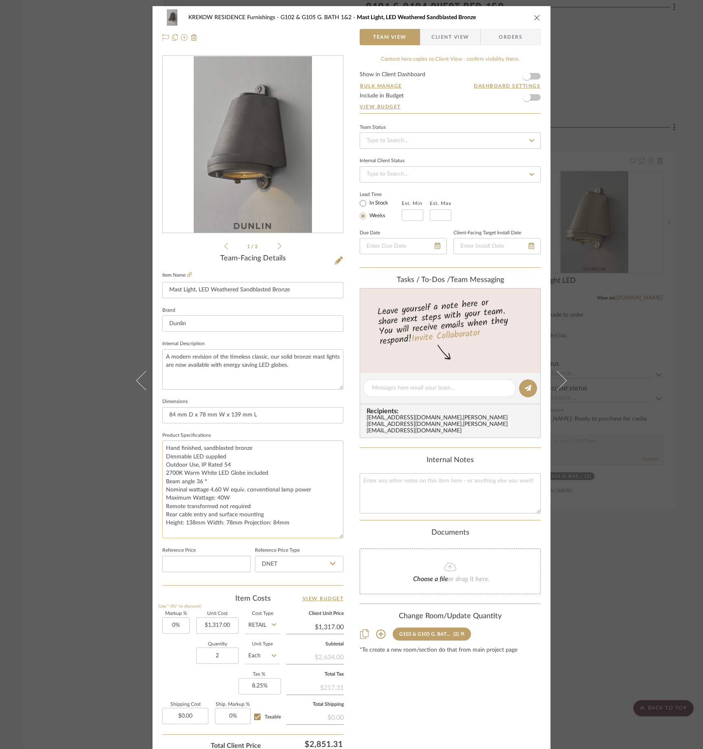
drag, startPoint x: 334, startPoint y: 479, endPoint x: 336, endPoint y: 537, distance: 57.5
click at [336, 537] on textarea "Hand finished, sandblasted bronze Dimmable LED supplied Outdoor Use, IP Rated 5…" at bounding box center [252, 490] width 181 height 98
click at [530, 69] on span "button" at bounding box center [527, 76] width 18 height 18
click at [455, 38] on span "Client View" at bounding box center [449, 37] width 37 height 16
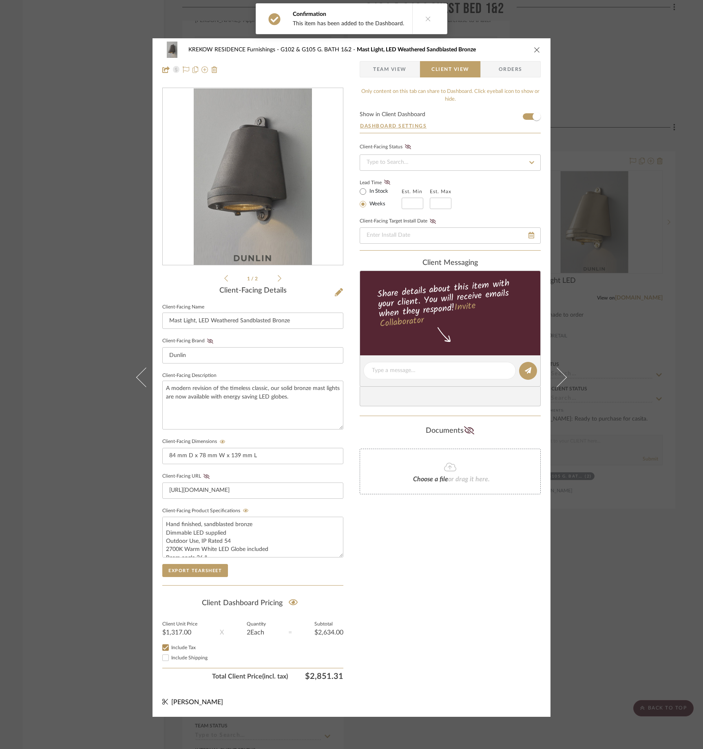
click at [662, 311] on div "KREKOW RESIDENCE Furnishings G102 & G105 G. BATH 1&2 Mast Light, LED Weathered …" at bounding box center [351, 374] width 703 height 749
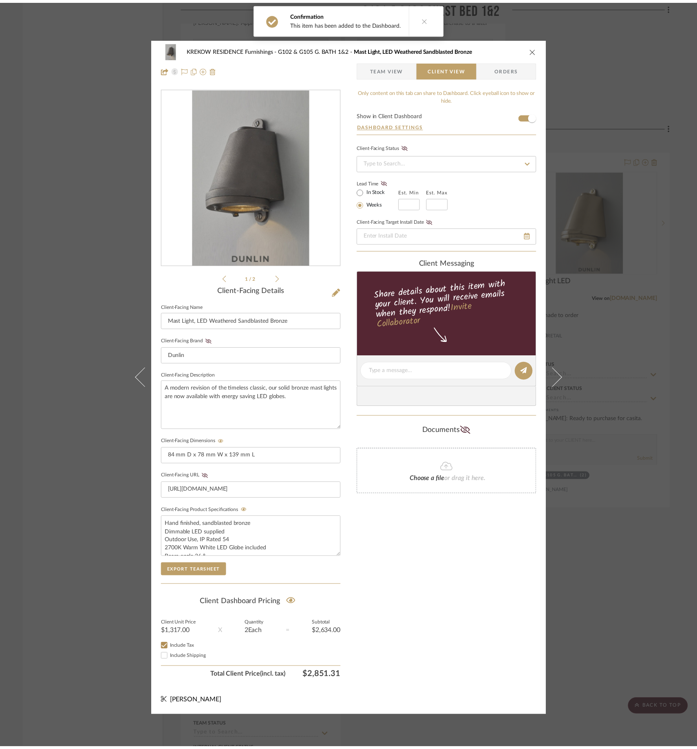
scroll to position [6050, 0]
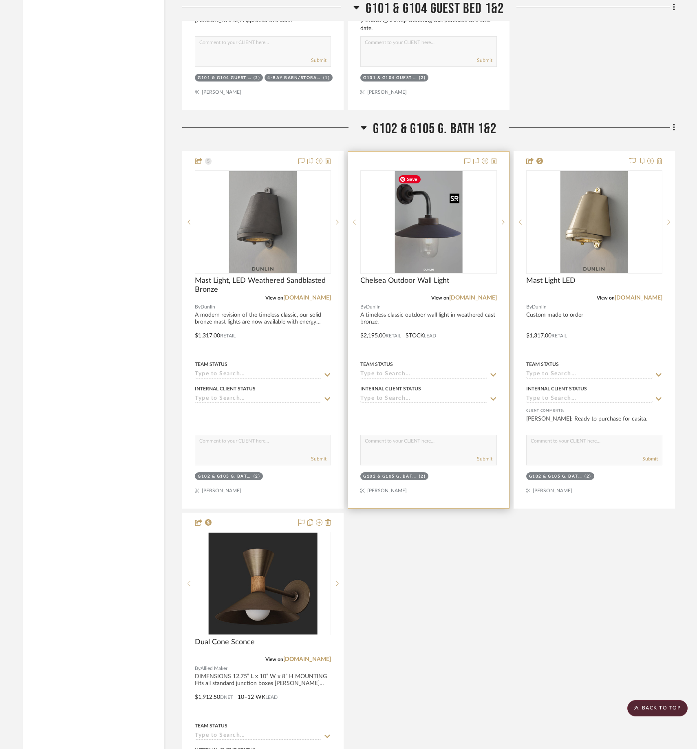
click at [425, 252] on img "0" at bounding box center [429, 222] width 68 height 102
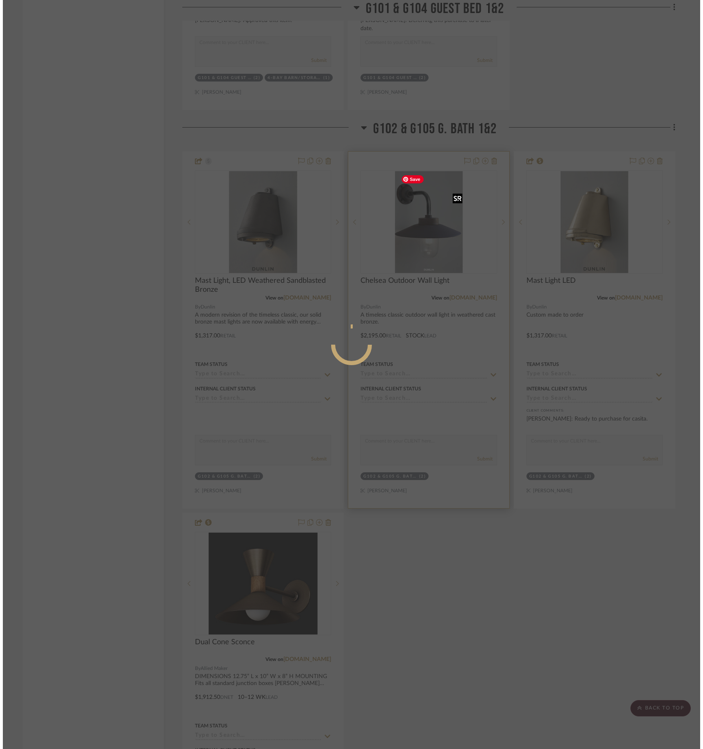
scroll to position [0, 0]
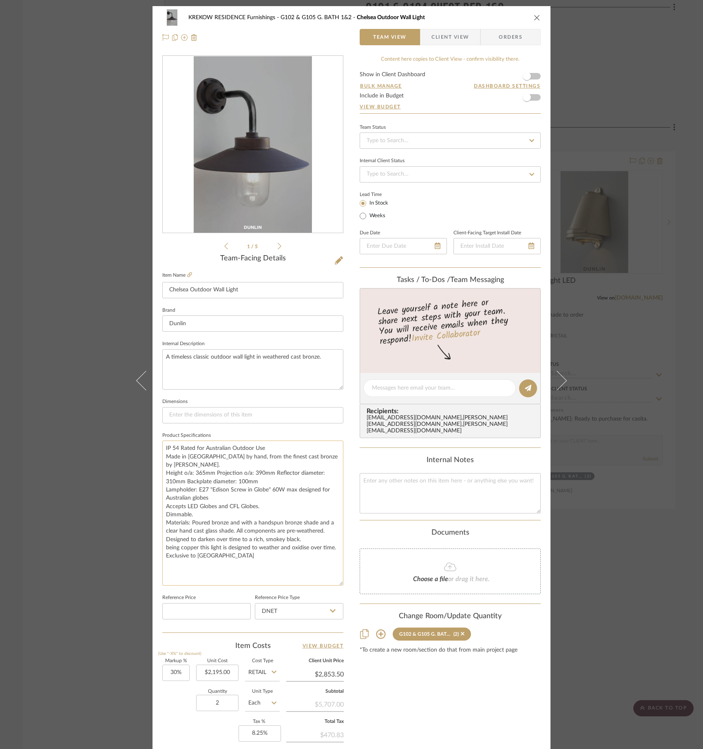
drag, startPoint x: 337, startPoint y: 476, endPoint x: 331, endPoint y: 581, distance: 104.9
click at [331, 561] on textarea "IP 54 Rated for Australian Outdoor Use Made in England by hand, from the finest…" at bounding box center [252, 513] width 181 height 145
click at [187, 270] on fieldset "Item Name Chelsea Outdoor Wall Light" at bounding box center [252, 284] width 181 height 29
click at [187, 273] on icon at bounding box center [189, 274] width 5 height 5
click at [633, 373] on div "KREKOW RESIDENCE Furnishings G102 & G105 G. BATH 1&2 Chelsea Outdoor Wall Light…" at bounding box center [351, 374] width 703 height 749
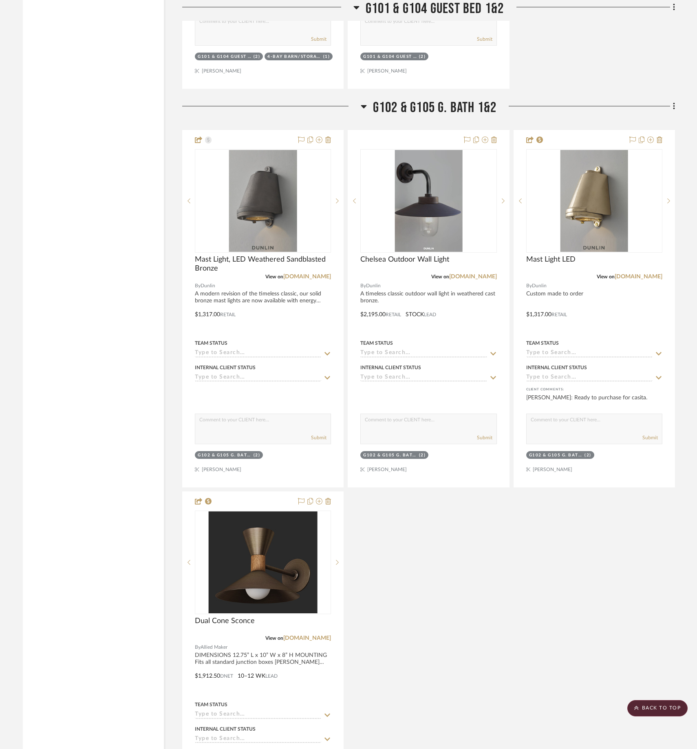
scroll to position [6069, 0]
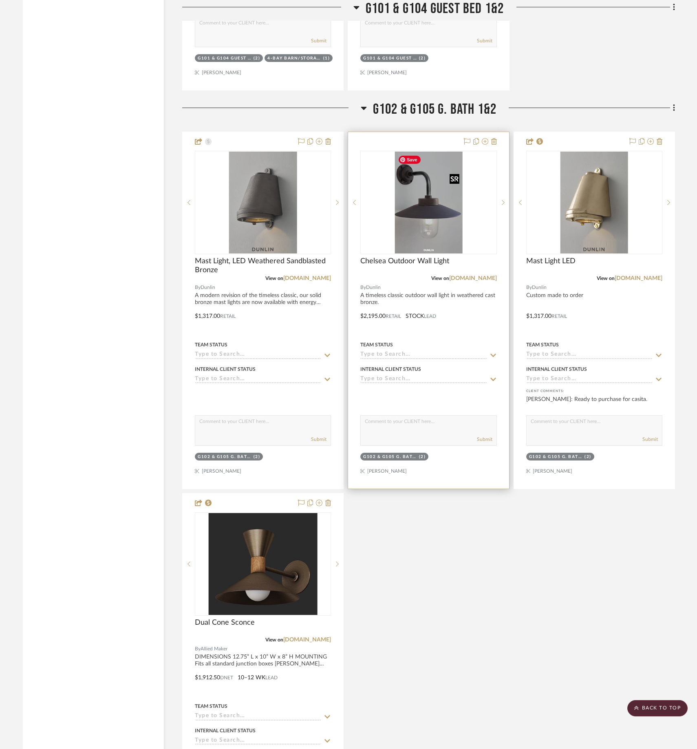
click at [444, 189] on img "0" at bounding box center [429, 203] width 68 height 102
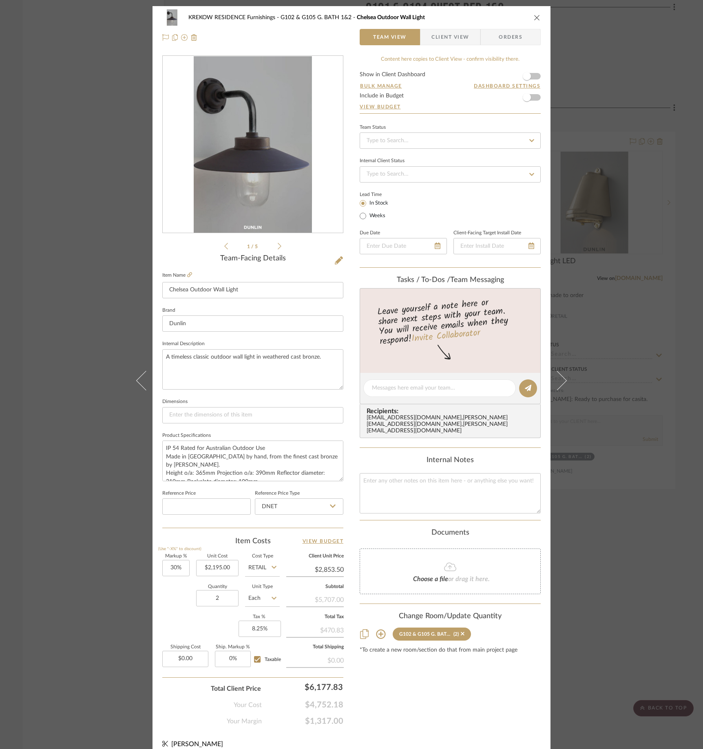
scroll to position [10, 0]
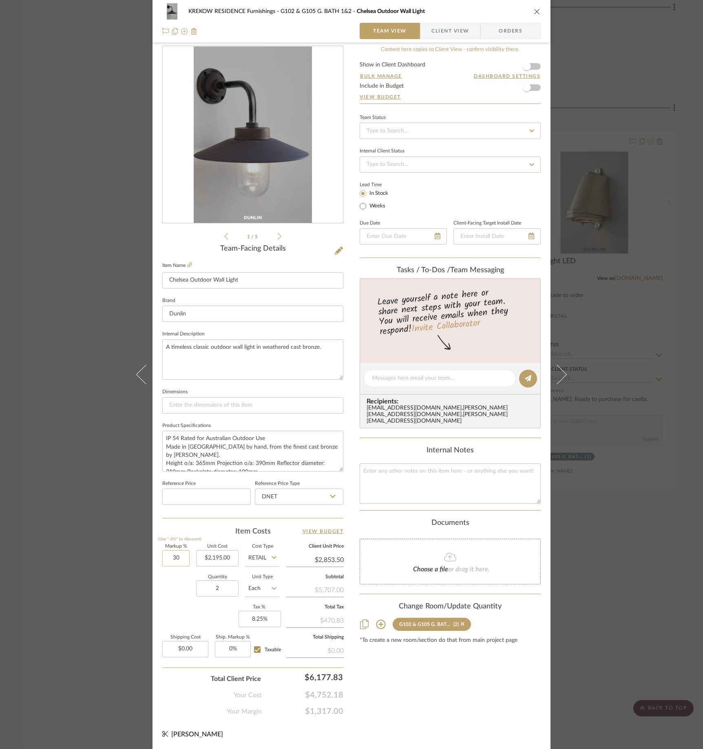
click at [180, 557] on input "30" at bounding box center [175, 558] width 27 height 16
type input "0%"
click at [168, 561] on div "Quantity 2 Unit Type Each" at bounding box center [220, 589] width 117 height 29
type input "$2,195.00"
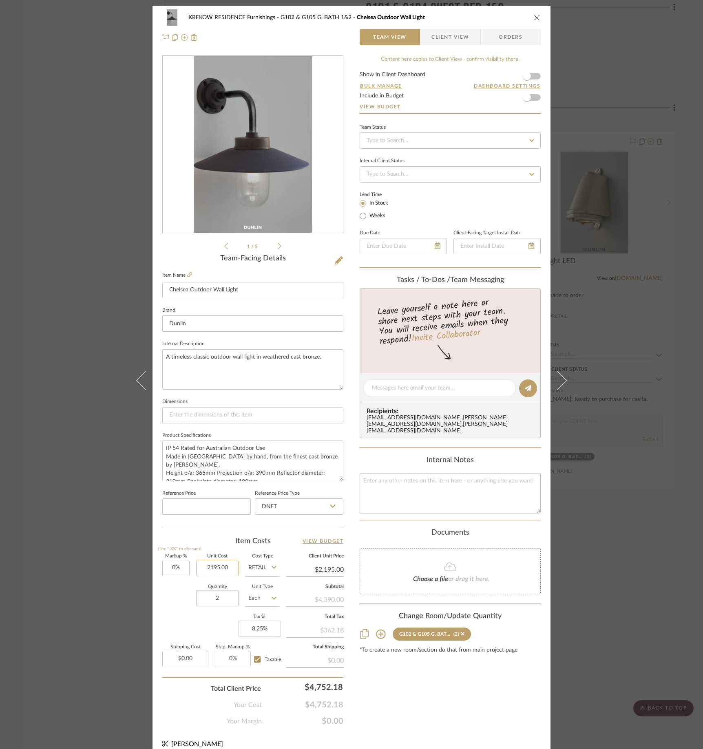
click at [217, 561] on input "2195.00" at bounding box center [217, 568] width 42 height 16
type input "$2,193.00"
click at [185, 561] on div "Markup % (Use "-X%" to discount) 0% Unit Cost $2,193.00 Cost Type Retail Client…" at bounding box center [252, 613] width 181 height 119
type input "$2,193.00"
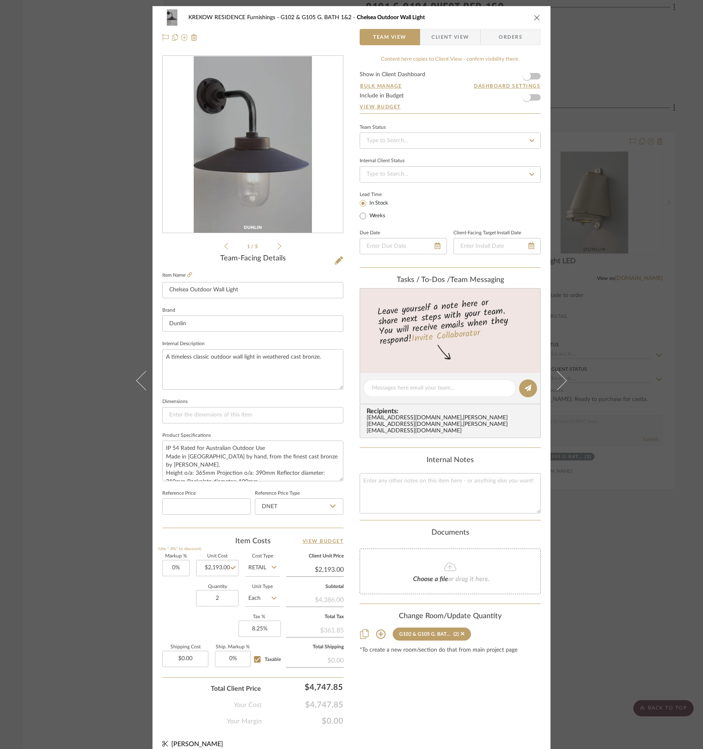
click at [533, 68] on div "Content here copies to Client View - confirm visibility there. Show in Client D…" at bounding box center [449, 390] width 181 height 671
click at [530, 77] on span "button" at bounding box center [527, 76] width 18 height 18
click at [456, 37] on span "Client View" at bounding box center [449, 37] width 37 height 16
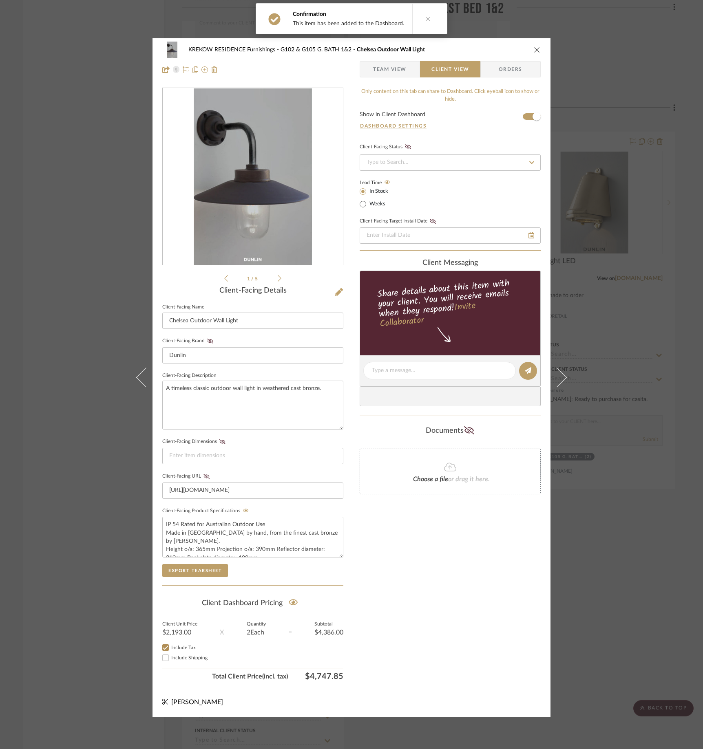
click at [652, 330] on div "KREKOW RESIDENCE Furnishings G102 & G105 G. BATH 1&2 Chelsea Outdoor Wall Light…" at bounding box center [351, 374] width 703 height 749
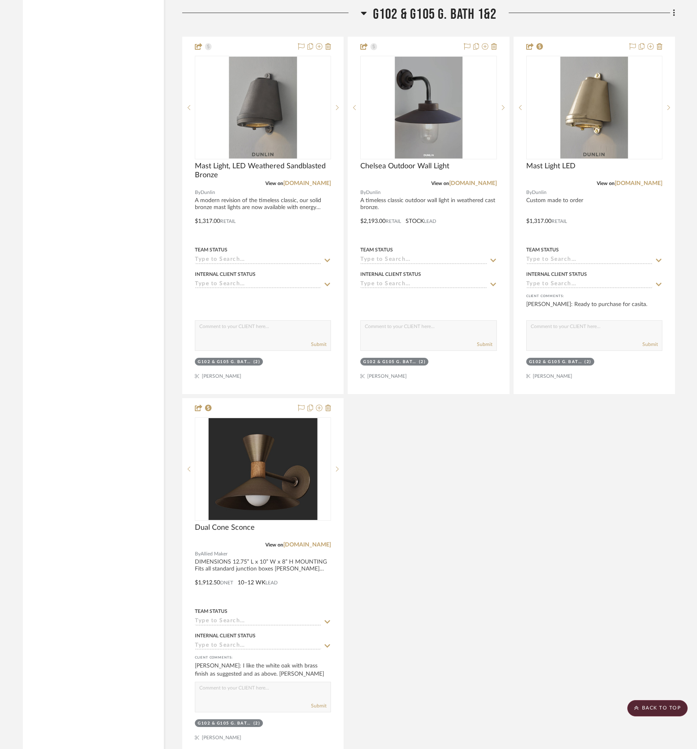
scroll to position [6152, 0]
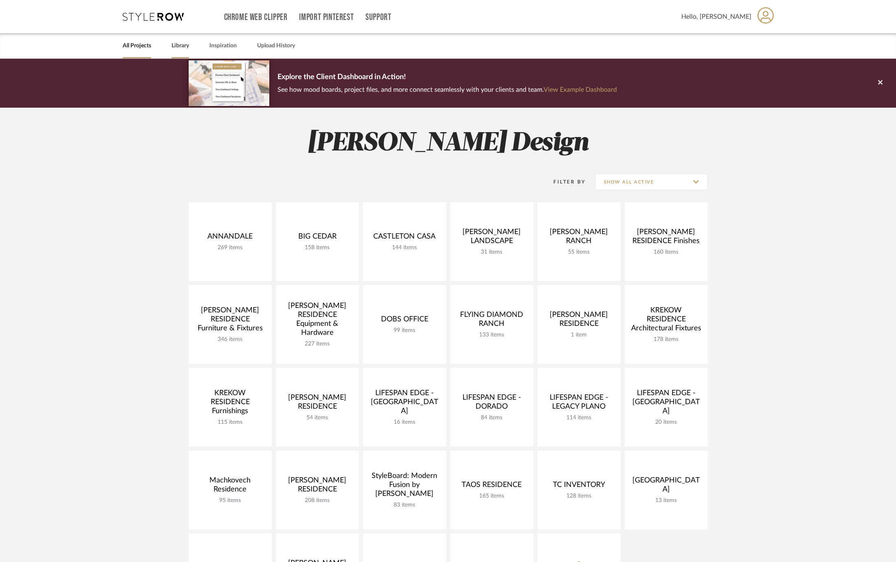
click at [172, 48] on link "Library" at bounding box center [181, 45] width 18 height 11
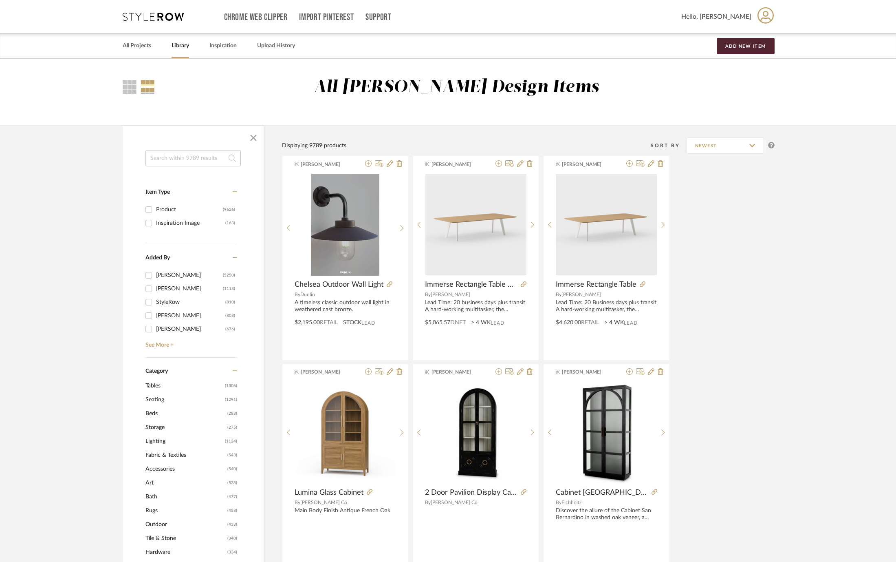
click at [170, 158] on input at bounding box center [193, 158] width 95 height 16
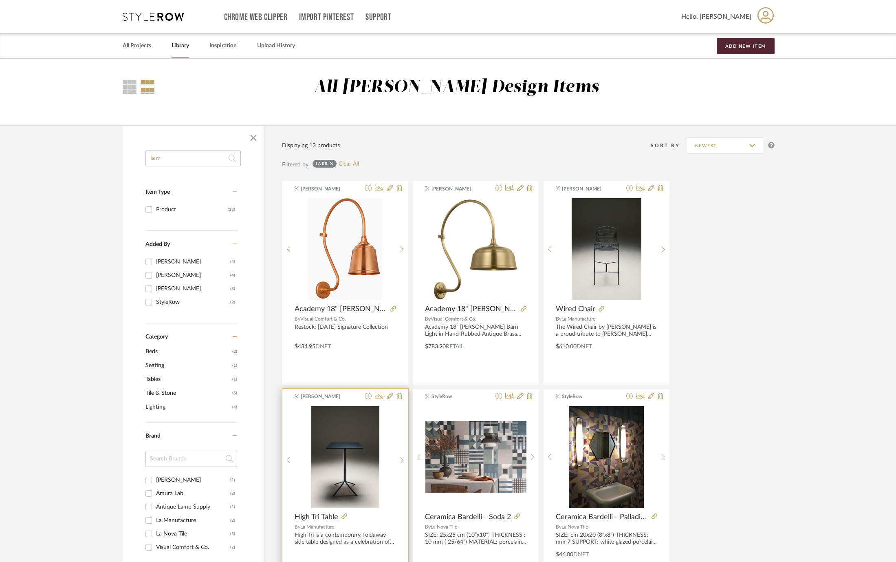
type input "larr"
